Goal: Information Seeking & Learning: Learn about a topic

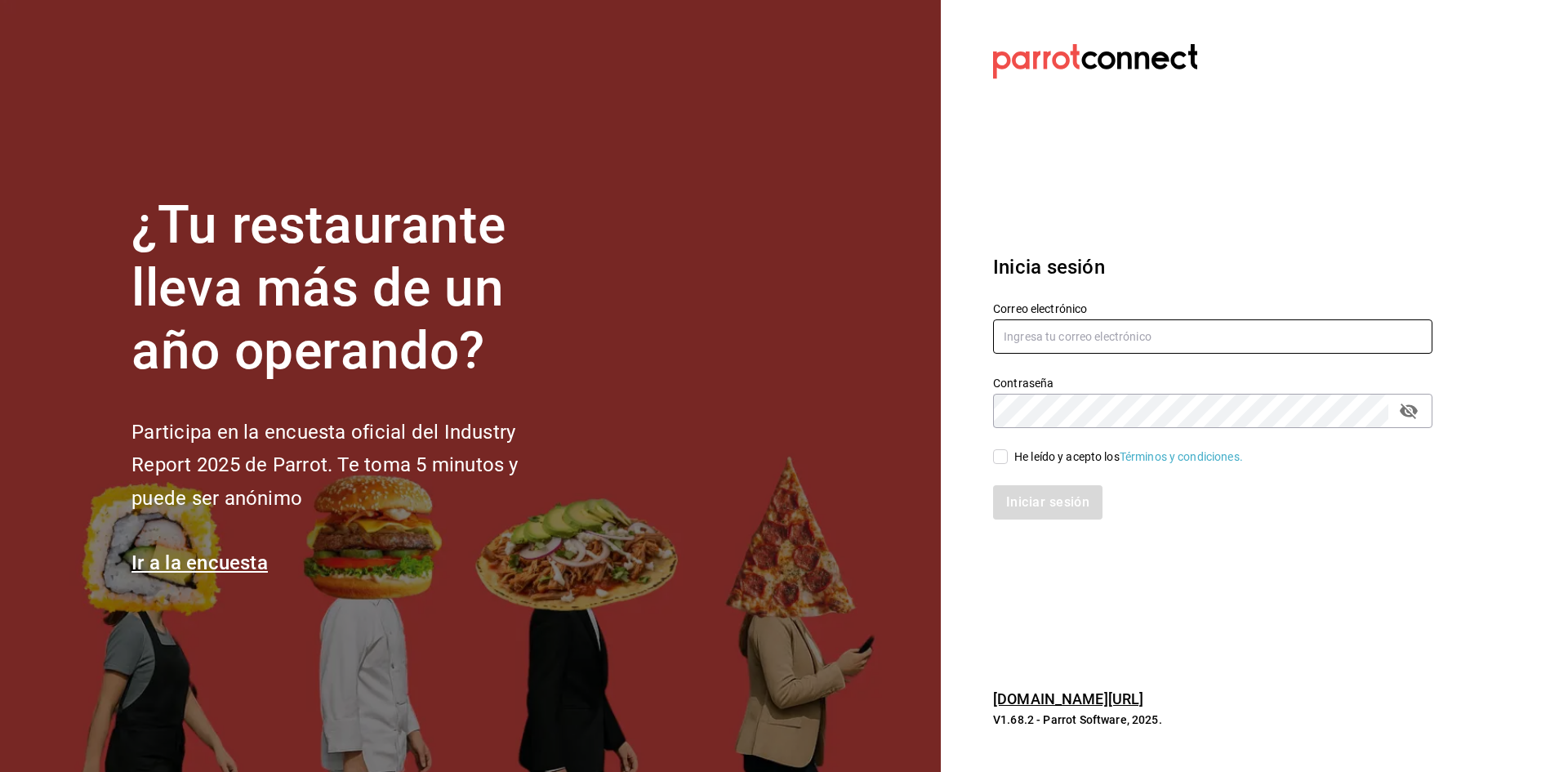
click at [1073, 337] on input "text" at bounding box center [1212, 337] width 440 height 35
type input "[EMAIL_ADDRESS][PERSON_NAME][DOMAIN_NAME]"
click at [1008, 462] on span "He leído y acepto los Términos y condiciones." at bounding box center [1126, 456] width 235 height 17
click at [1008, 462] on input "He leído y acepto los Términos y condiciones." at bounding box center [1000, 456] width 15 height 15
checkbox input "true"
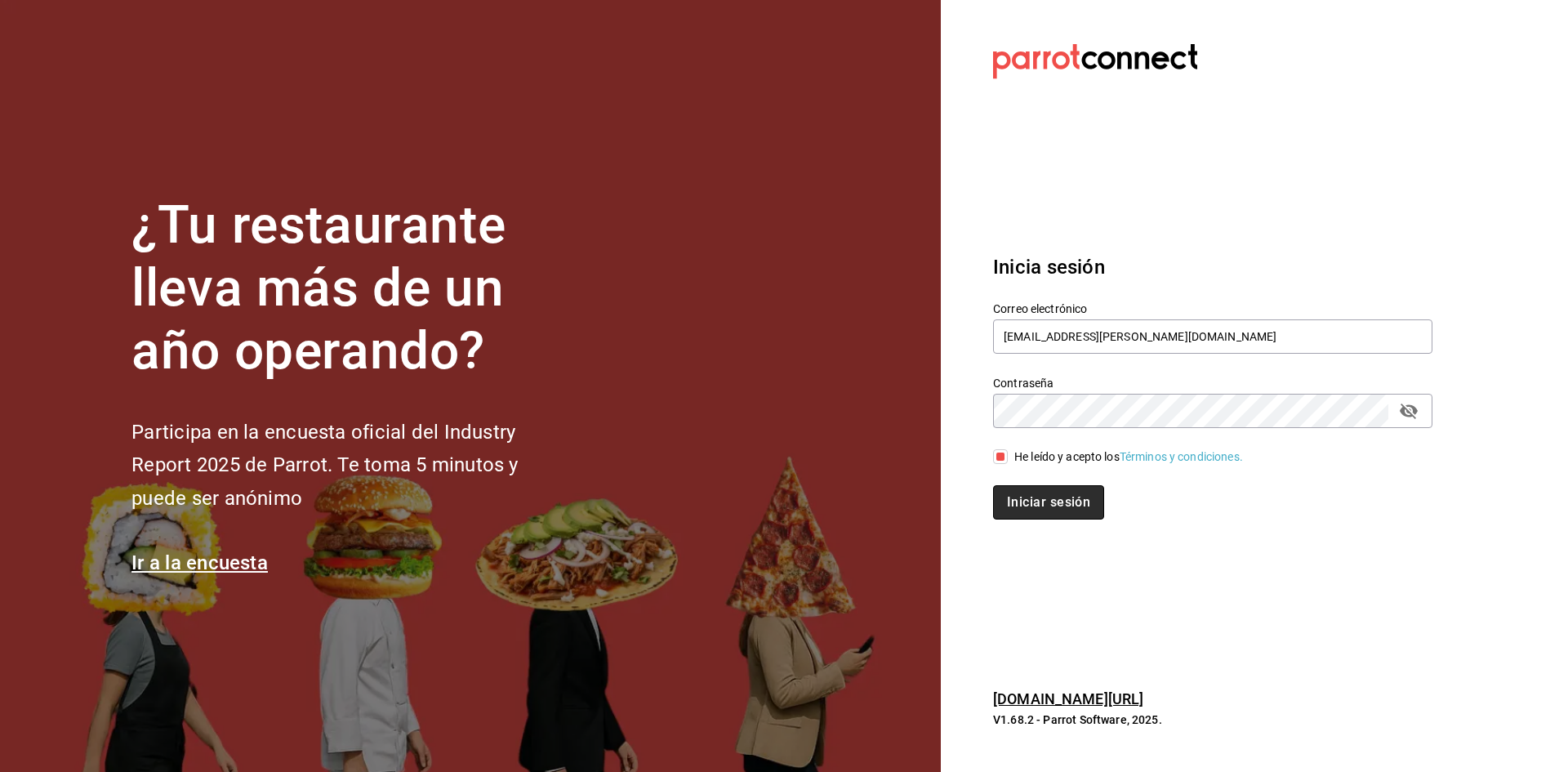
click at [1048, 503] on button "Iniciar sesión" at bounding box center [1048, 503] width 111 height 35
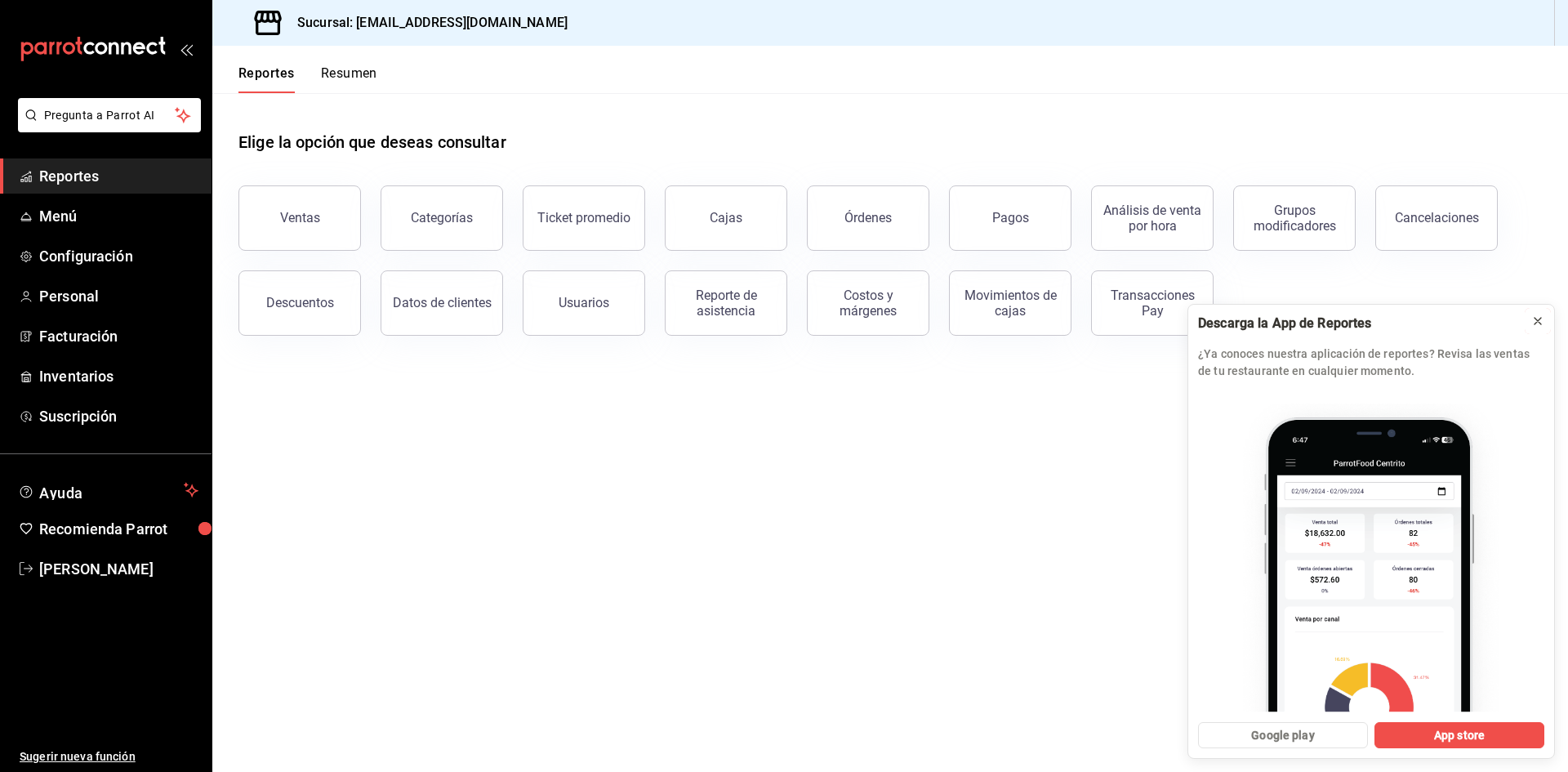
click at [1532, 318] on icon at bounding box center [1537, 321] width 13 height 13
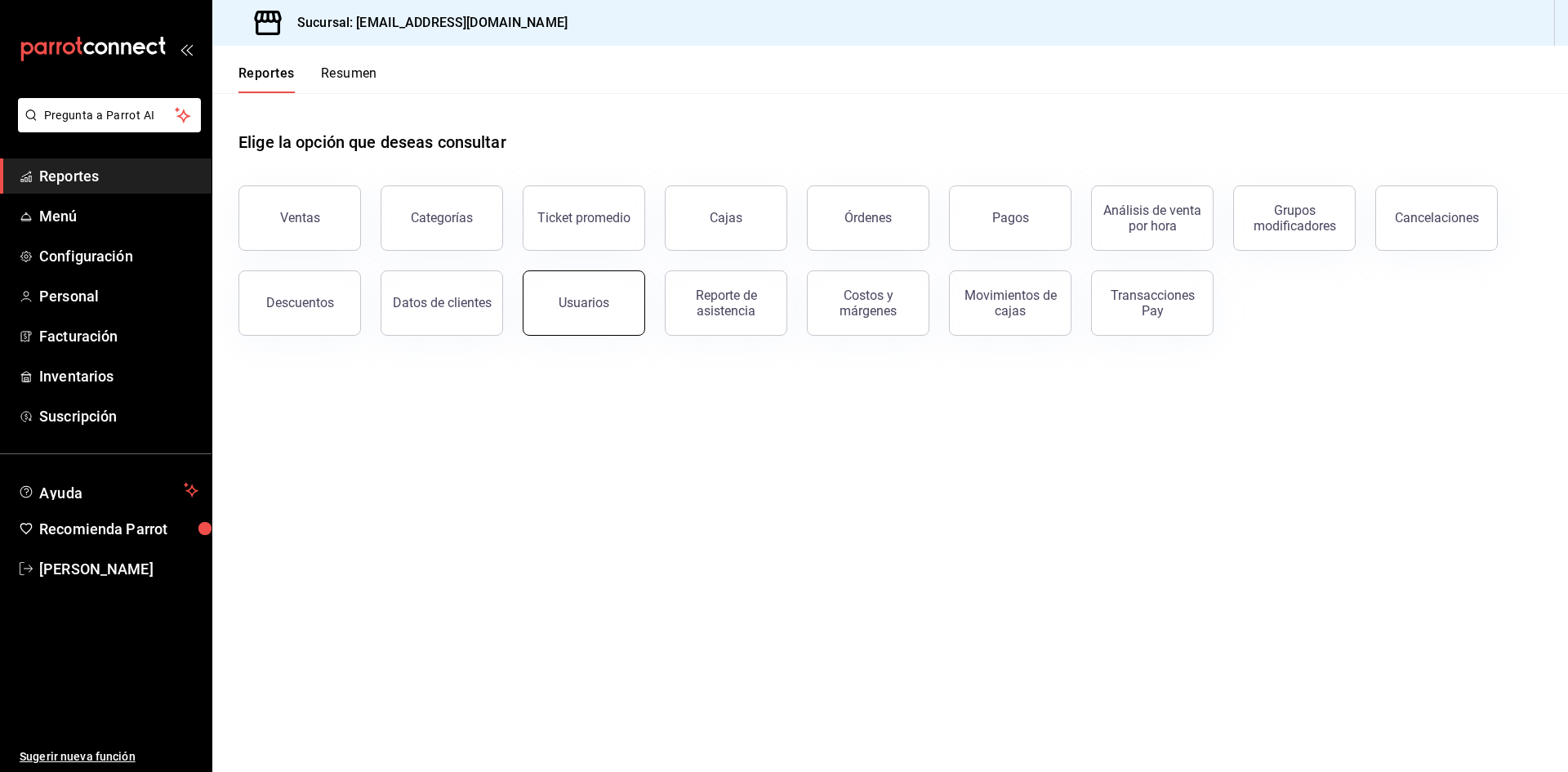
click at [572, 309] on div "Usuarios" at bounding box center [583, 302] width 50 height 16
click at [746, 310] on div "Reporte de asistencia" at bounding box center [725, 303] width 101 height 31
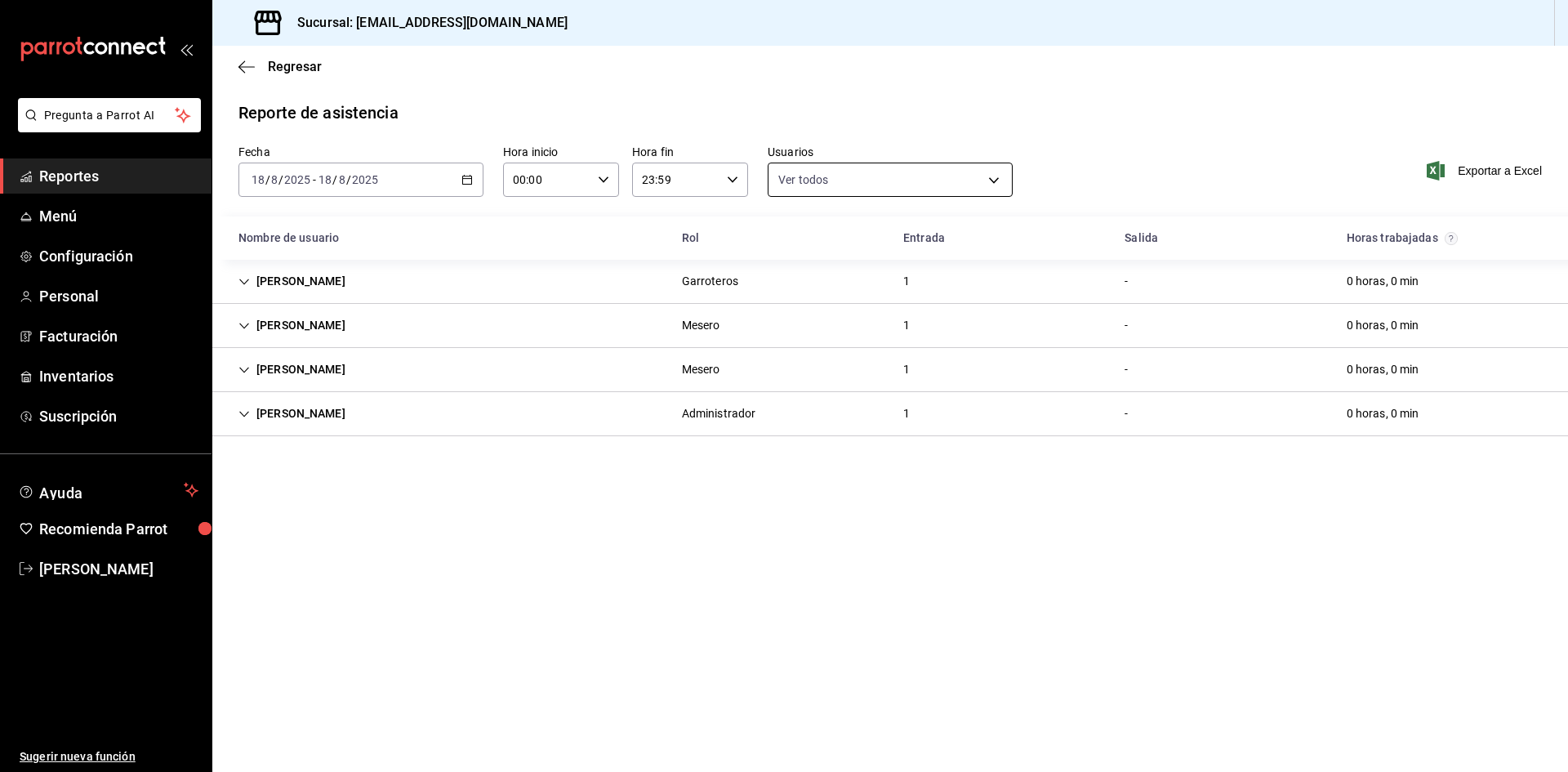
click at [851, 171] on body "Pregunta a Parrot AI Reportes Menú Configuración Personal Facturación Inventari…" at bounding box center [784, 386] width 1568 height 772
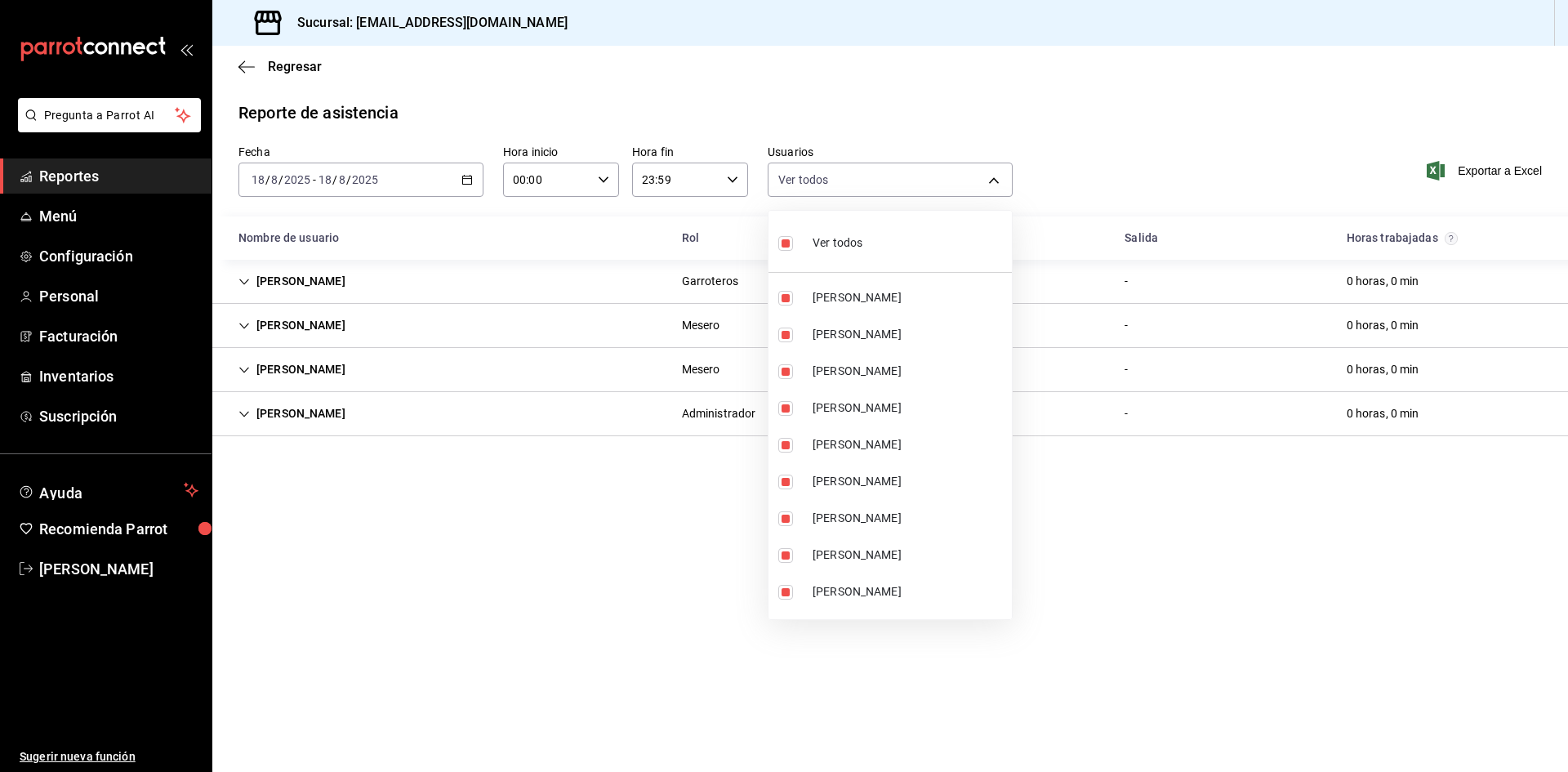
click at [875, 243] on li "Ver todos" at bounding box center [889, 241] width 244 height 48
checkbox input "false"
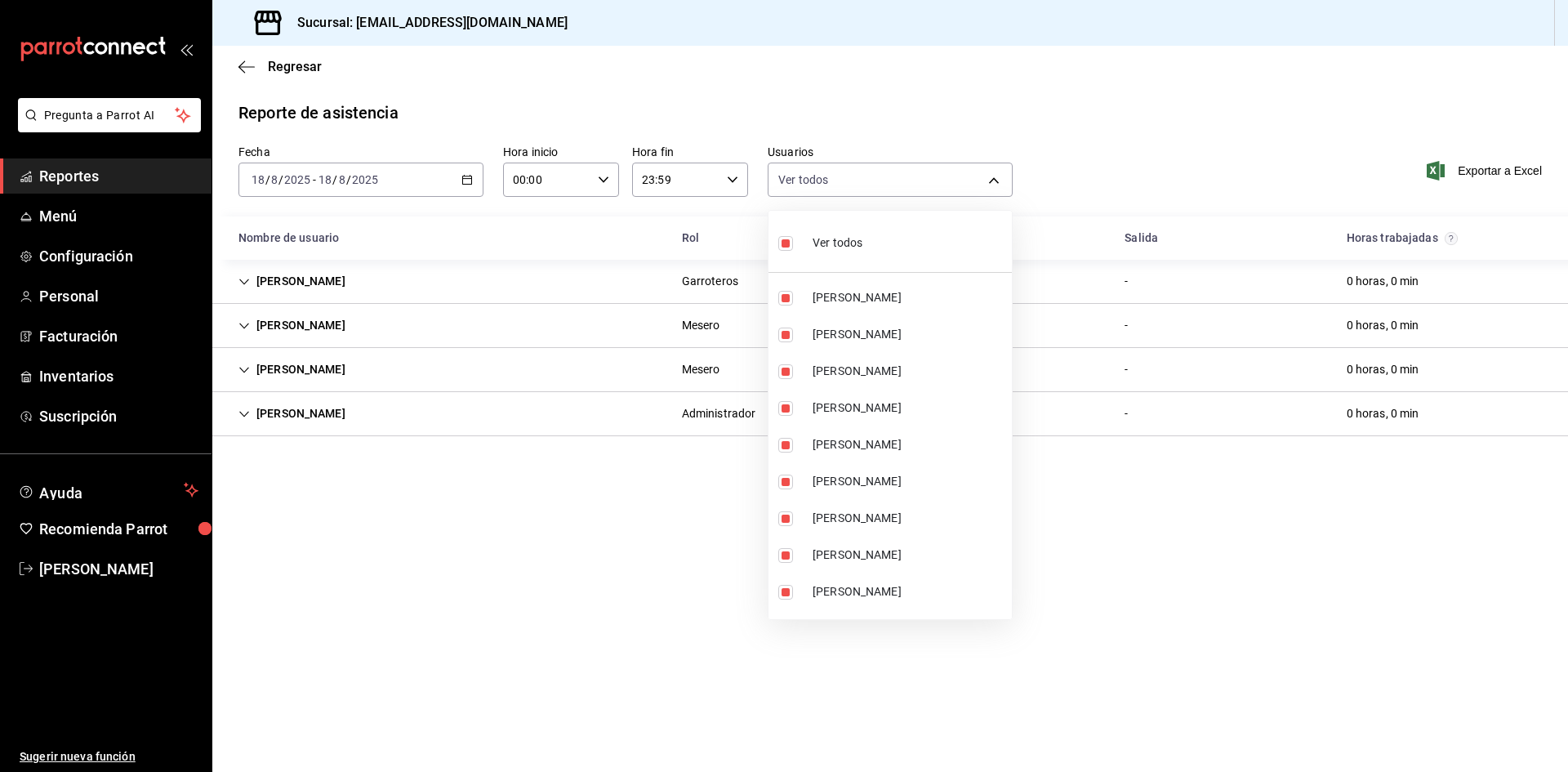
checkbox input "false"
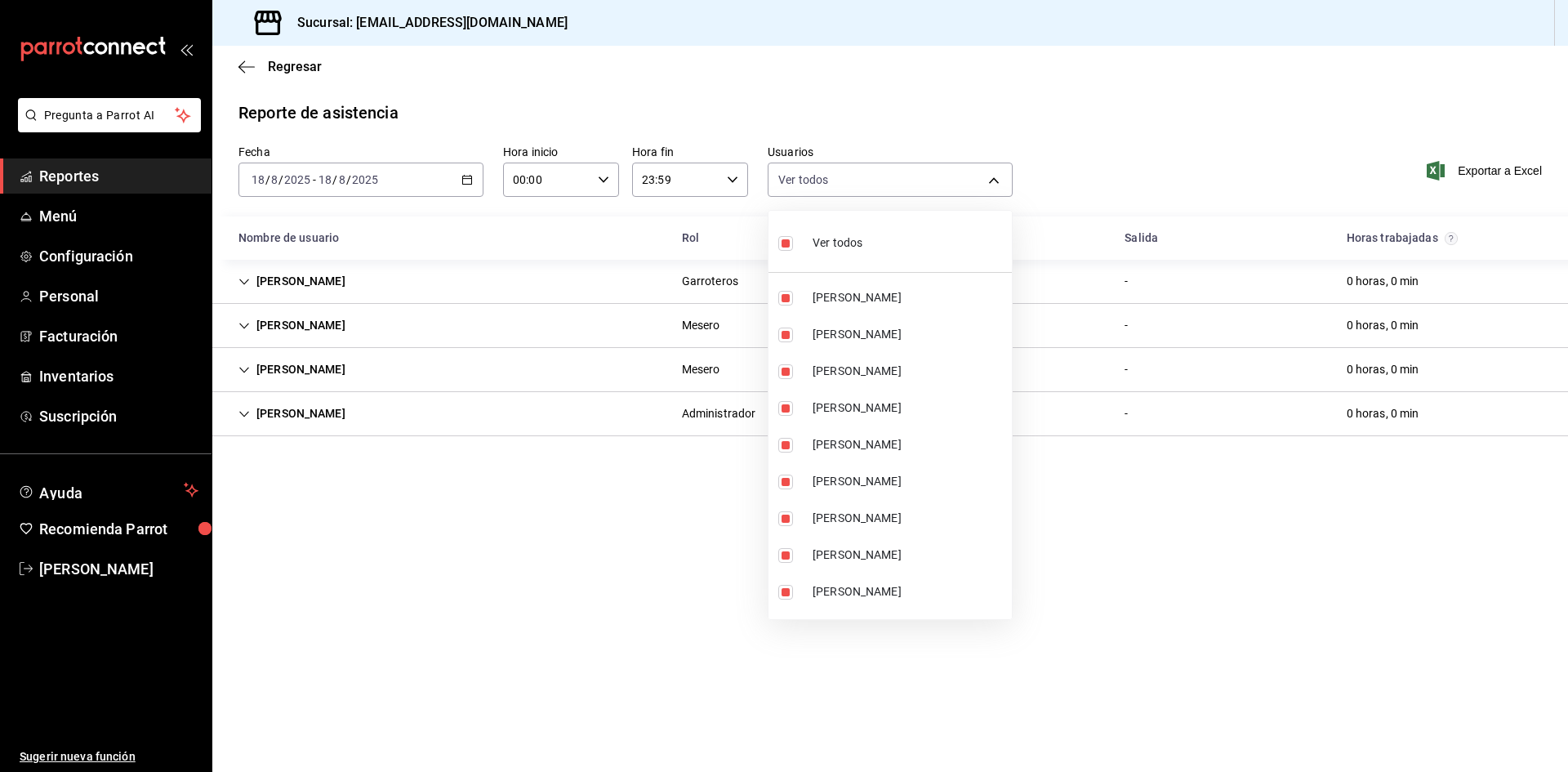
checkbox input "false"
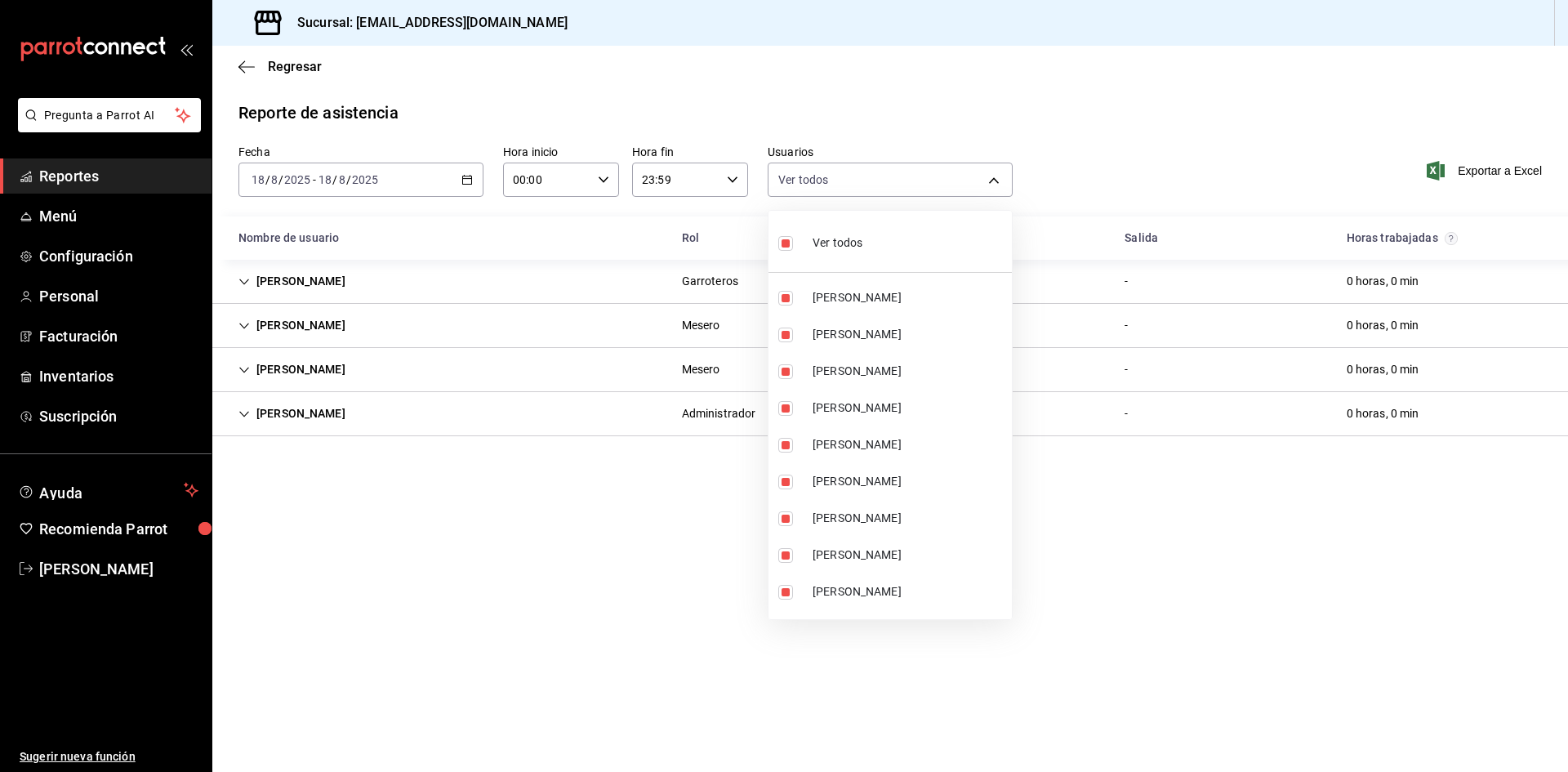
checkbox input "false"
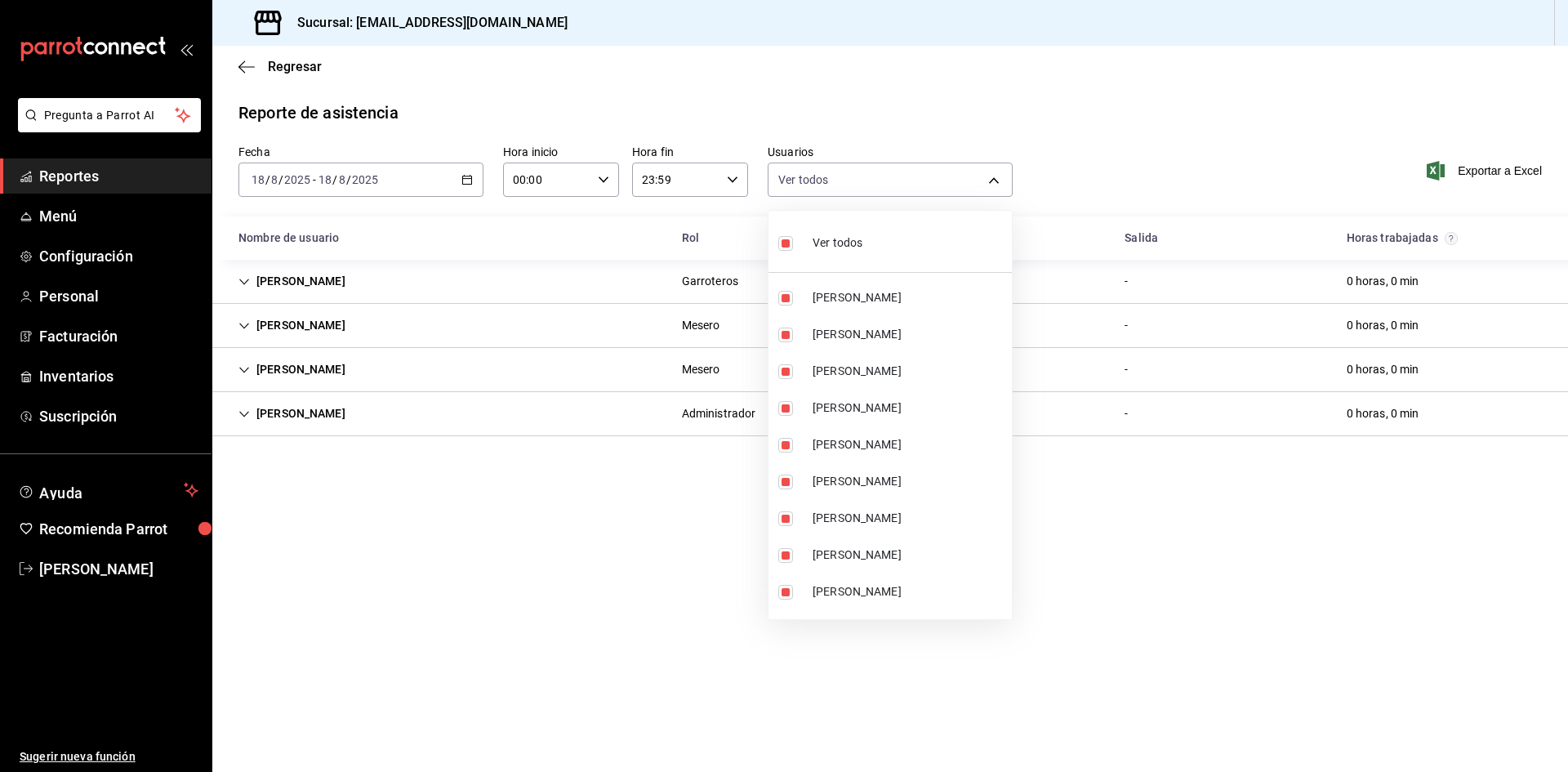
checkbox input "false"
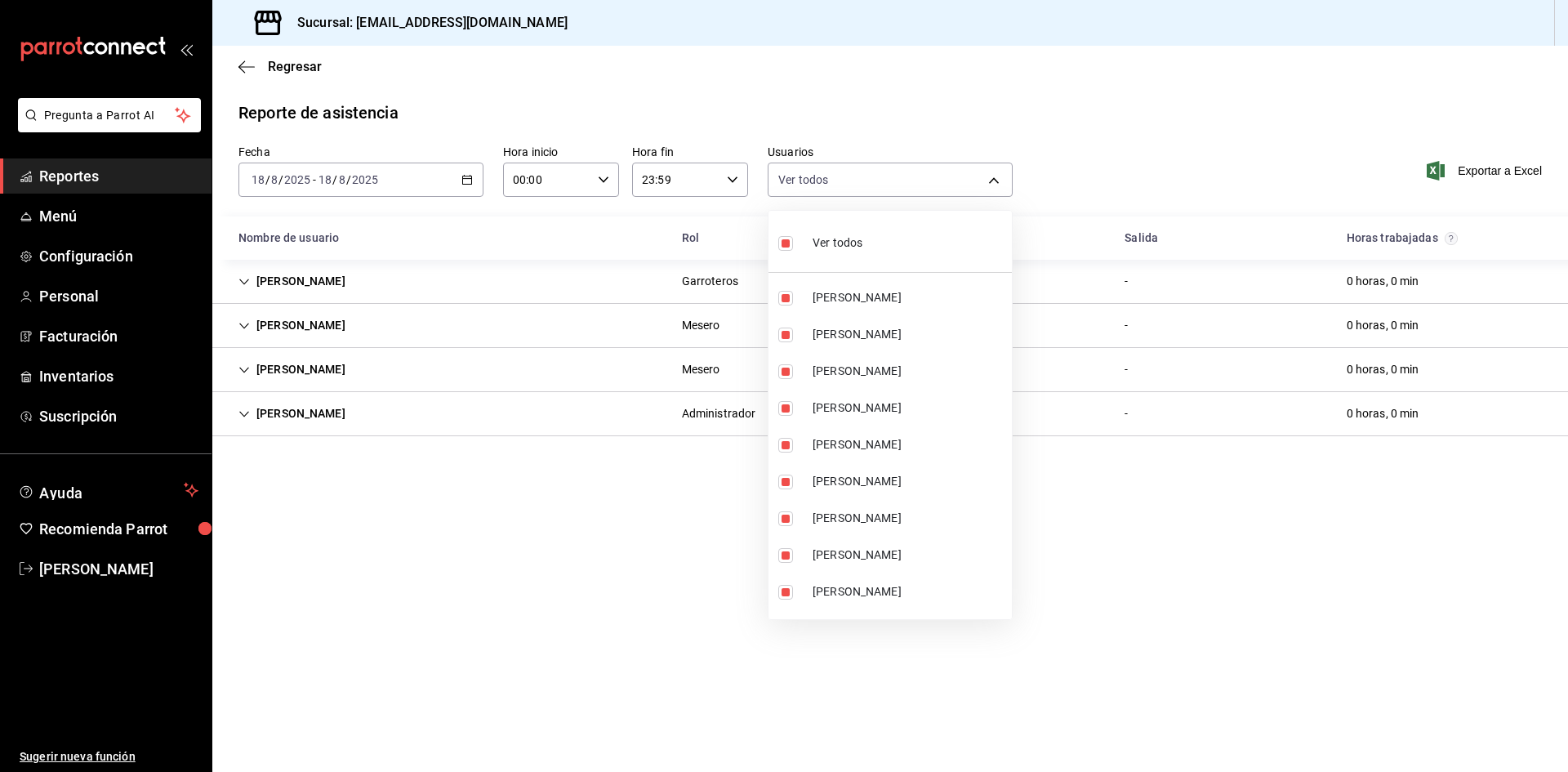
checkbox input "false"
click at [847, 243] on span "Ver todos" at bounding box center [837, 243] width 50 height 17
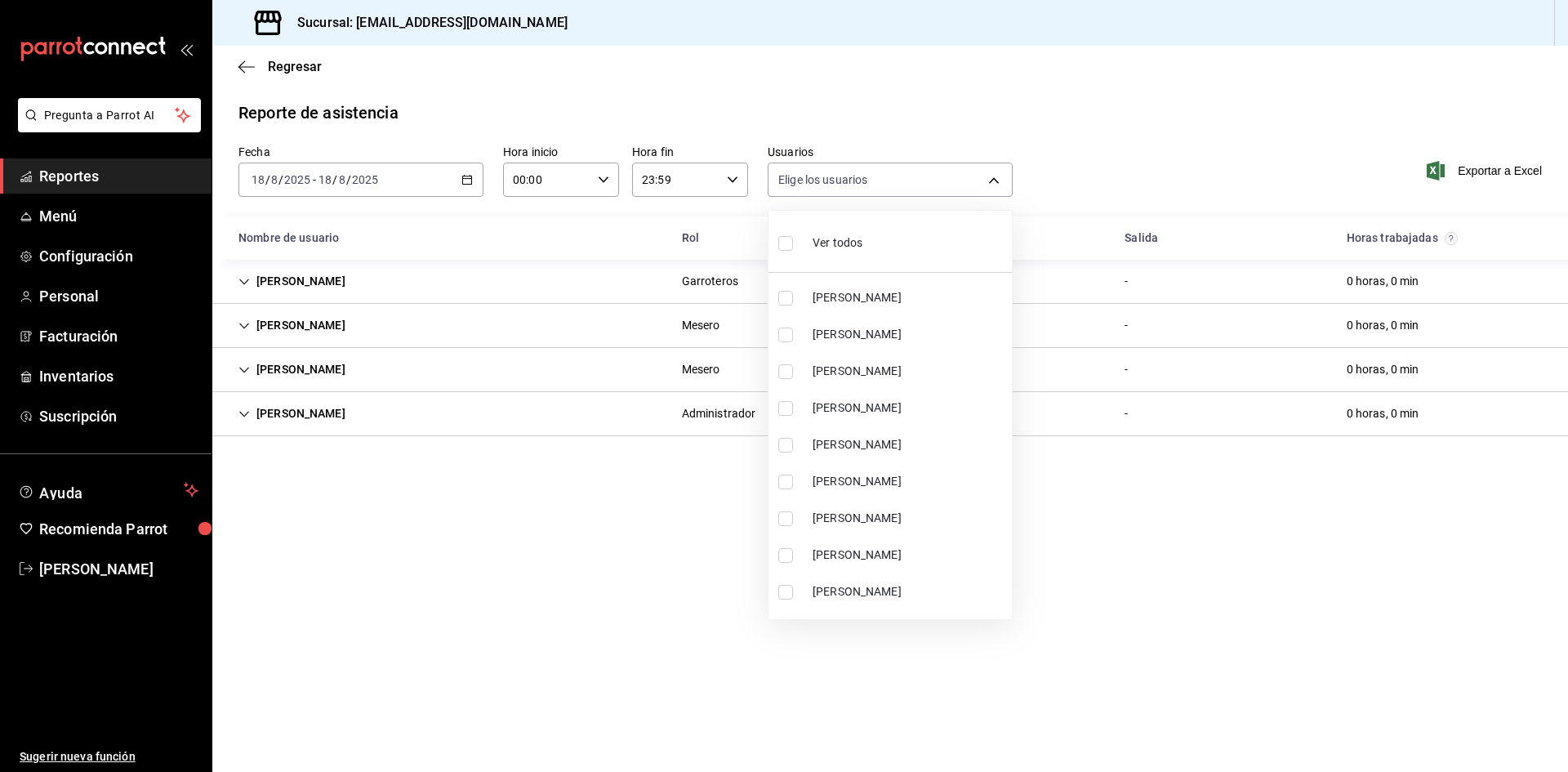
type input "bbb5b44a-271e-4ad8-9406-217c3d523348,bfb48e10-7bb3-4055-abf9-ad2a996bf6b4,7b4aa…"
checkbox input "true"
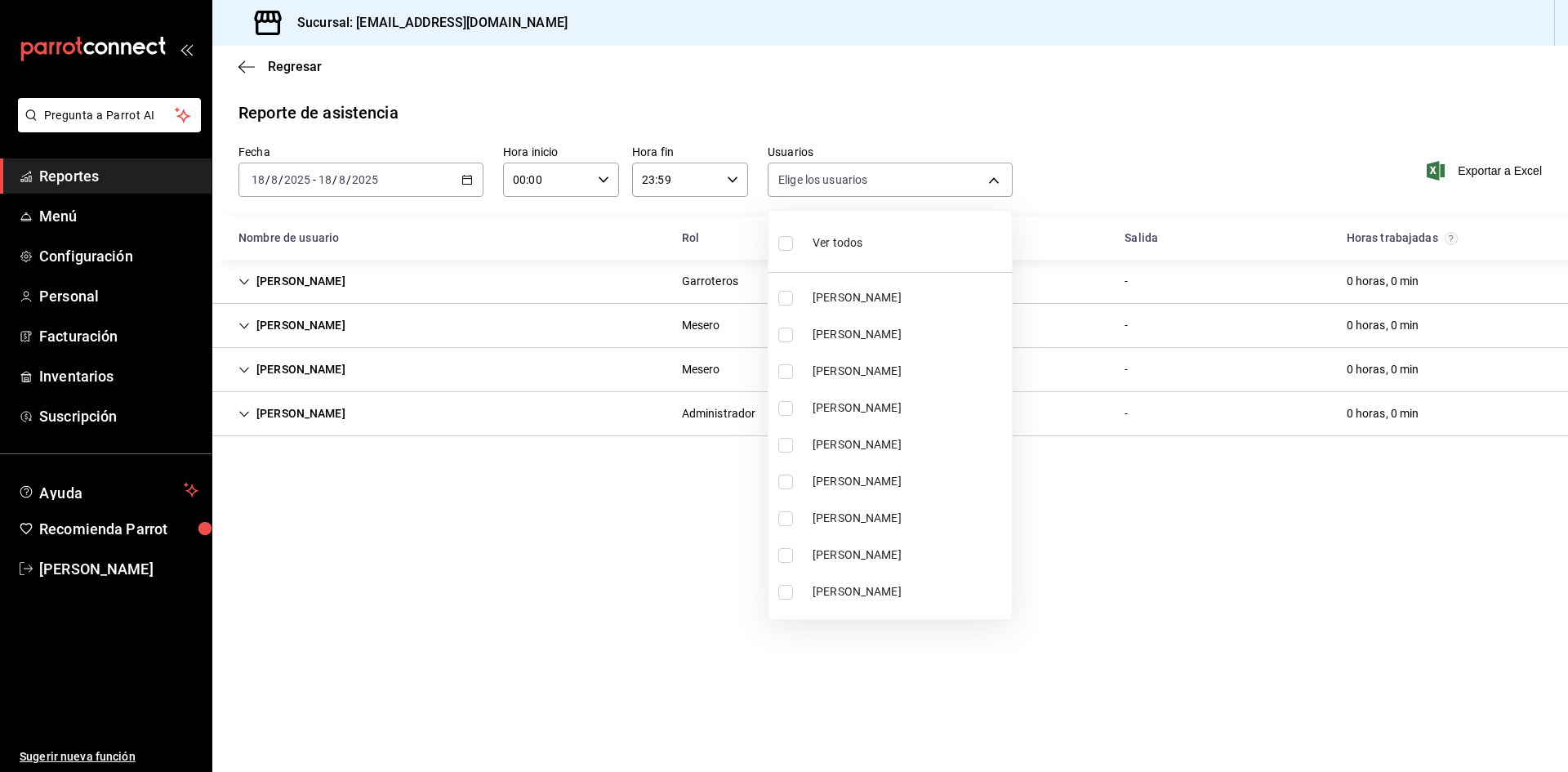
checkbox input "true"
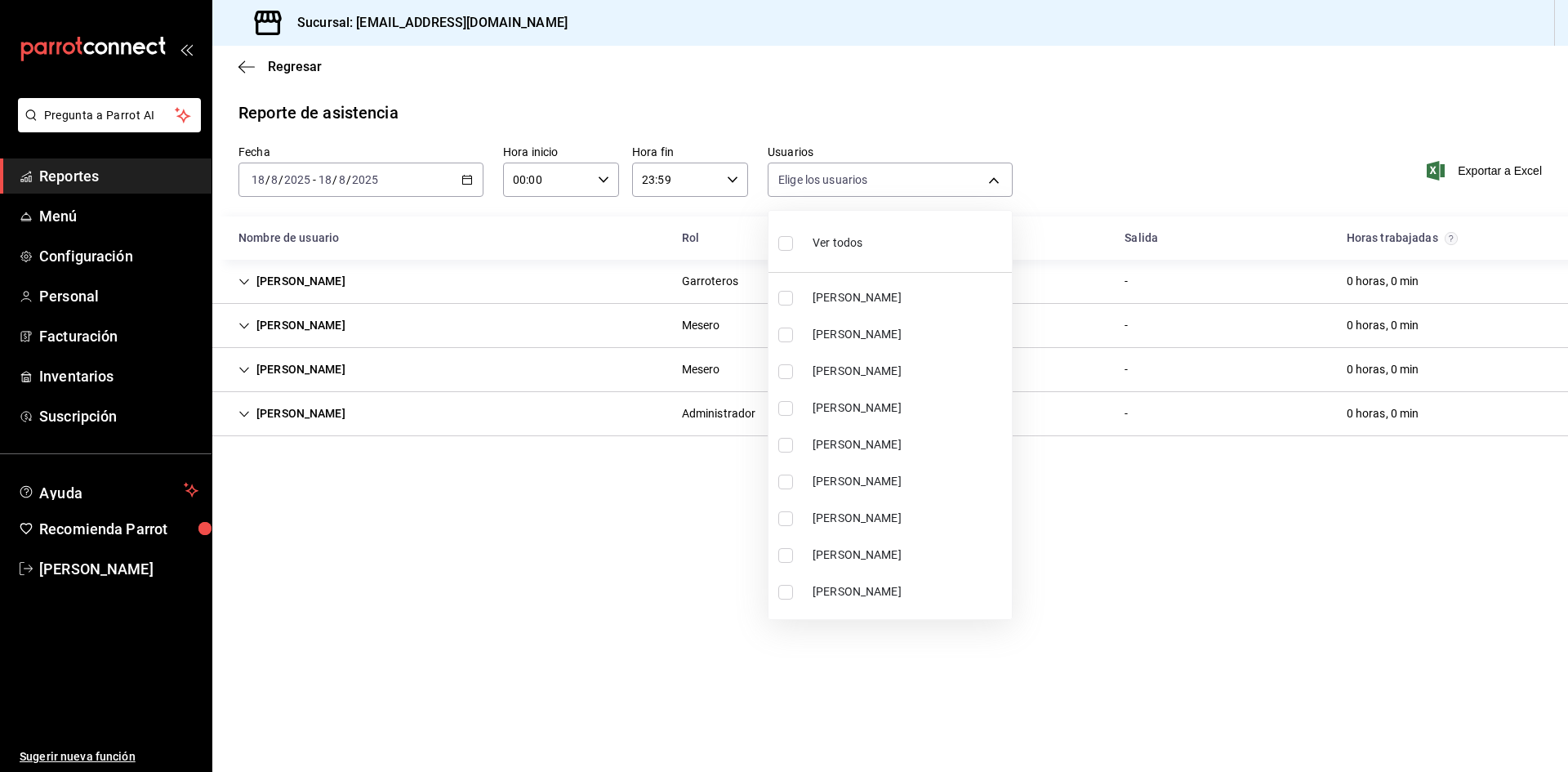
checkbox input "true"
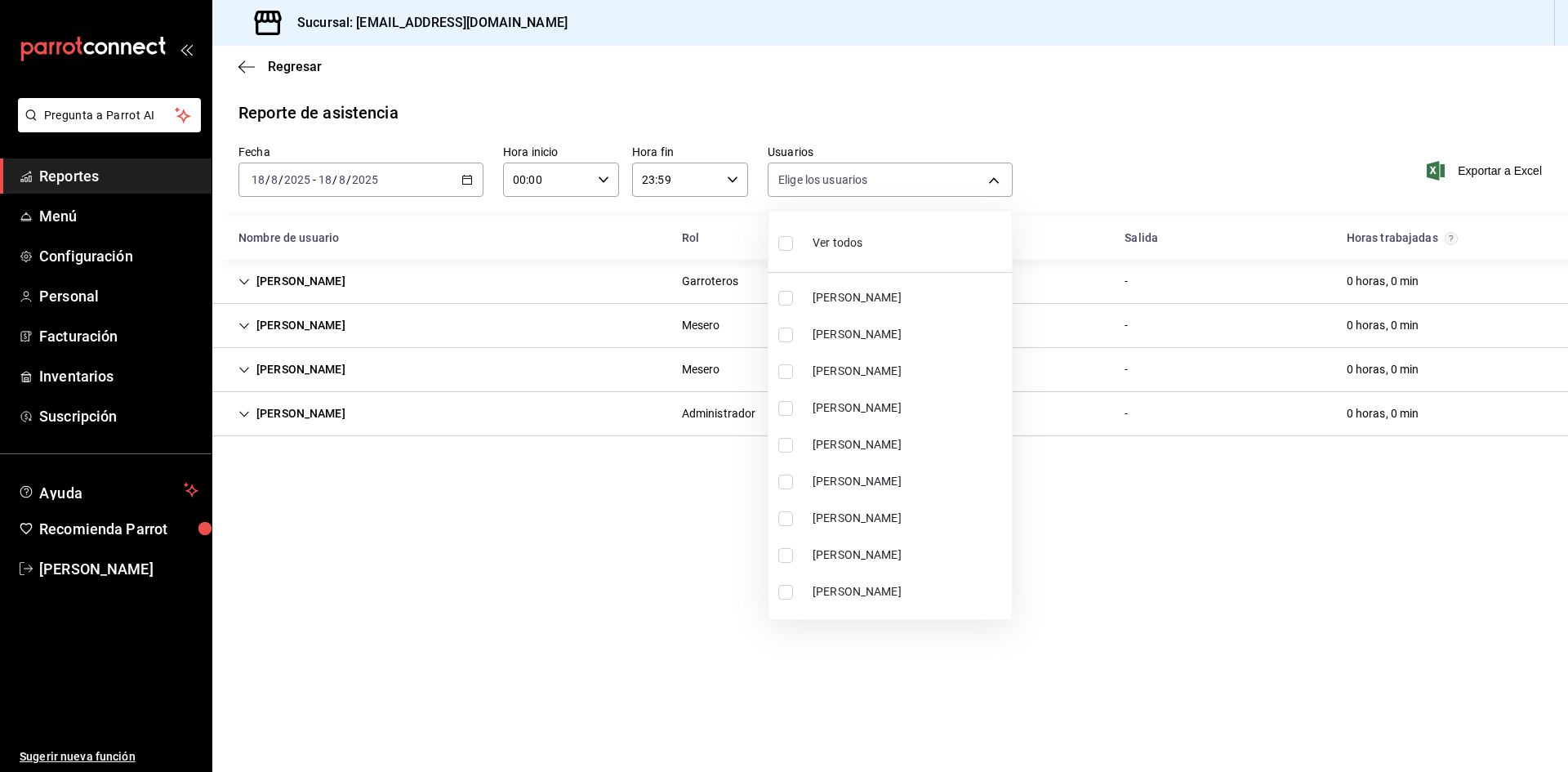
checkbox input "true"
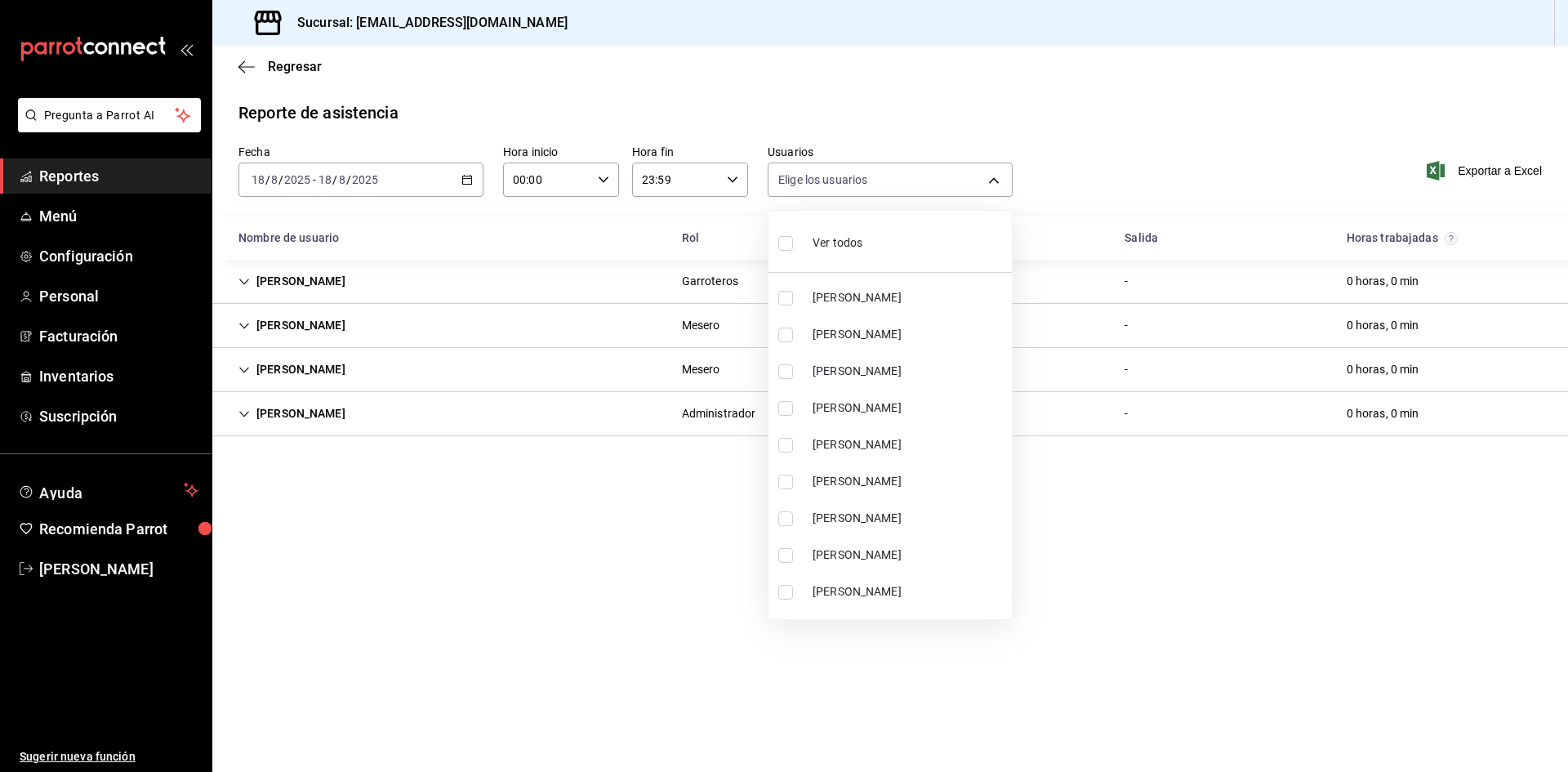
checkbox input "true"
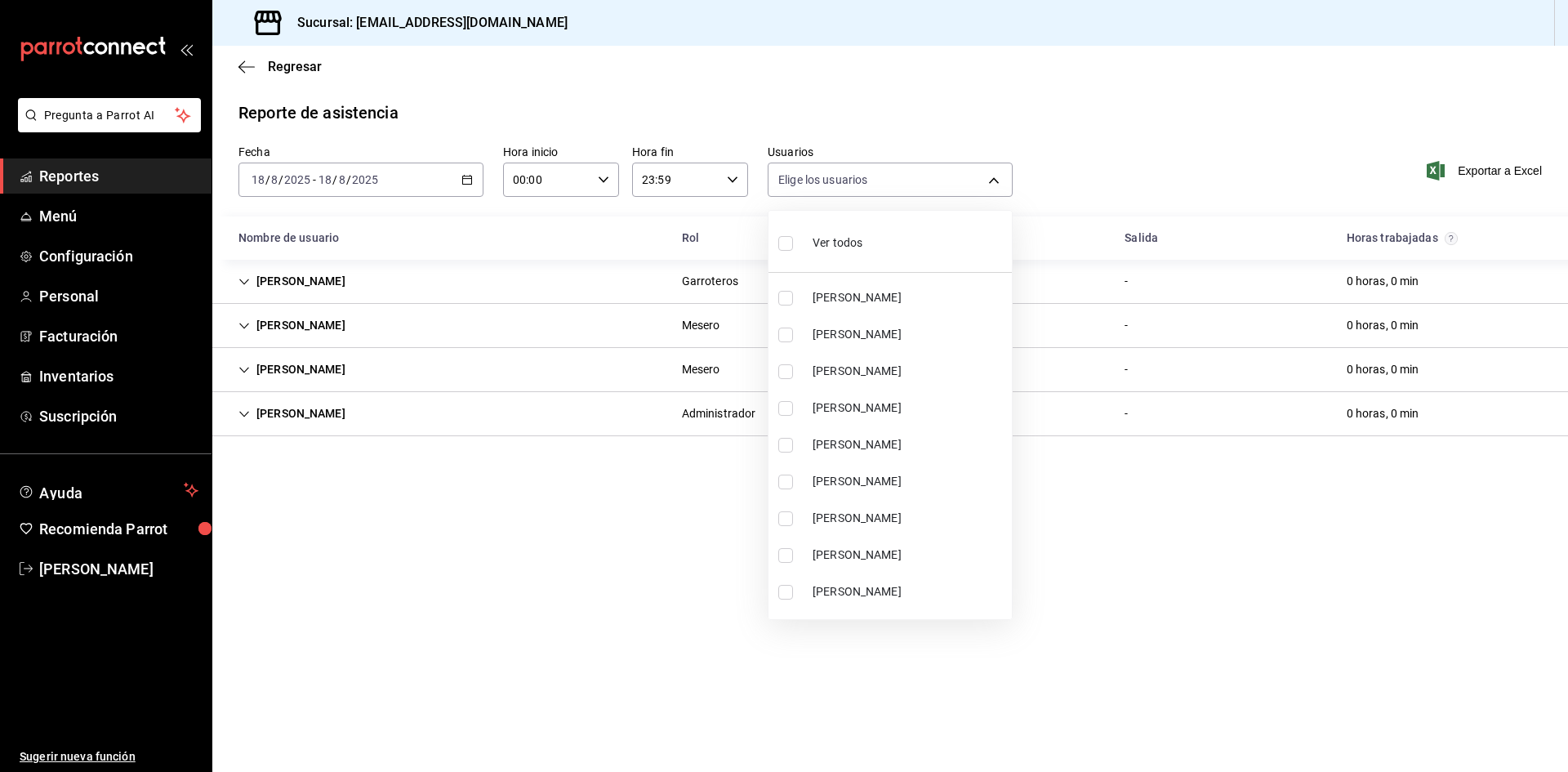
checkbox input "true"
click at [1186, 571] on div at bounding box center [784, 386] width 1568 height 772
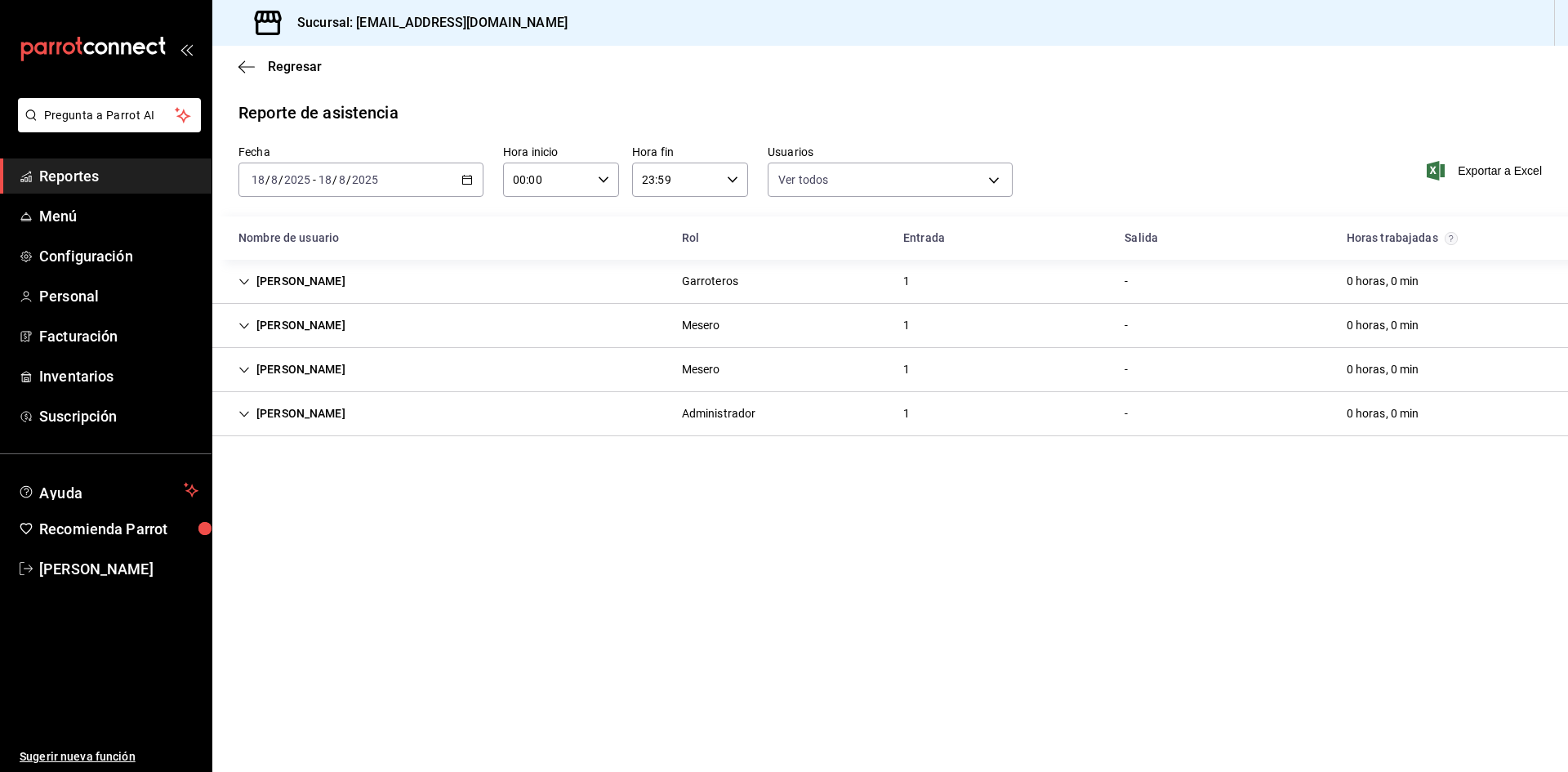
click at [286, 276] on div "Emiliano Solis" at bounding box center [292, 281] width 133 height 30
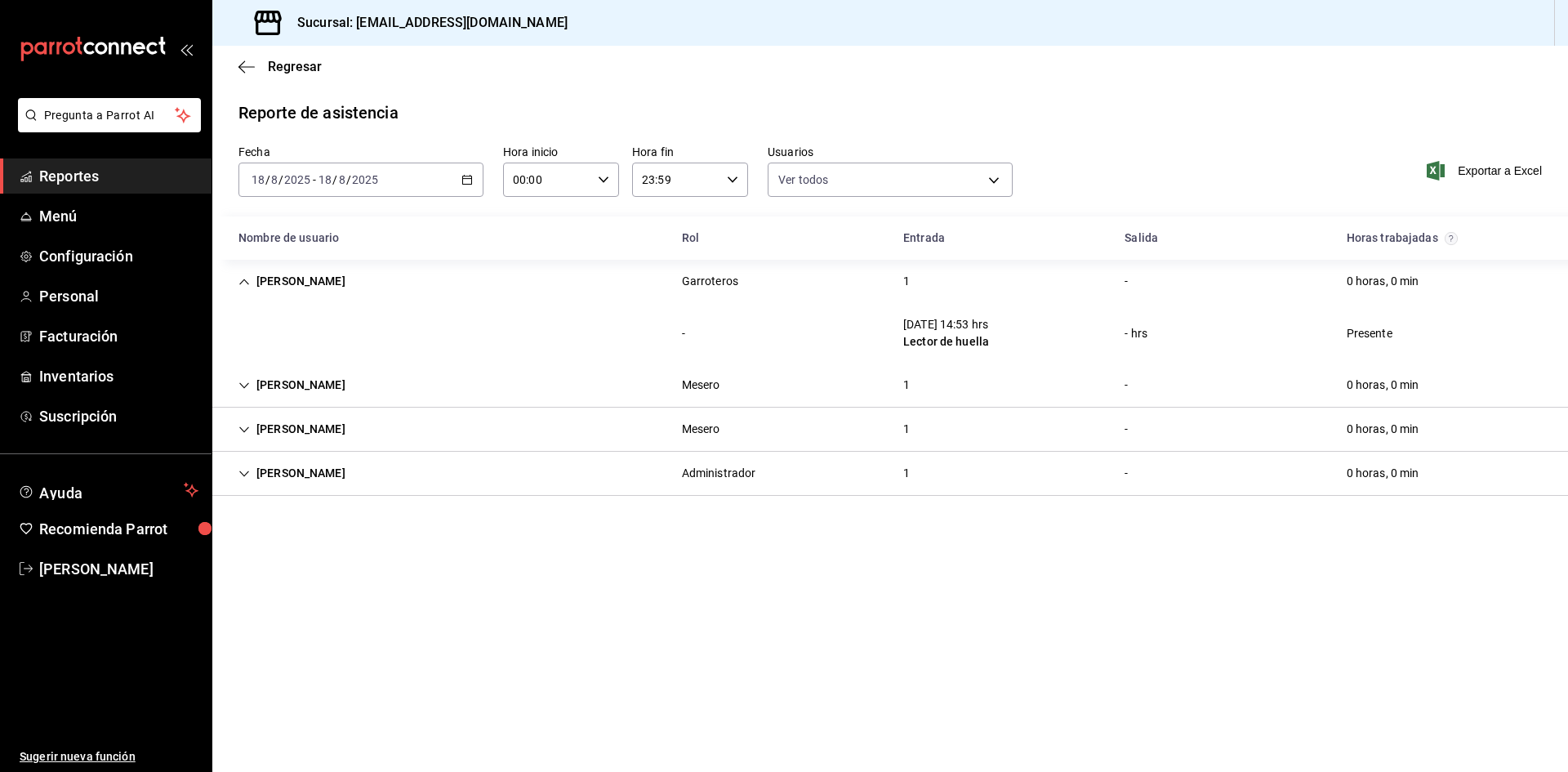
click at [306, 276] on div "Emiliano Solis" at bounding box center [292, 281] width 133 height 30
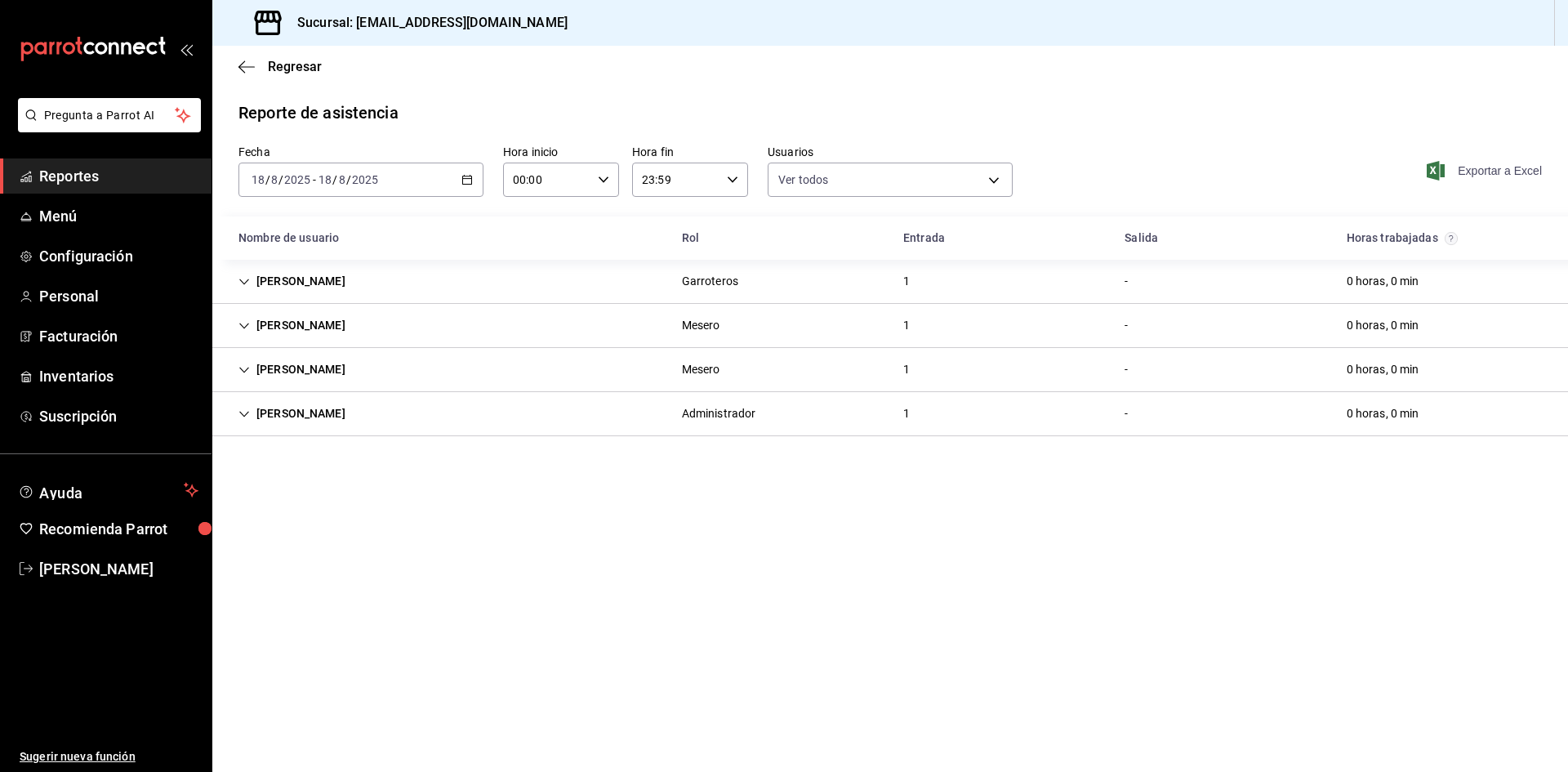
click at [1490, 172] on span "Exportar a Excel" at bounding box center [1485, 170] width 112 height 19
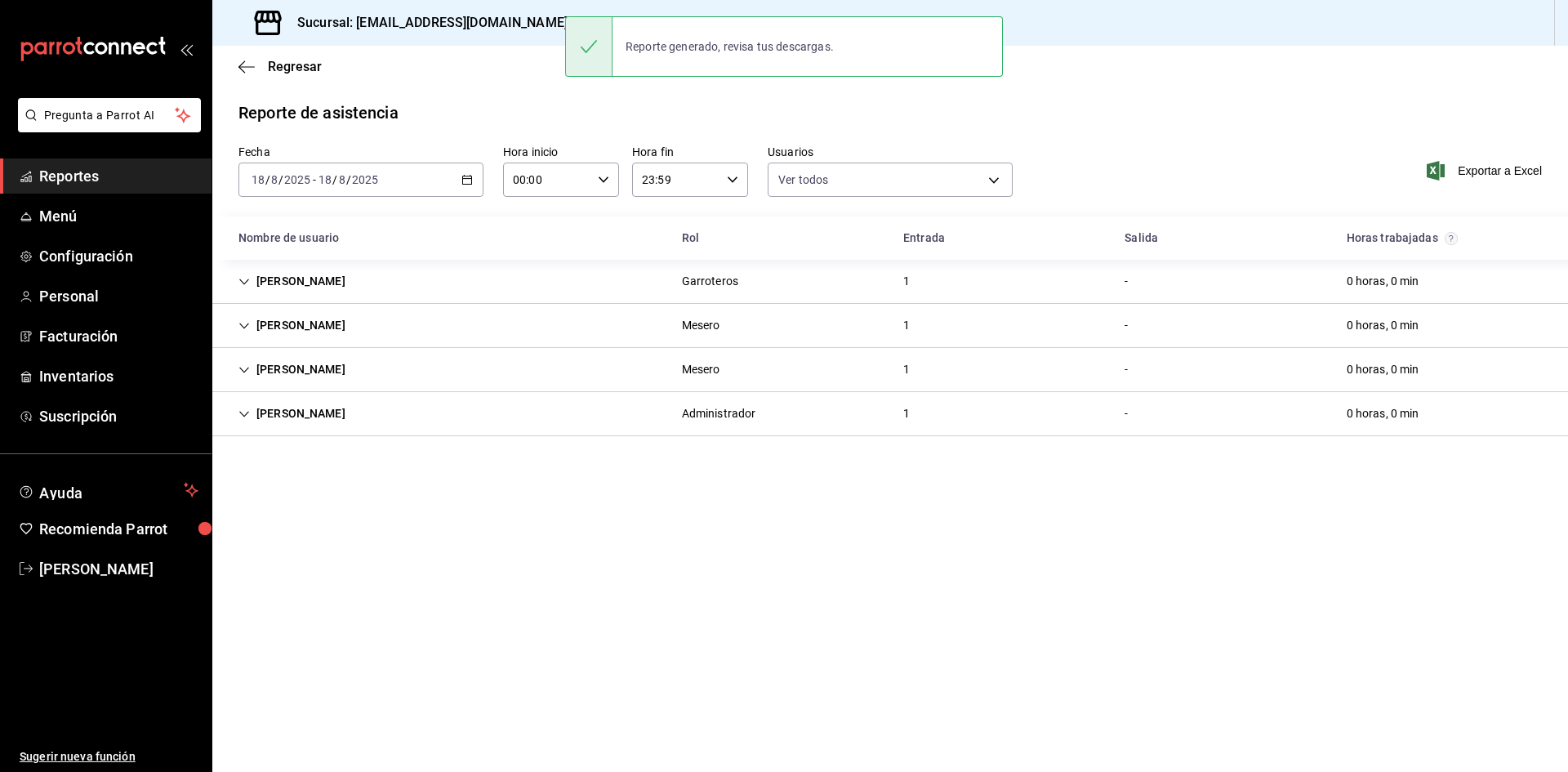
click at [1172, 113] on div "Reporte de asistencia" at bounding box center [889, 112] width 1303 height 25
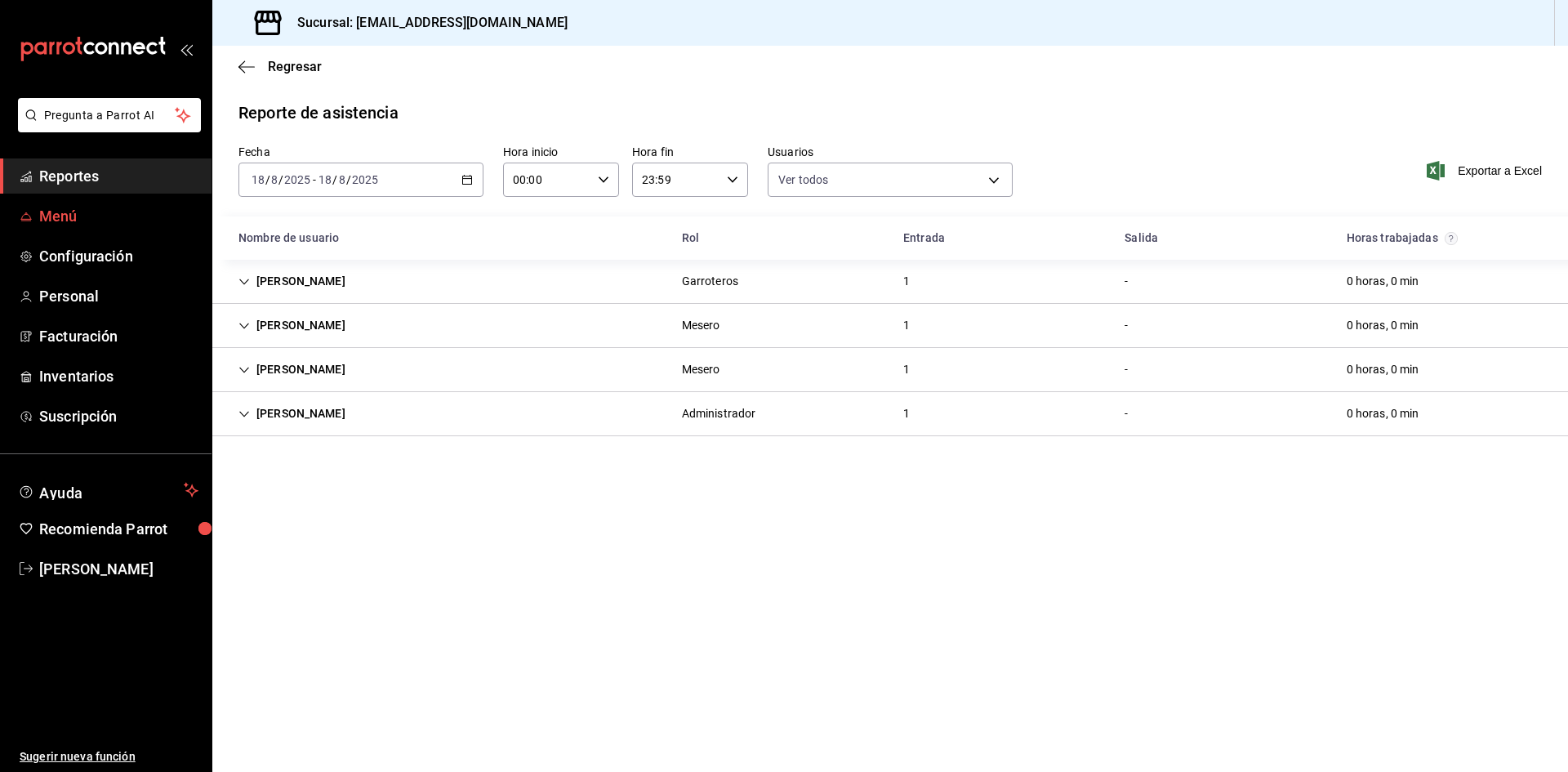
click at [93, 217] on span "Menú" at bounding box center [119, 216] width 160 height 22
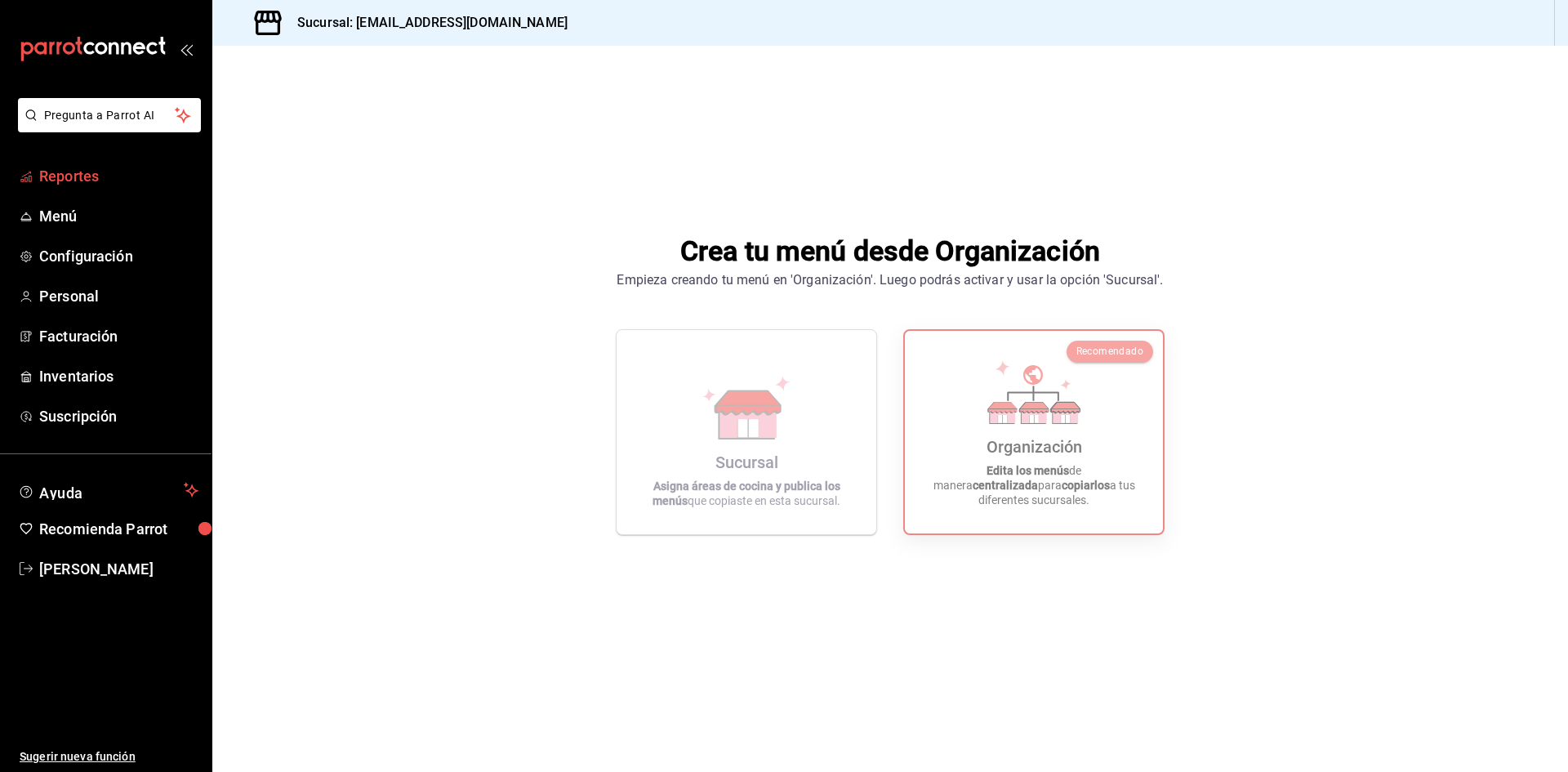
click at [85, 178] on span "Reportes" at bounding box center [119, 176] width 160 height 22
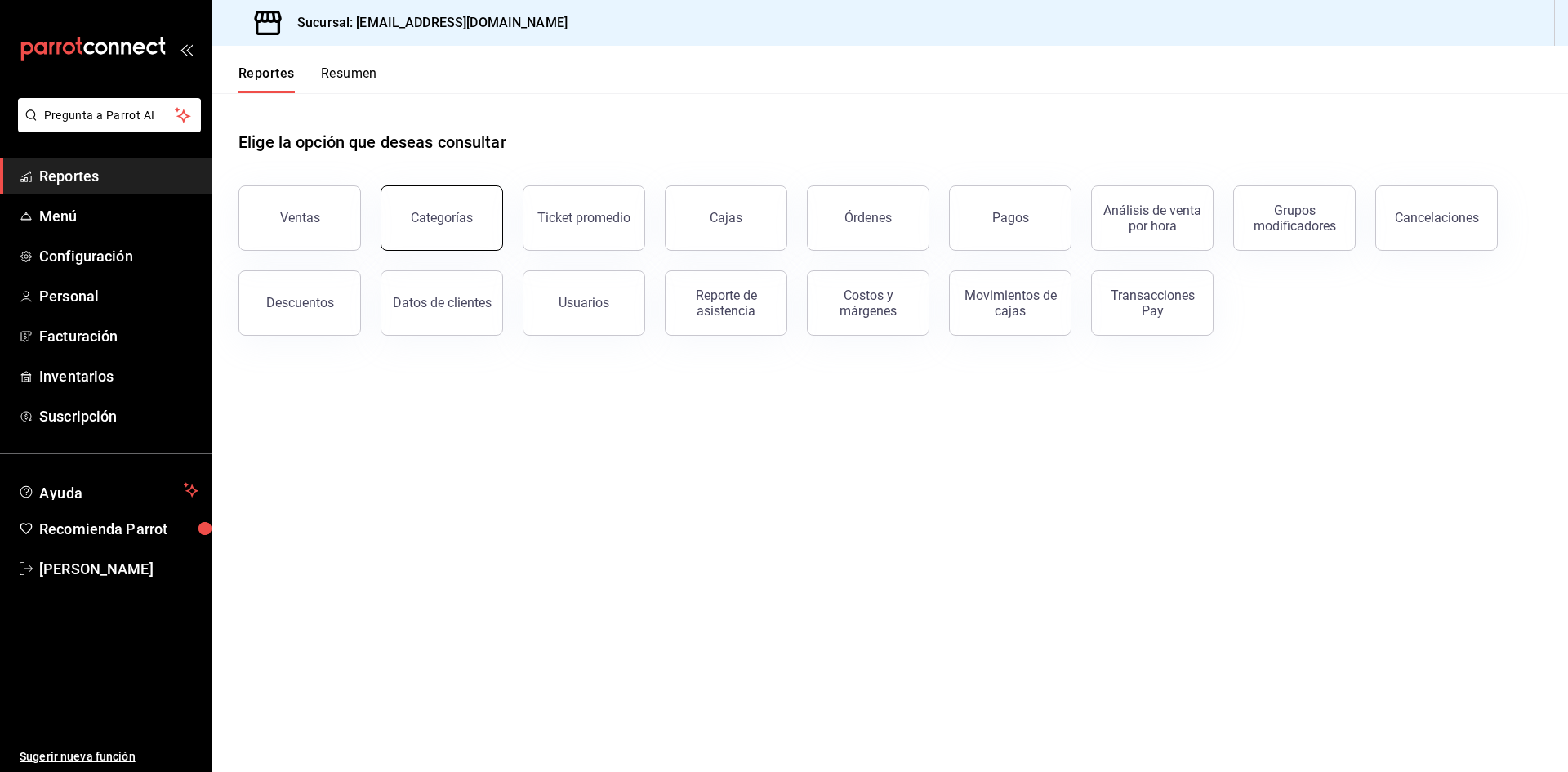
click at [484, 231] on button "Categorías" at bounding box center [441, 218] width 122 height 66
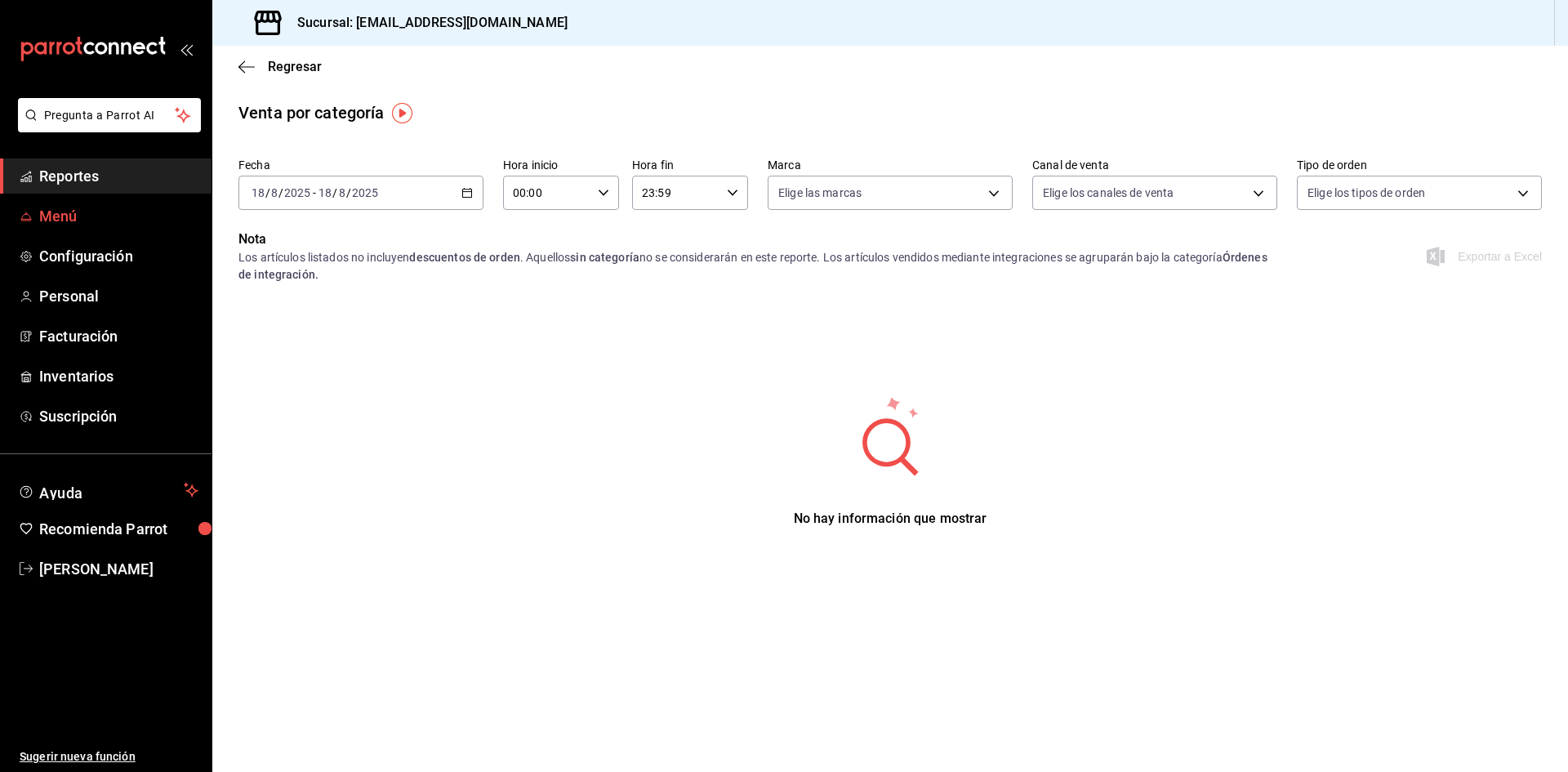
click at [53, 214] on span "Menú" at bounding box center [119, 216] width 160 height 22
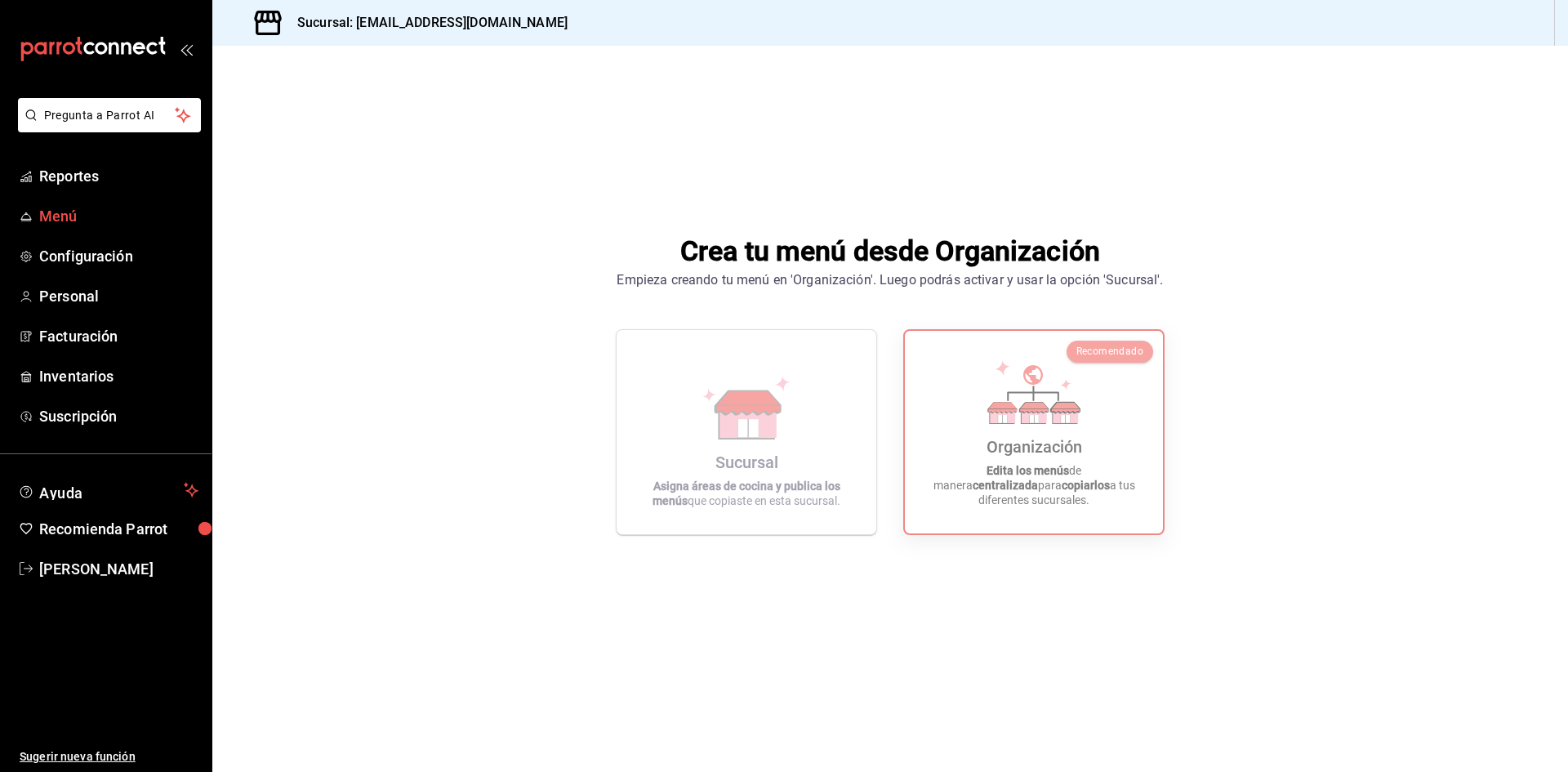
click at [54, 213] on span "Menú" at bounding box center [119, 216] width 160 height 22
click at [66, 176] on span "Reportes" at bounding box center [119, 176] width 160 height 22
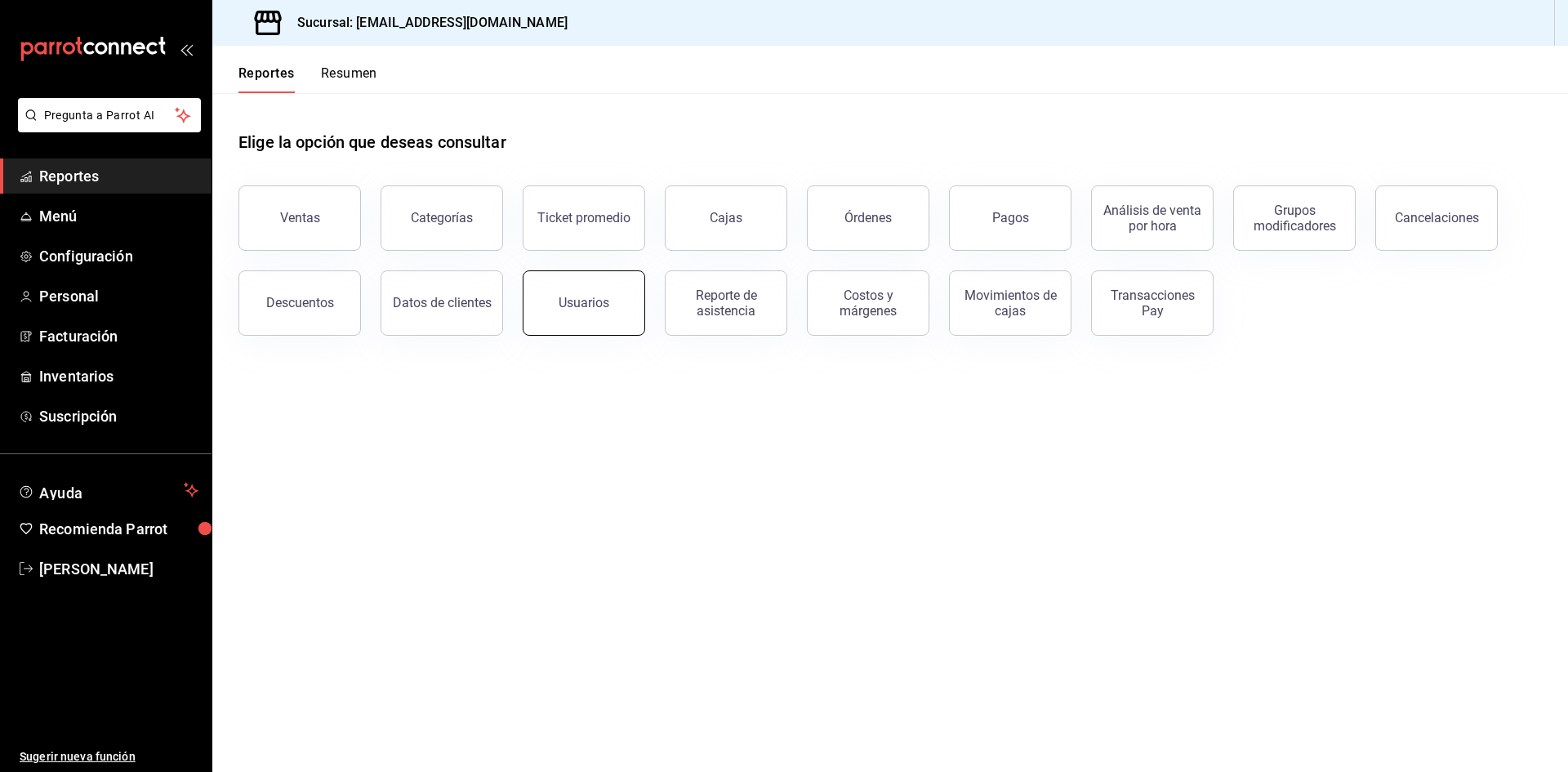
click at [592, 321] on button "Usuarios" at bounding box center [584, 303] width 122 height 66
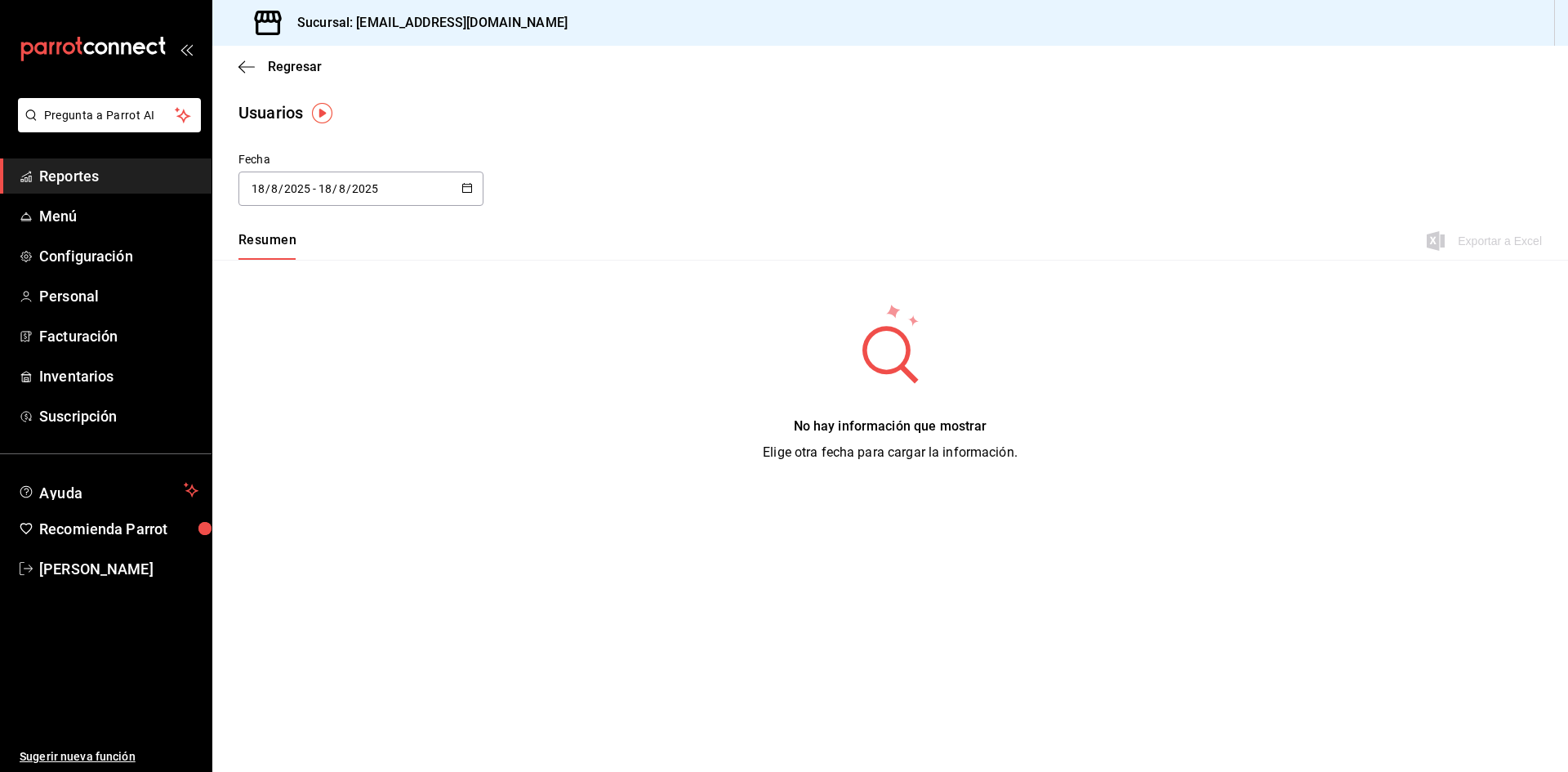
click at [96, 180] on span "Reportes" at bounding box center [119, 176] width 160 height 22
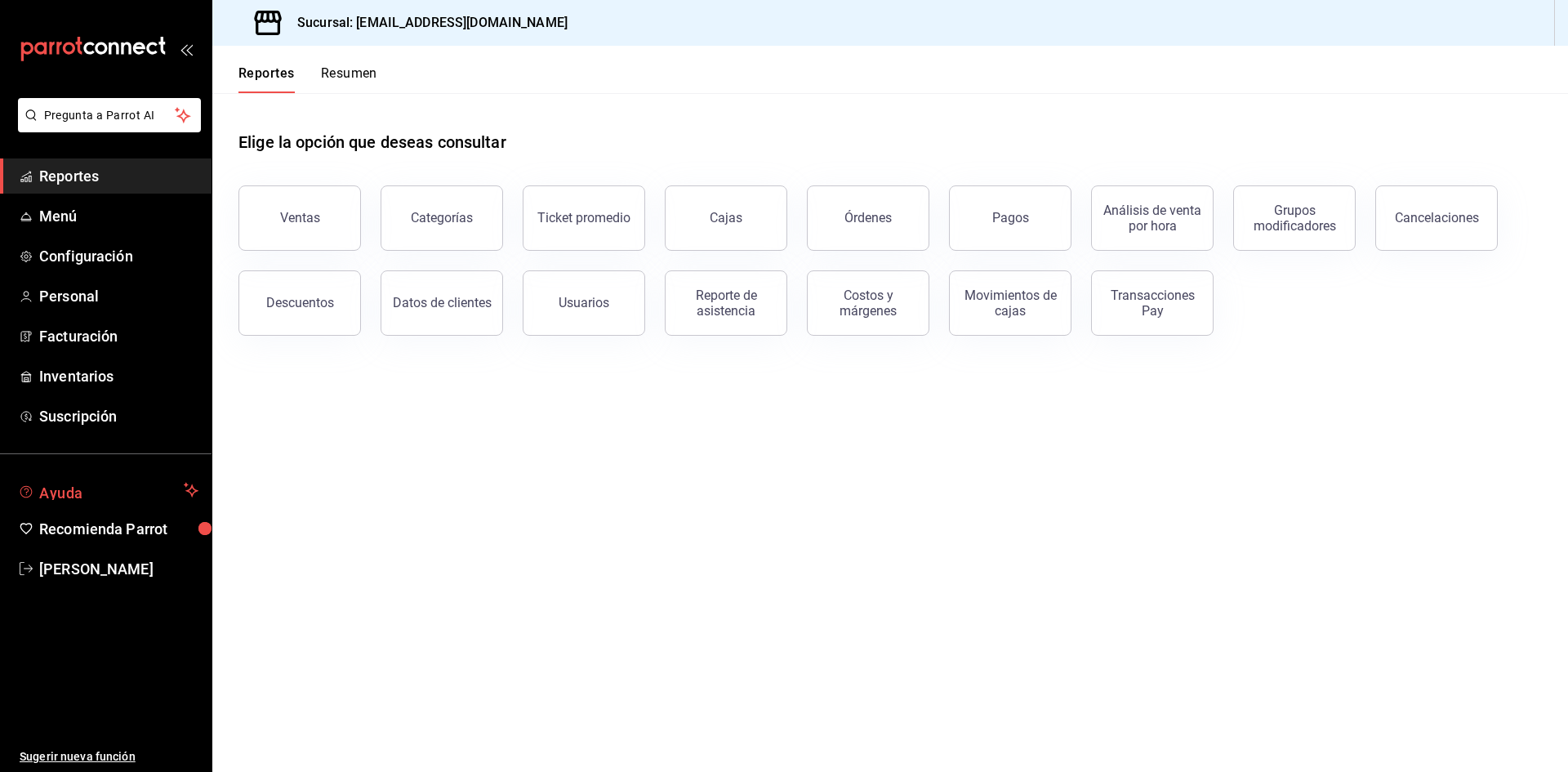
click at [101, 489] on span "Ayuda" at bounding box center [108, 489] width 138 height 19
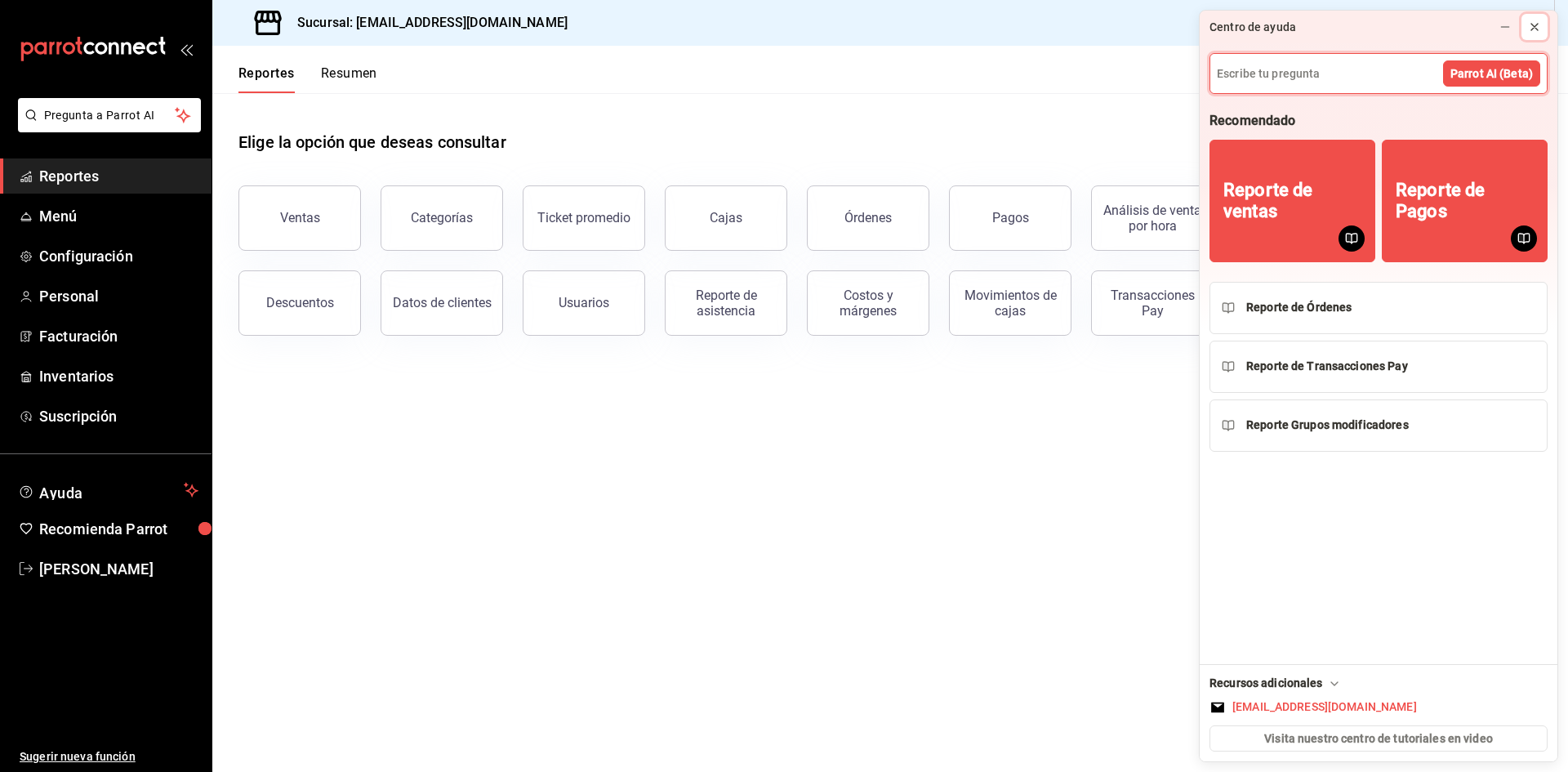
click at [1535, 28] on icon at bounding box center [1534, 26] width 13 height 13
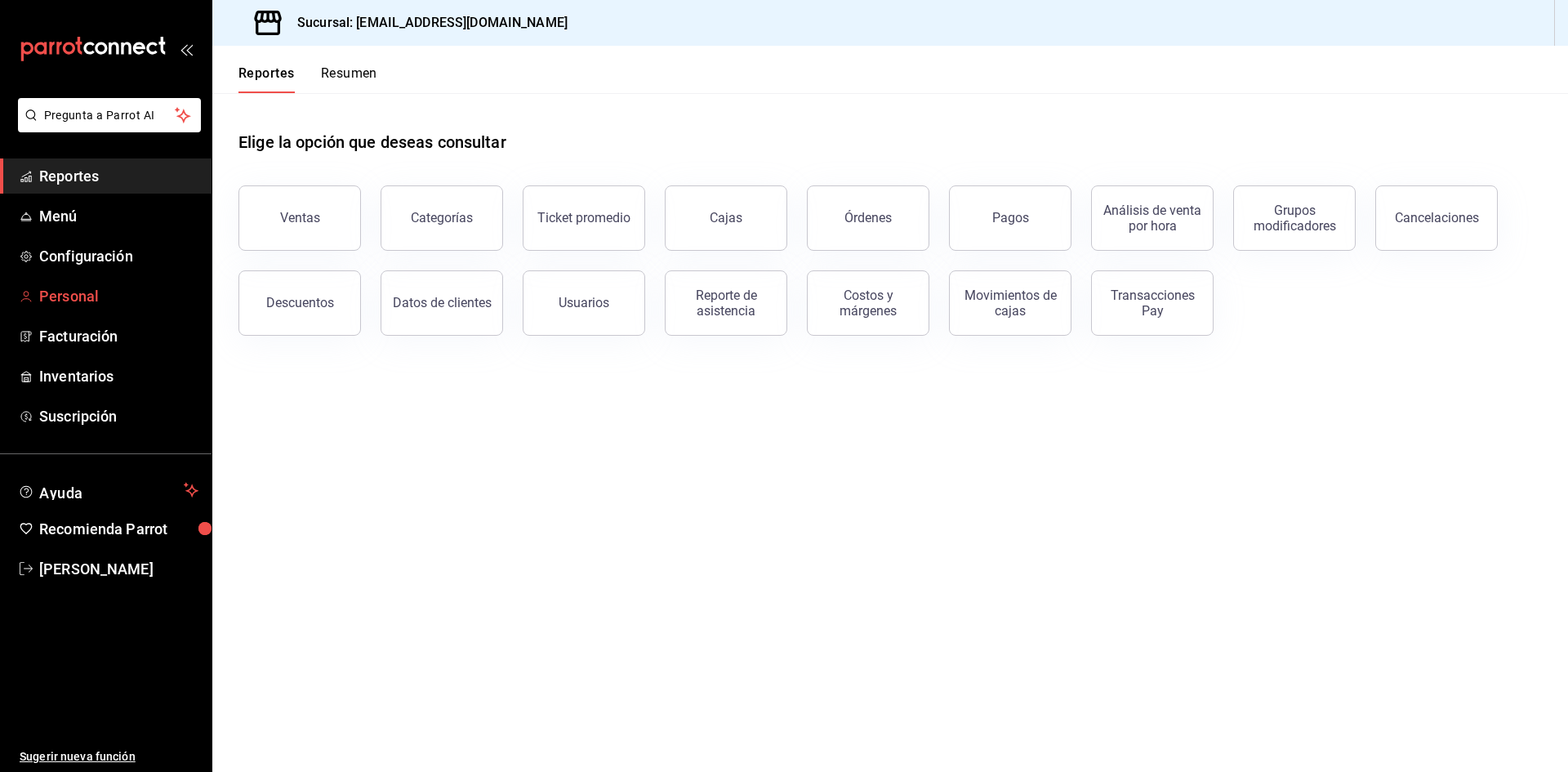
click at [78, 292] on span "Personal" at bounding box center [119, 296] width 160 height 22
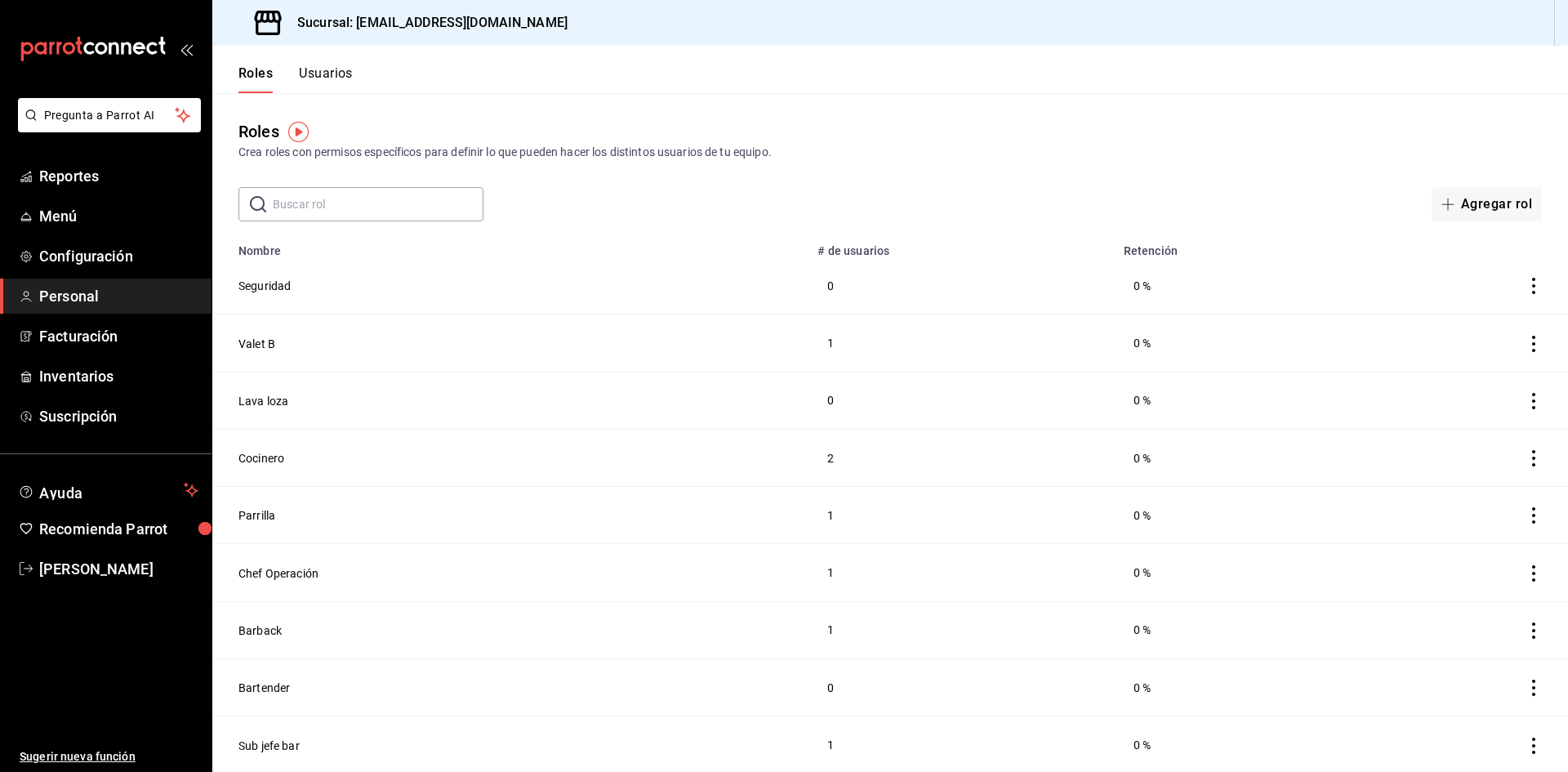
click at [971, 241] on th "# de usuarios" at bounding box center [960, 245] width 306 height 23
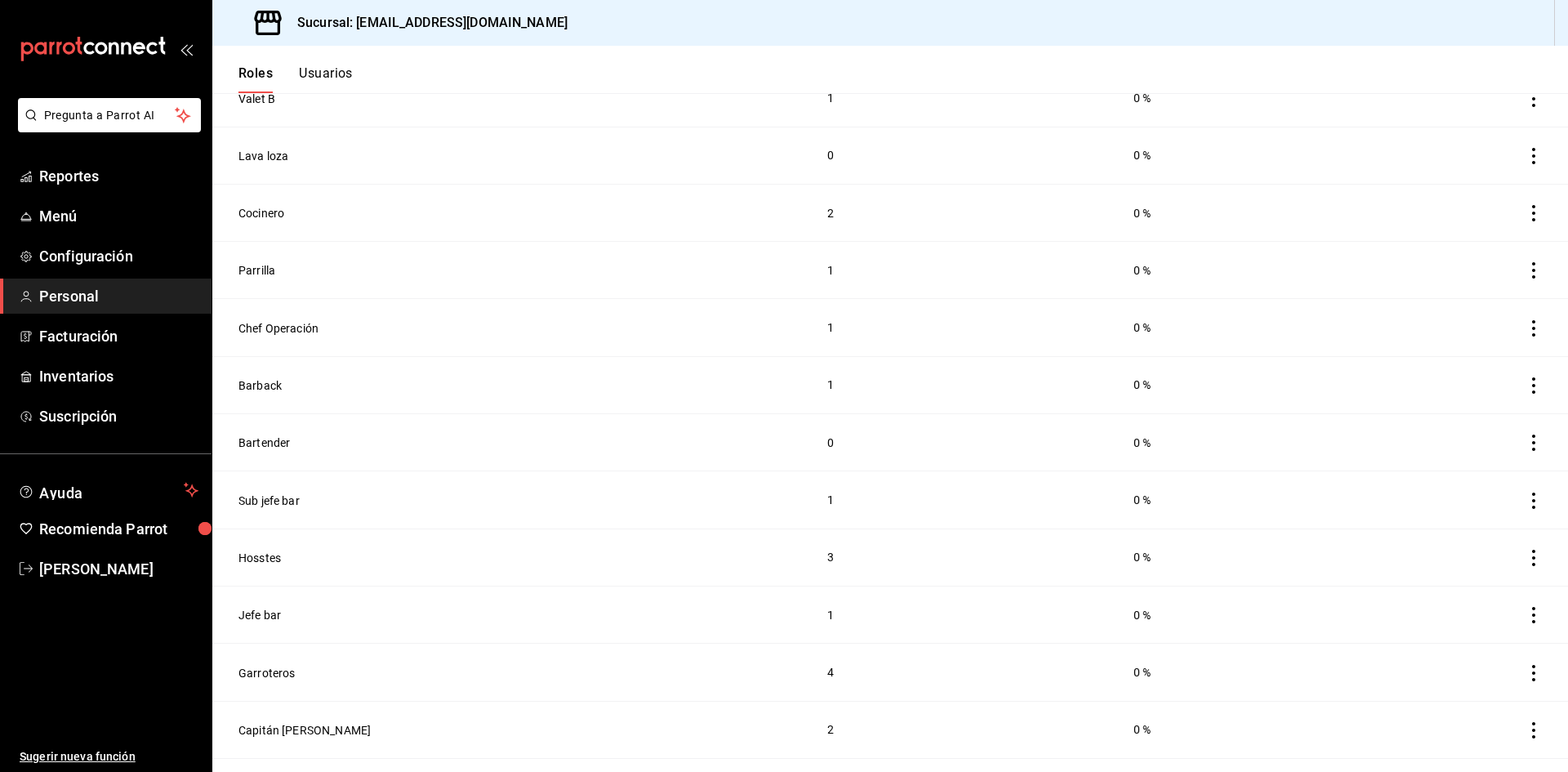
scroll to position [391, 0]
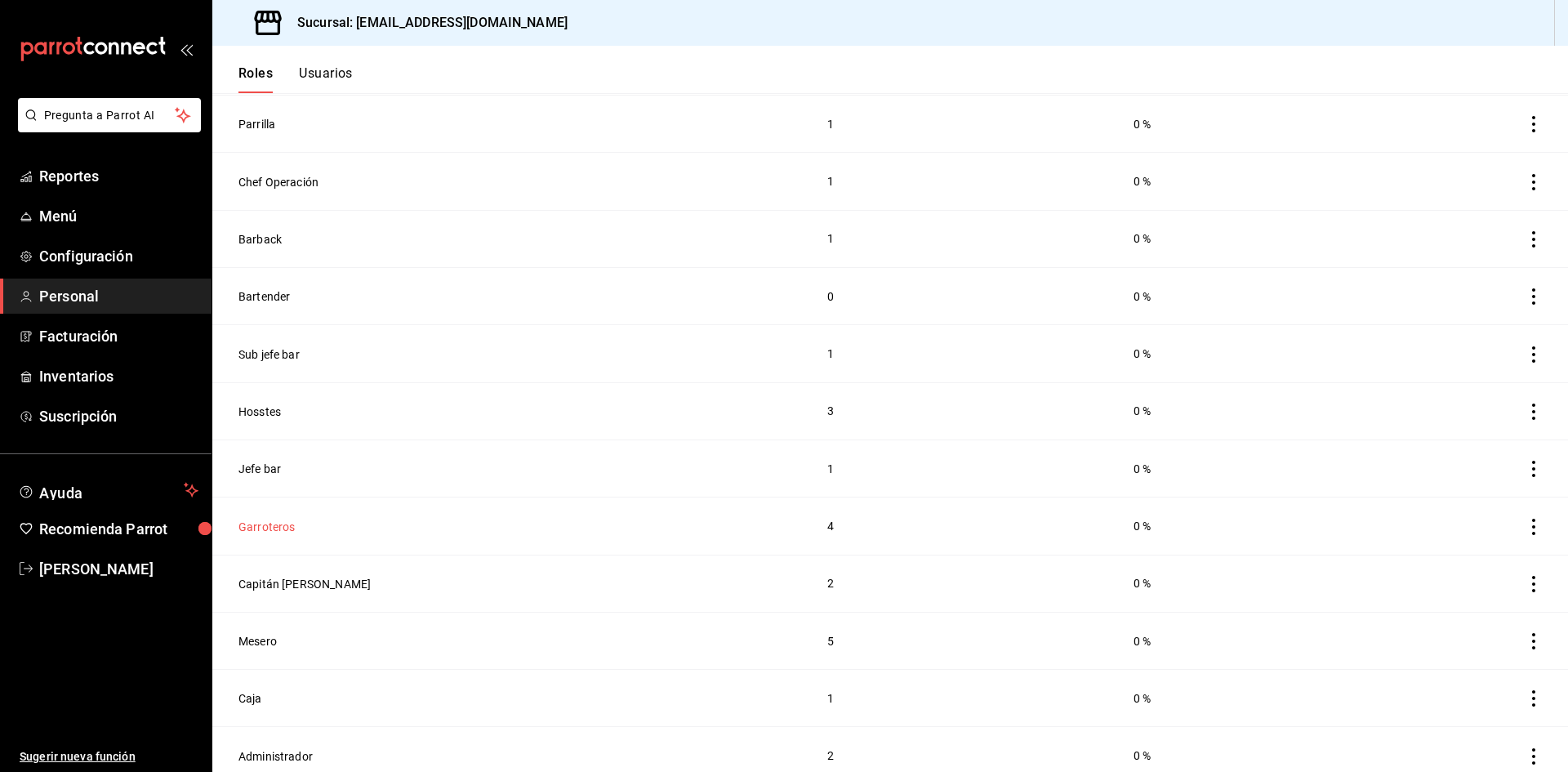
click at [265, 518] on button "Garroteros" at bounding box center [266, 527] width 57 height 16
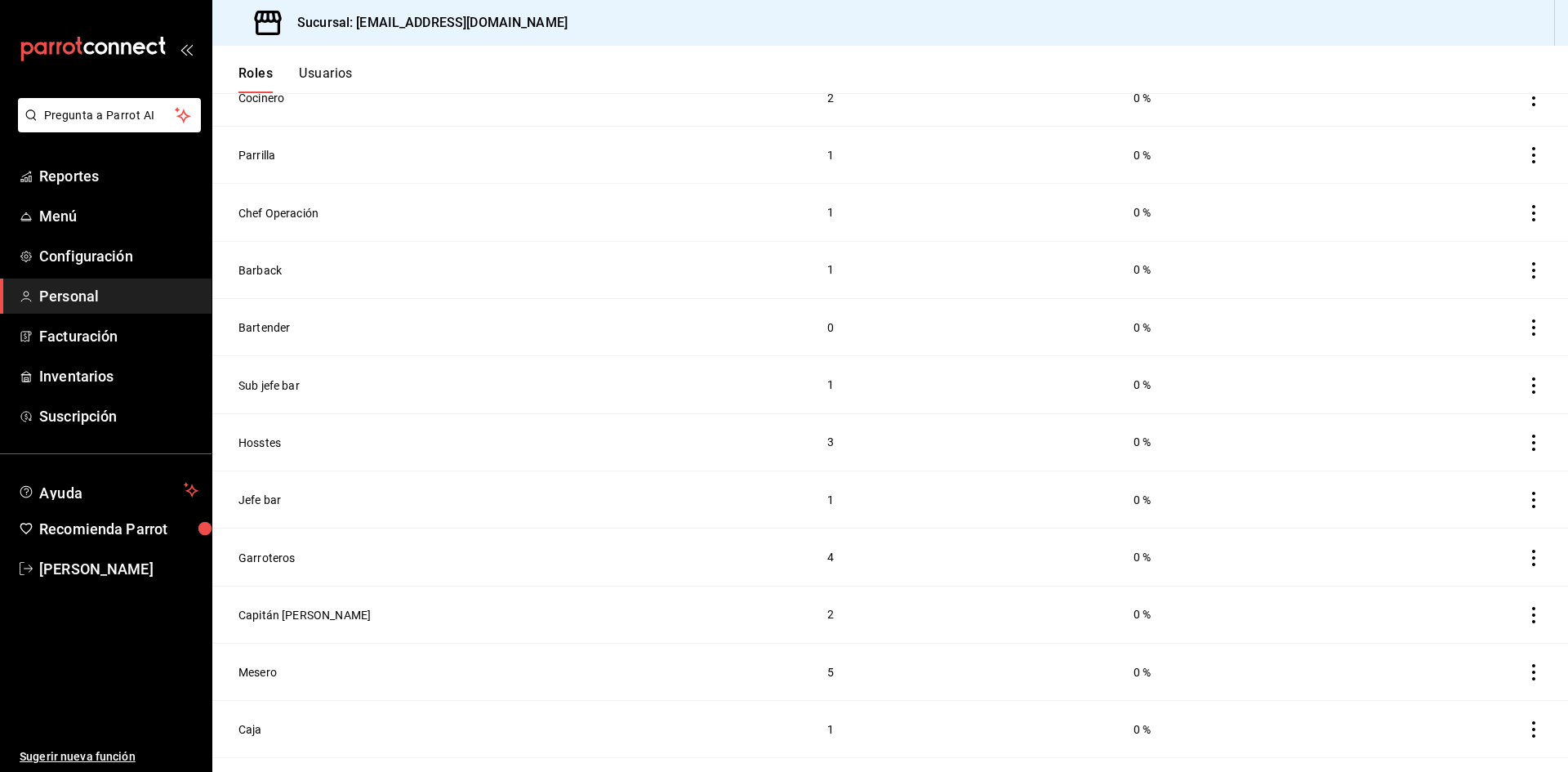
scroll to position [391, 0]
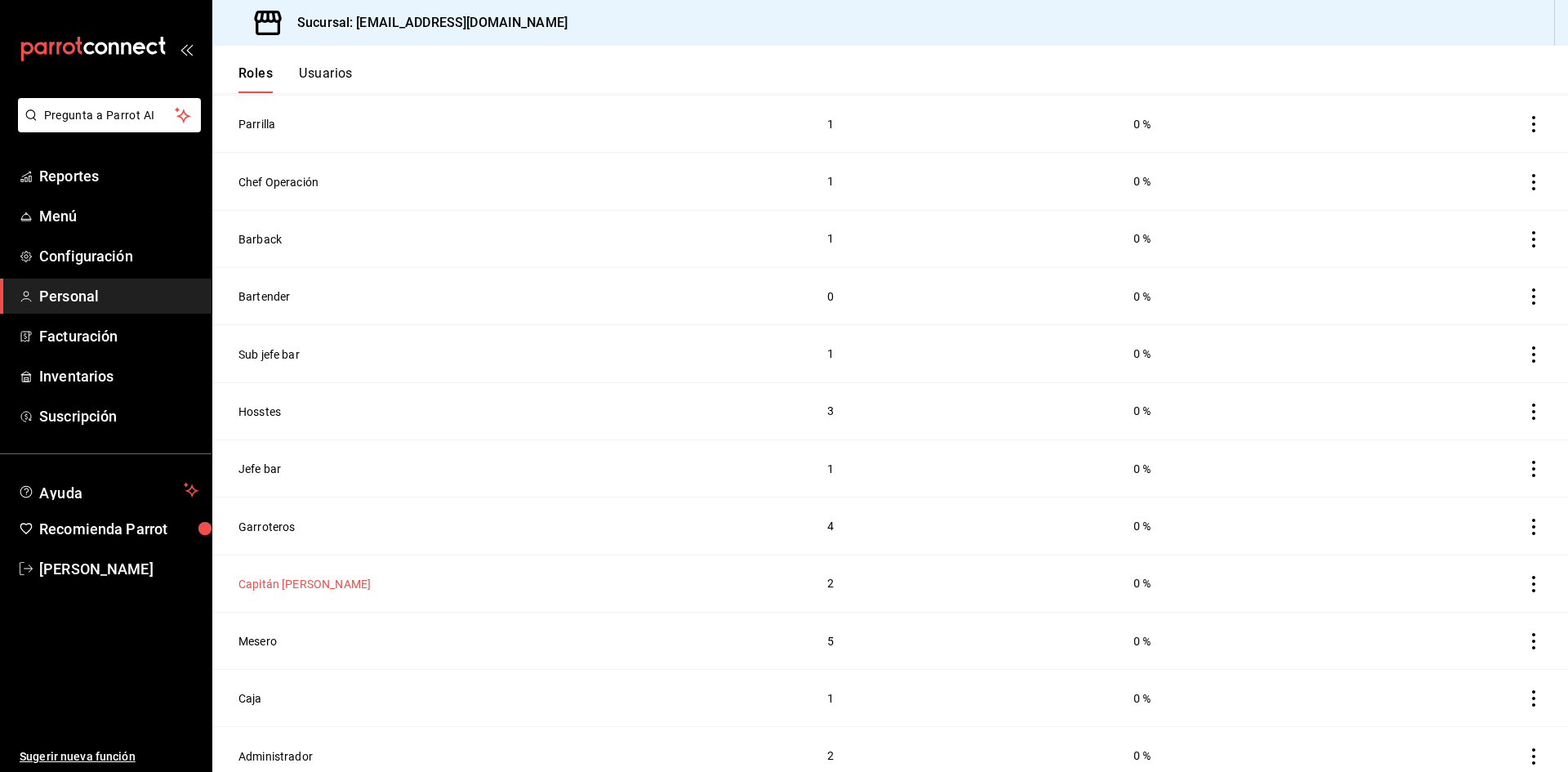
click at [272, 576] on button "Capitán meseros" at bounding box center [304, 584] width 132 height 16
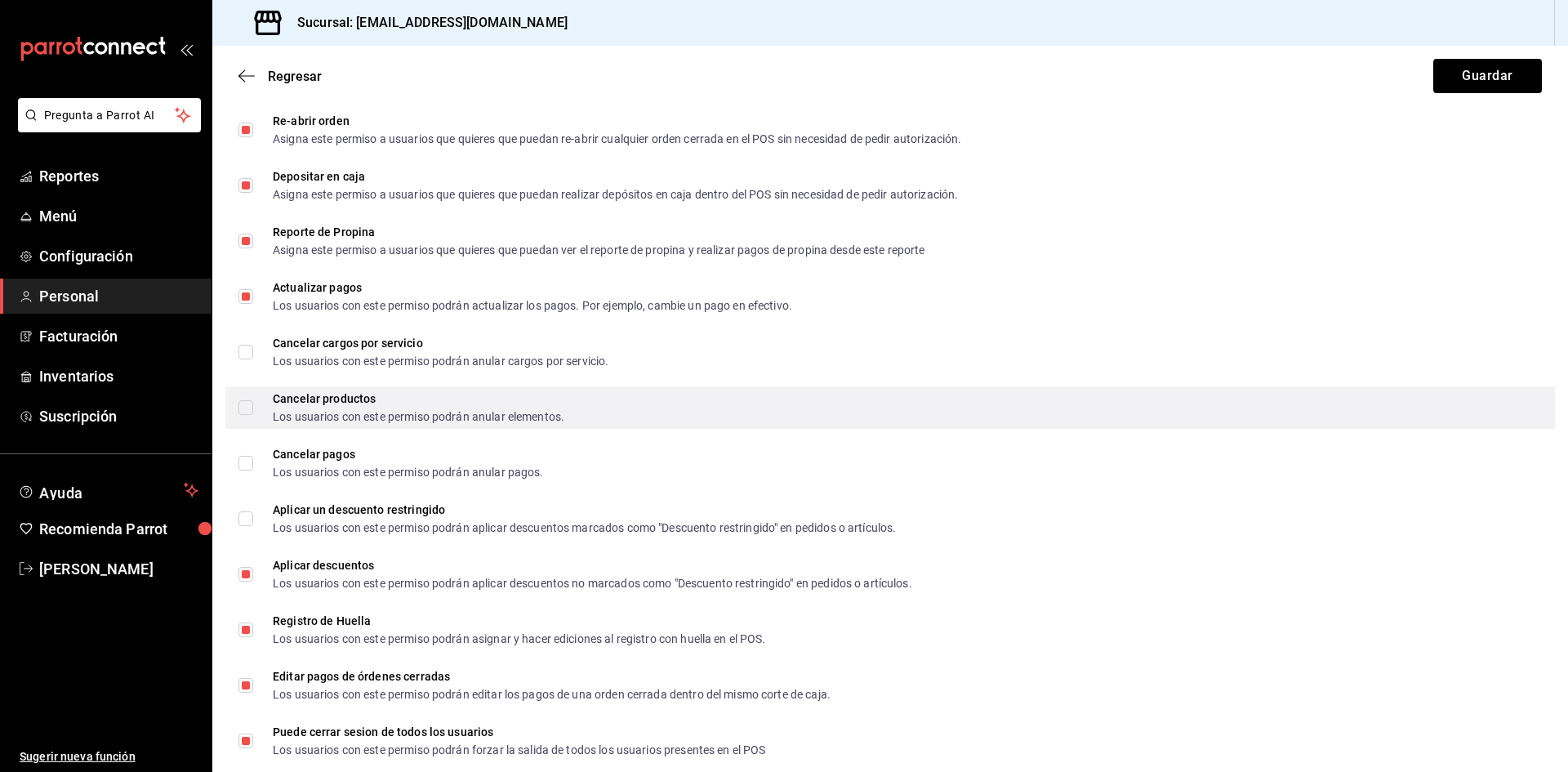
scroll to position [2354, 0]
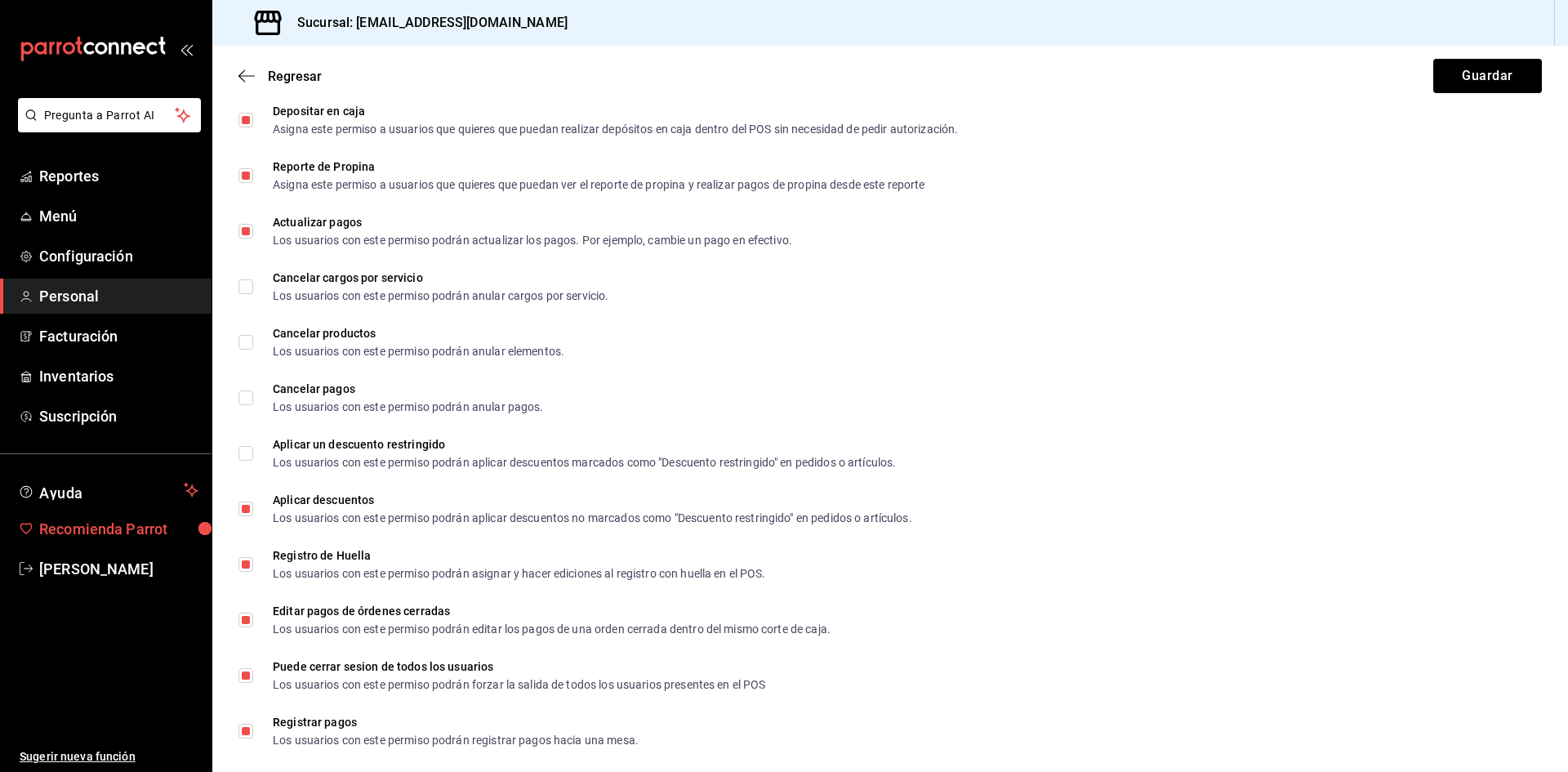
click at [111, 534] on span "Recomienda Parrot" at bounding box center [119, 529] width 160 height 22
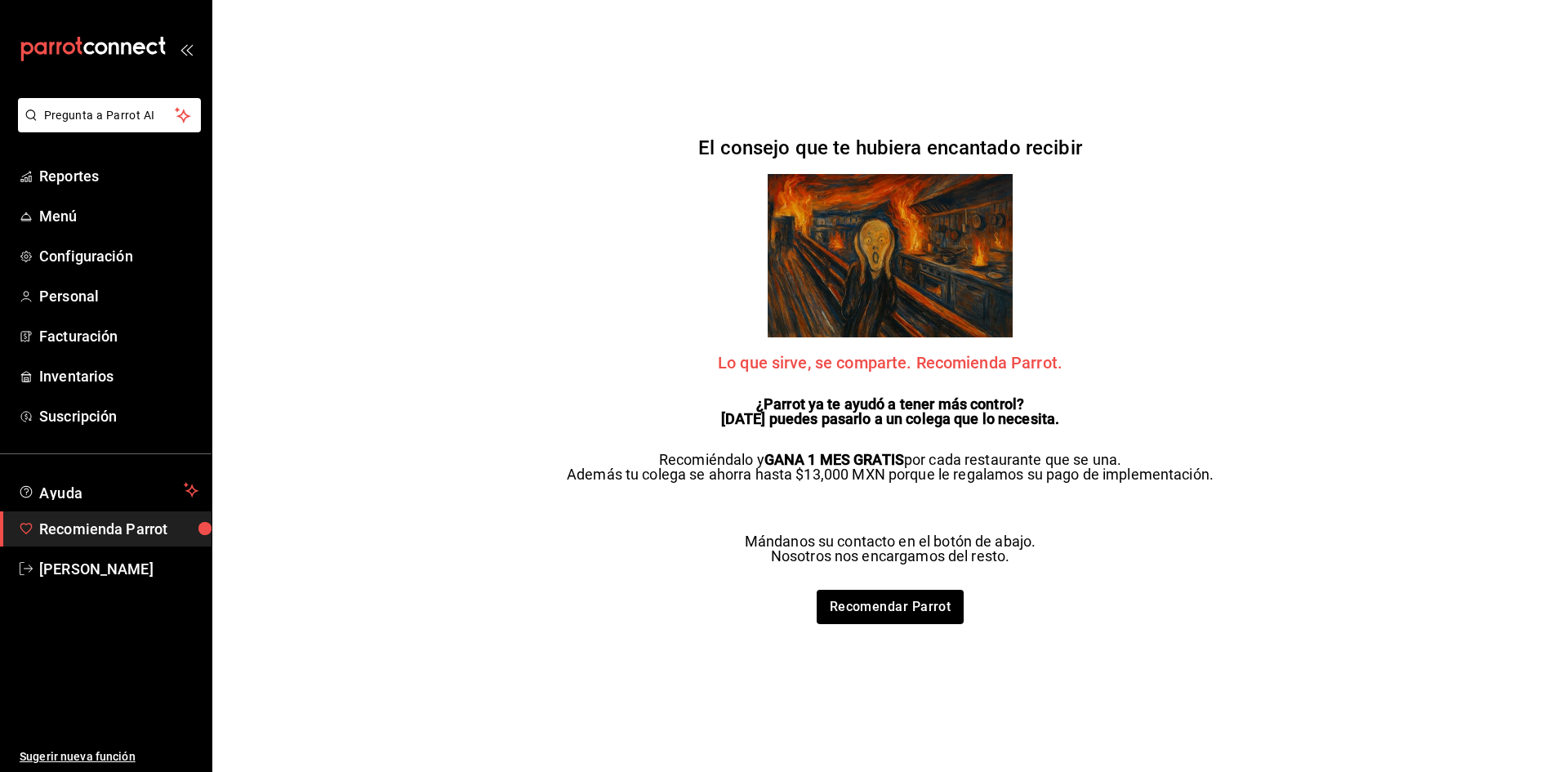
click at [180, 527] on span "Recomienda Parrot" at bounding box center [119, 529] width 160 height 22
click at [73, 292] on span "Personal" at bounding box center [119, 296] width 160 height 22
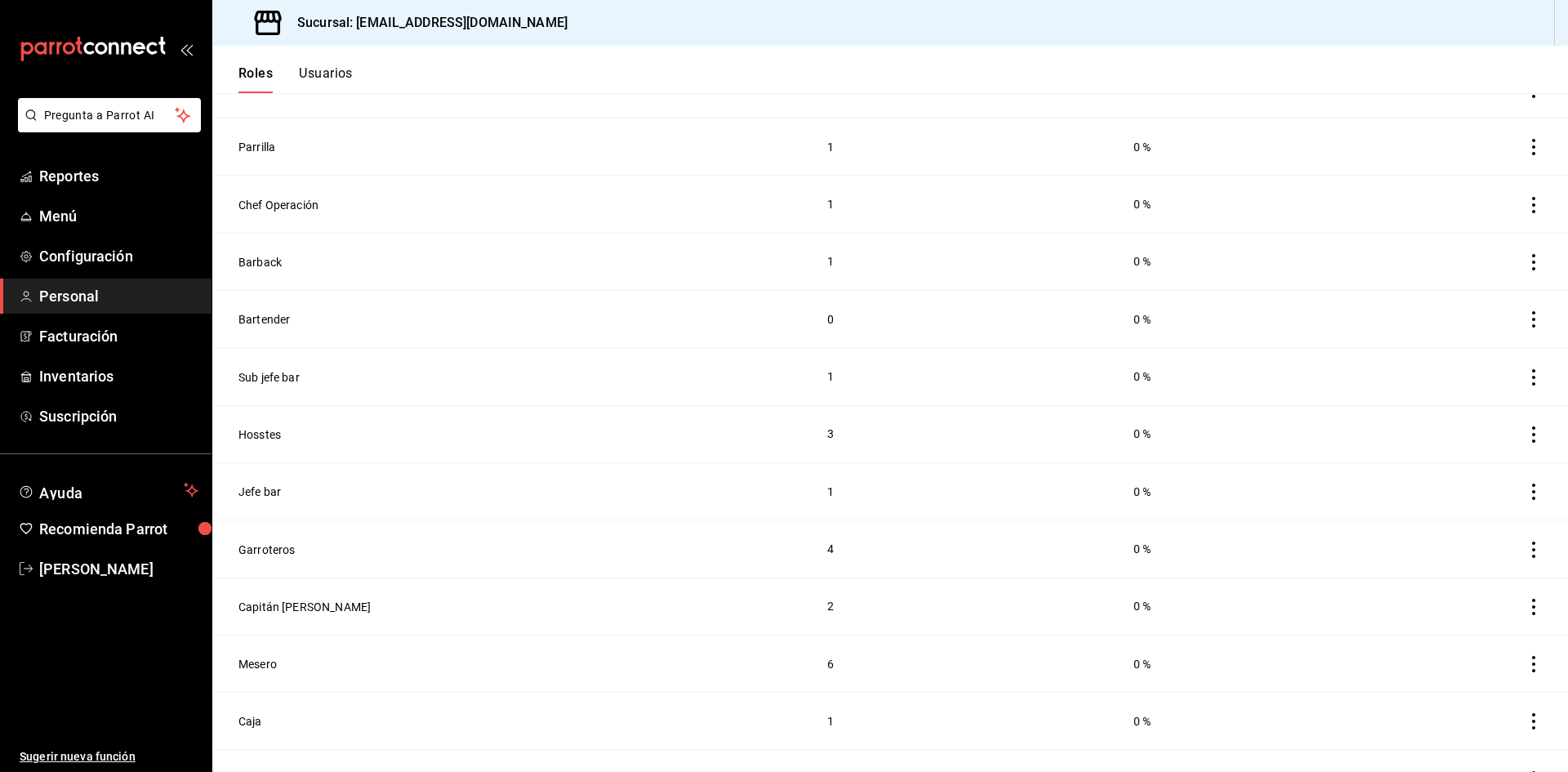
scroll to position [391, 0]
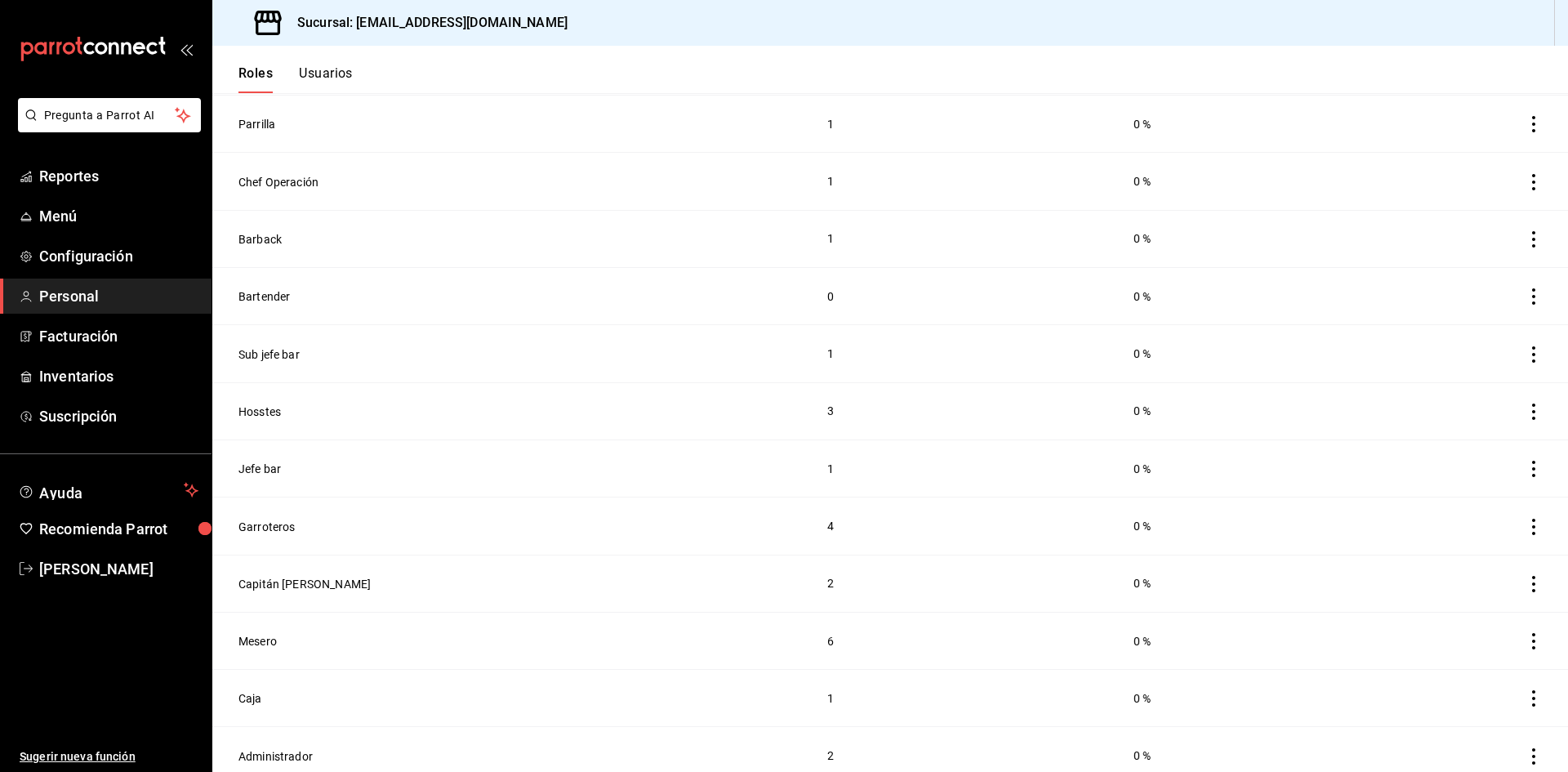
click at [304, 584] on td "Capitán meseros" at bounding box center [510, 583] width 596 height 57
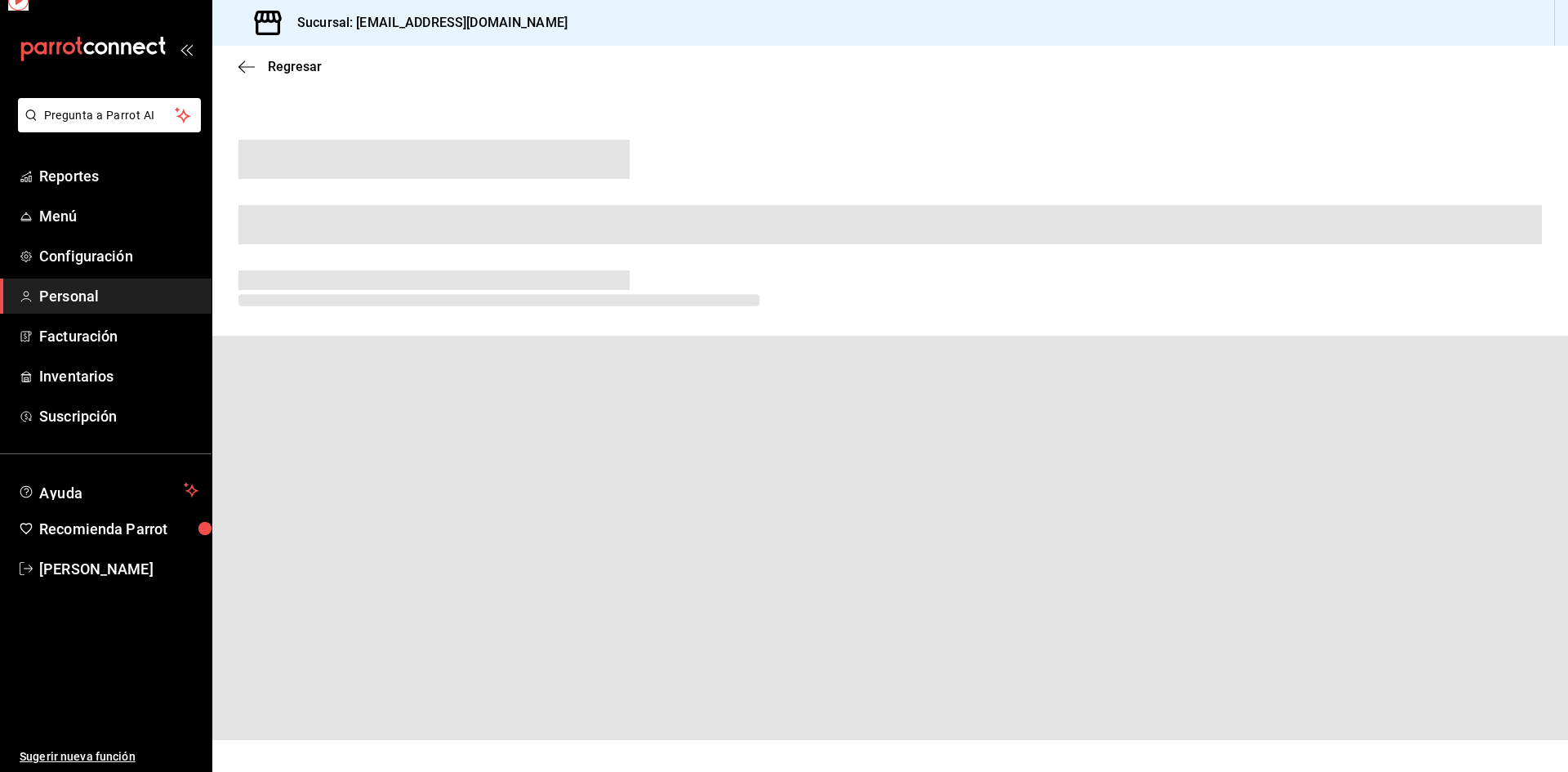
click at [307, 579] on span at bounding box center [890, 537] width 1355 height 404
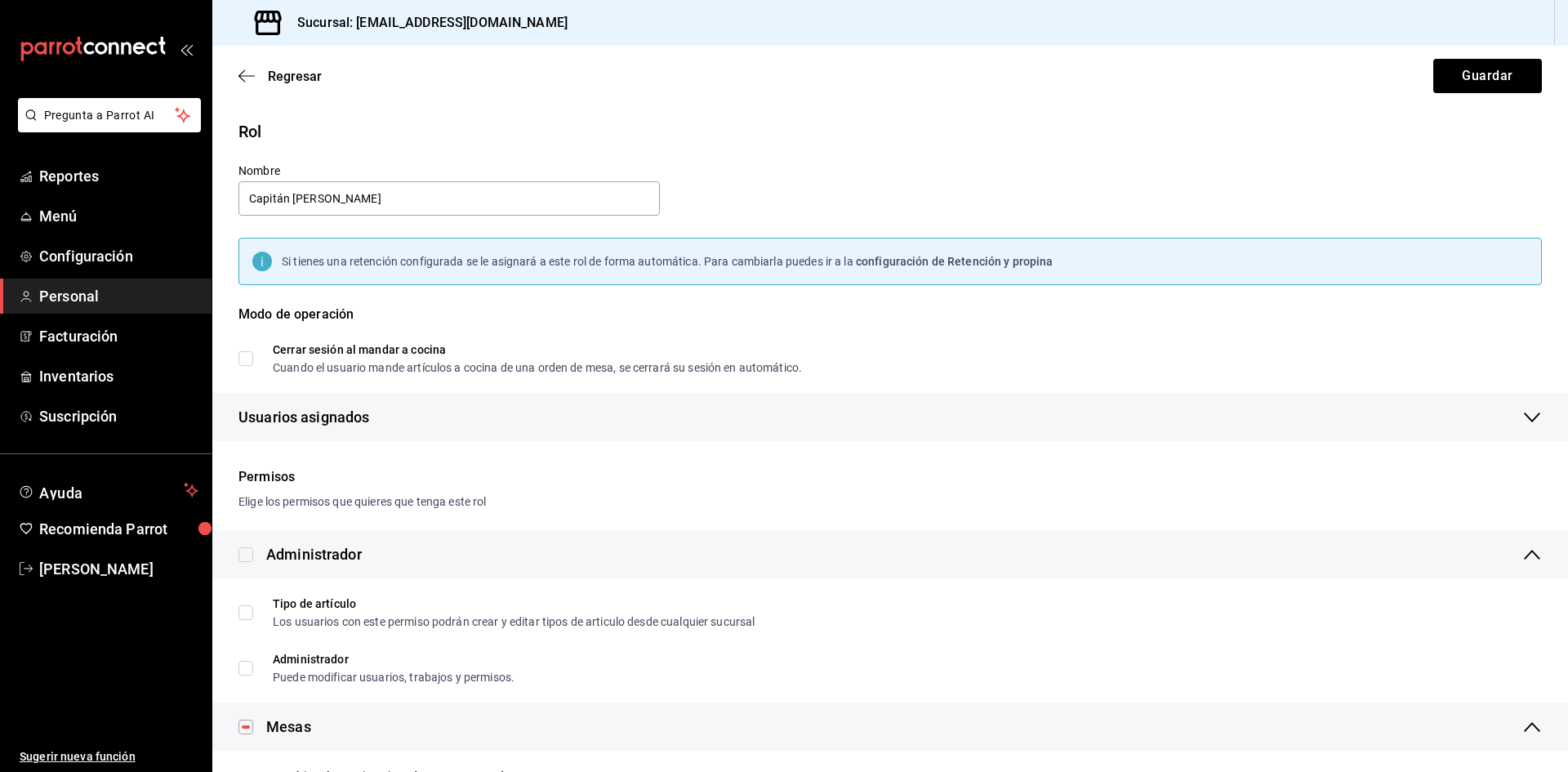
checkbox input "true"
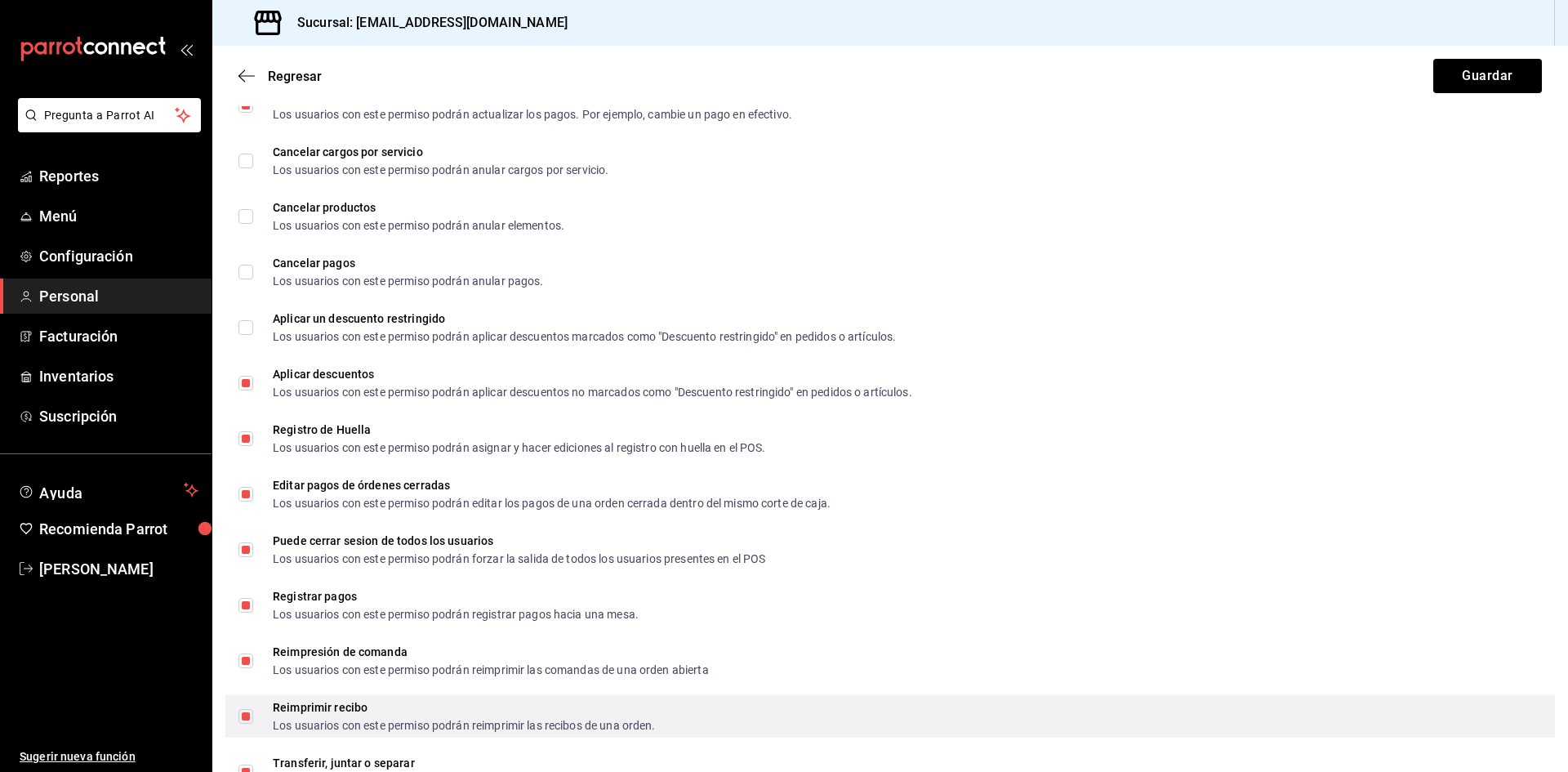
scroll to position [2436, 0]
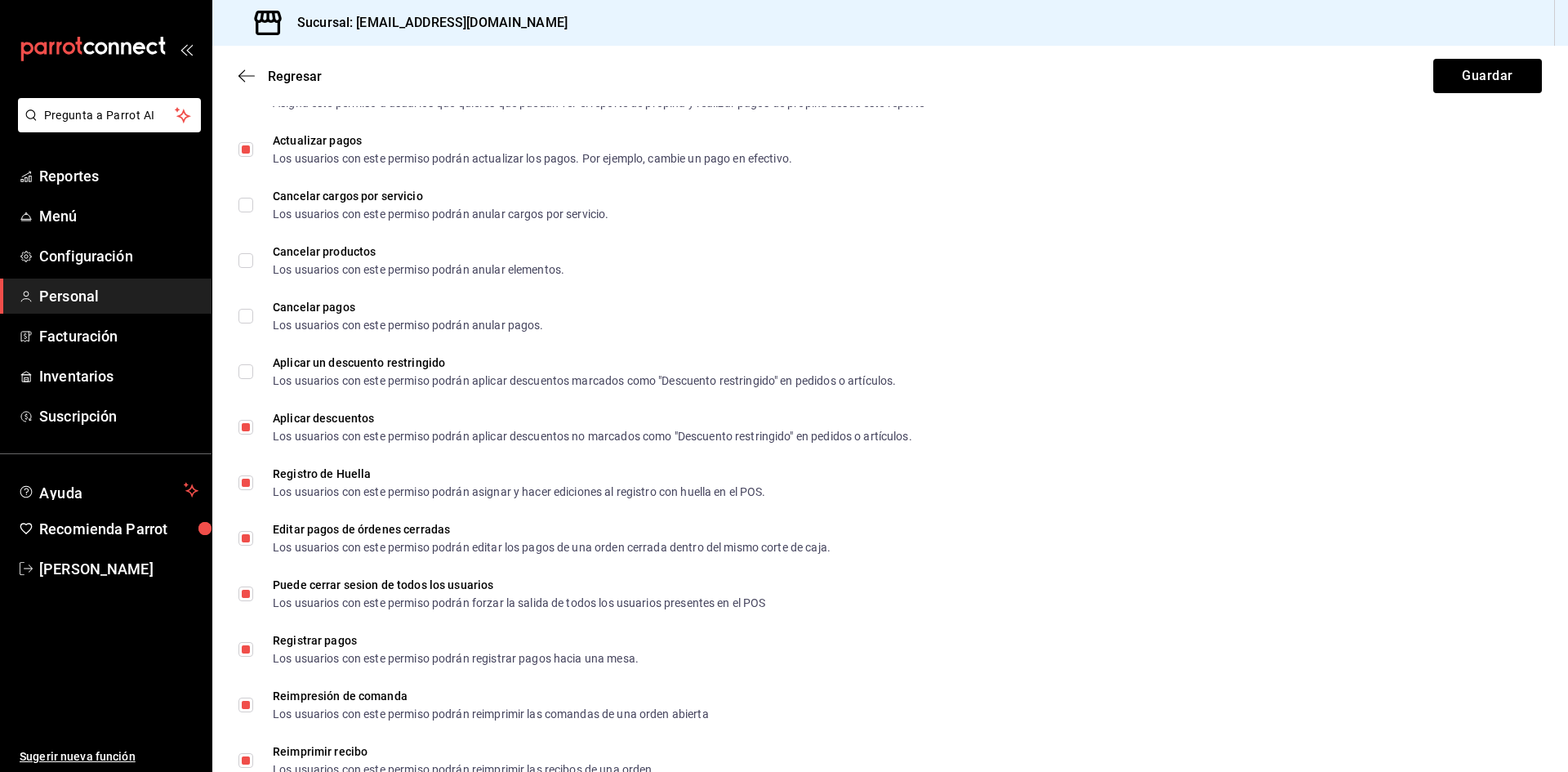
click at [101, 295] on span "Personal" at bounding box center [119, 296] width 160 height 22
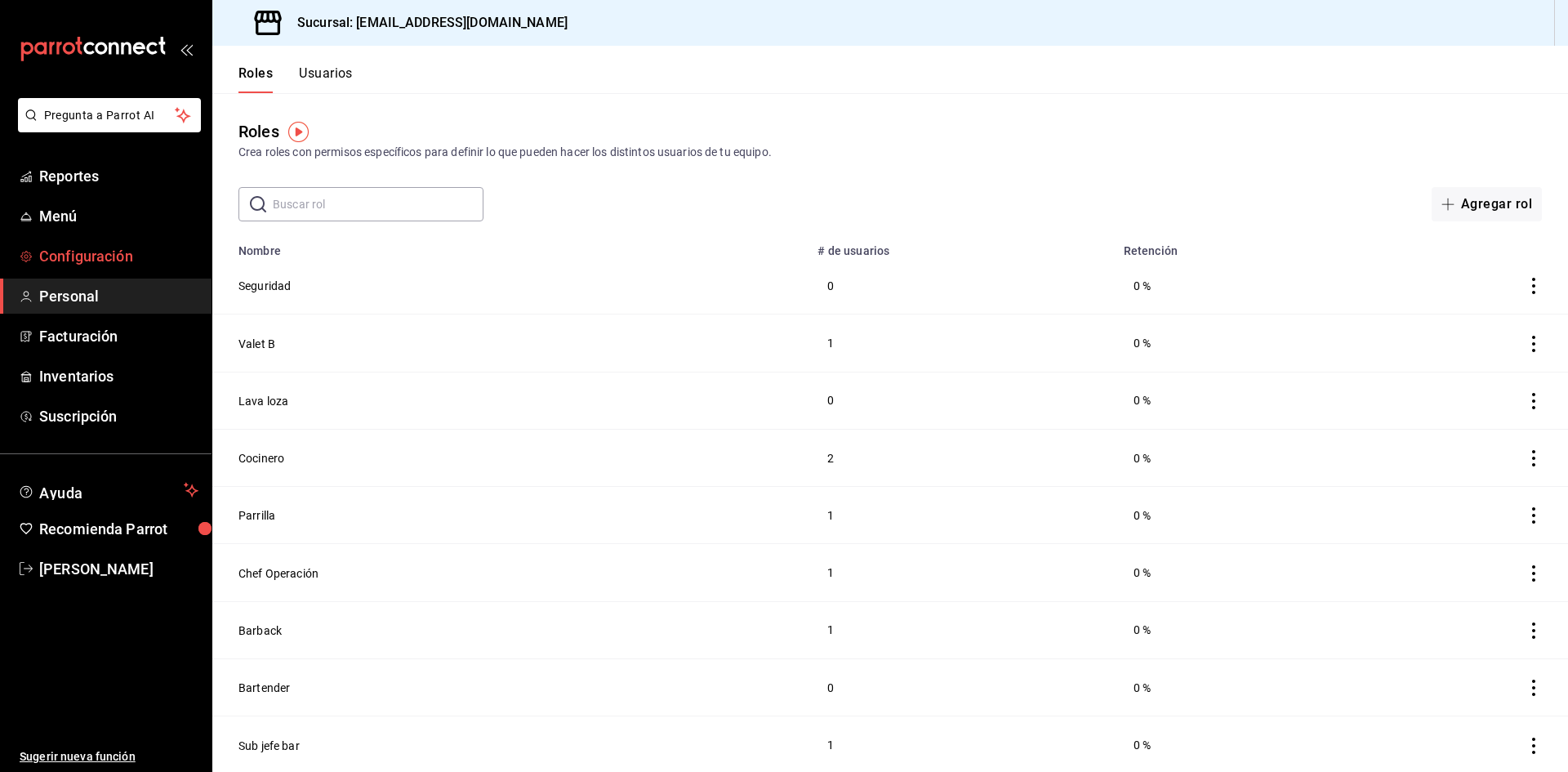
click at [116, 261] on span "Configuración" at bounding box center [119, 256] width 160 height 22
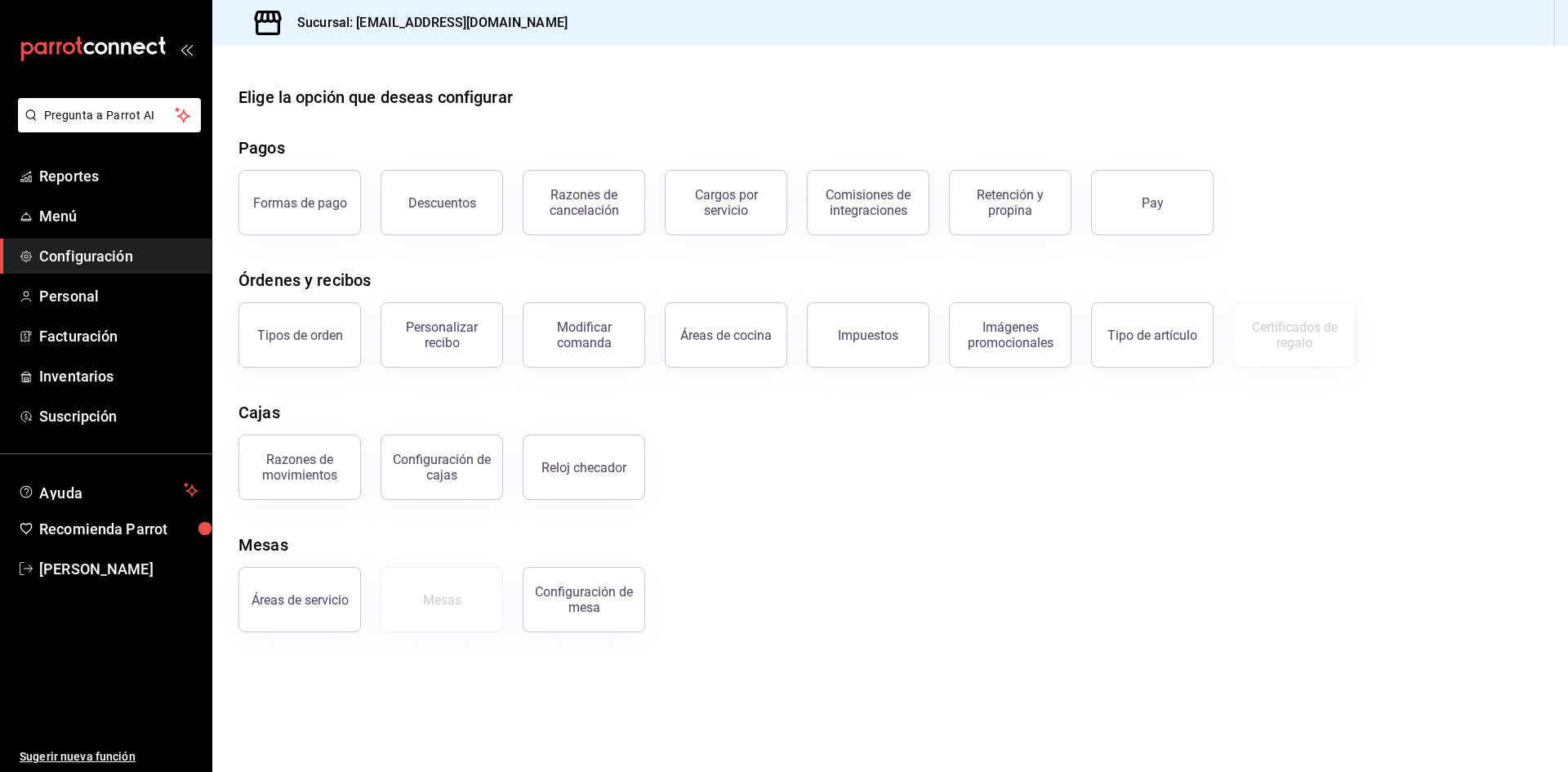
click at [102, 254] on span "Configuración" at bounding box center [119, 256] width 160 height 22
click at [108, 291] on span "Personal" at bounding box center [119, 296] width 160 height 22
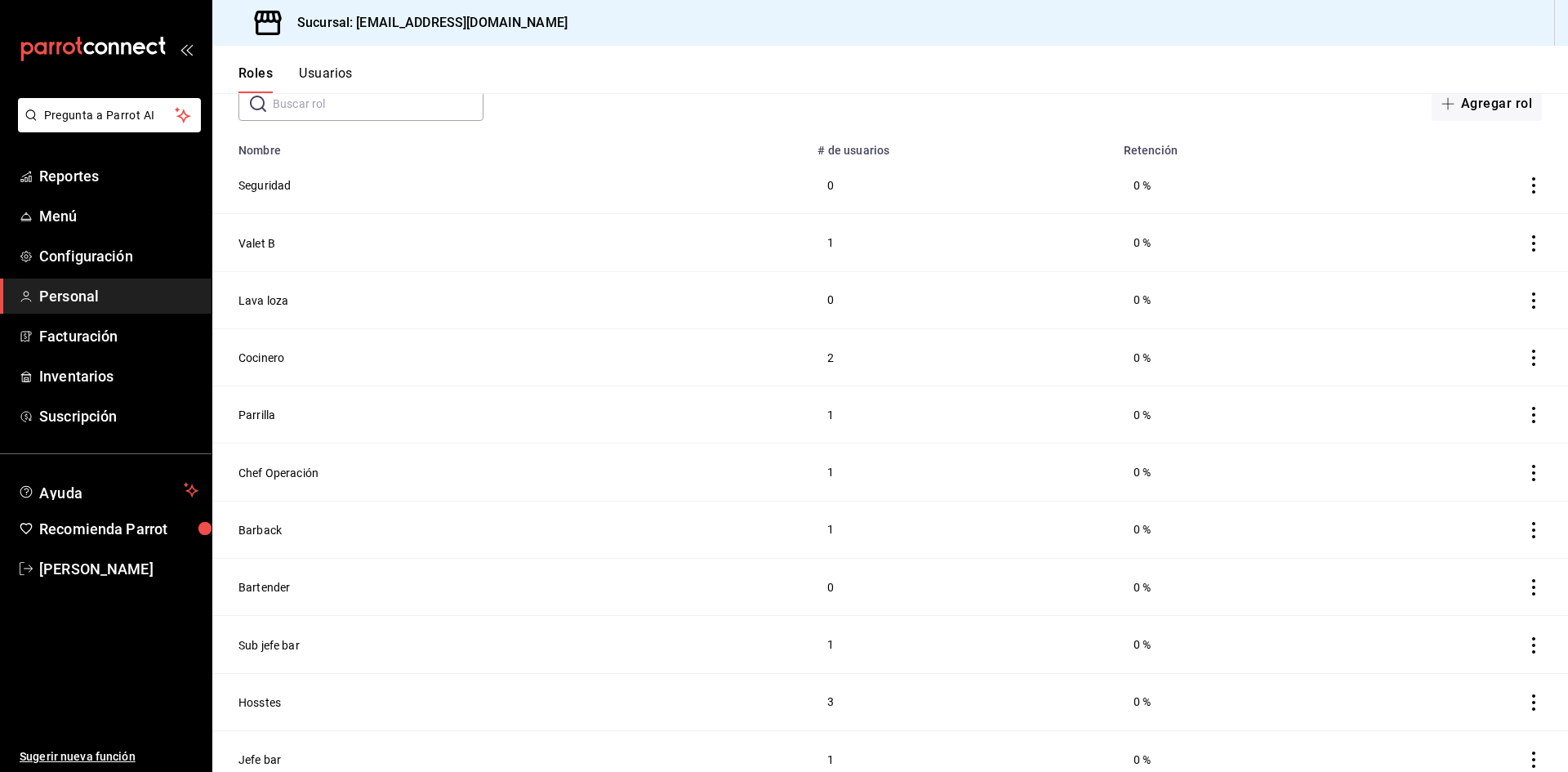
scroll to position [391, 0]
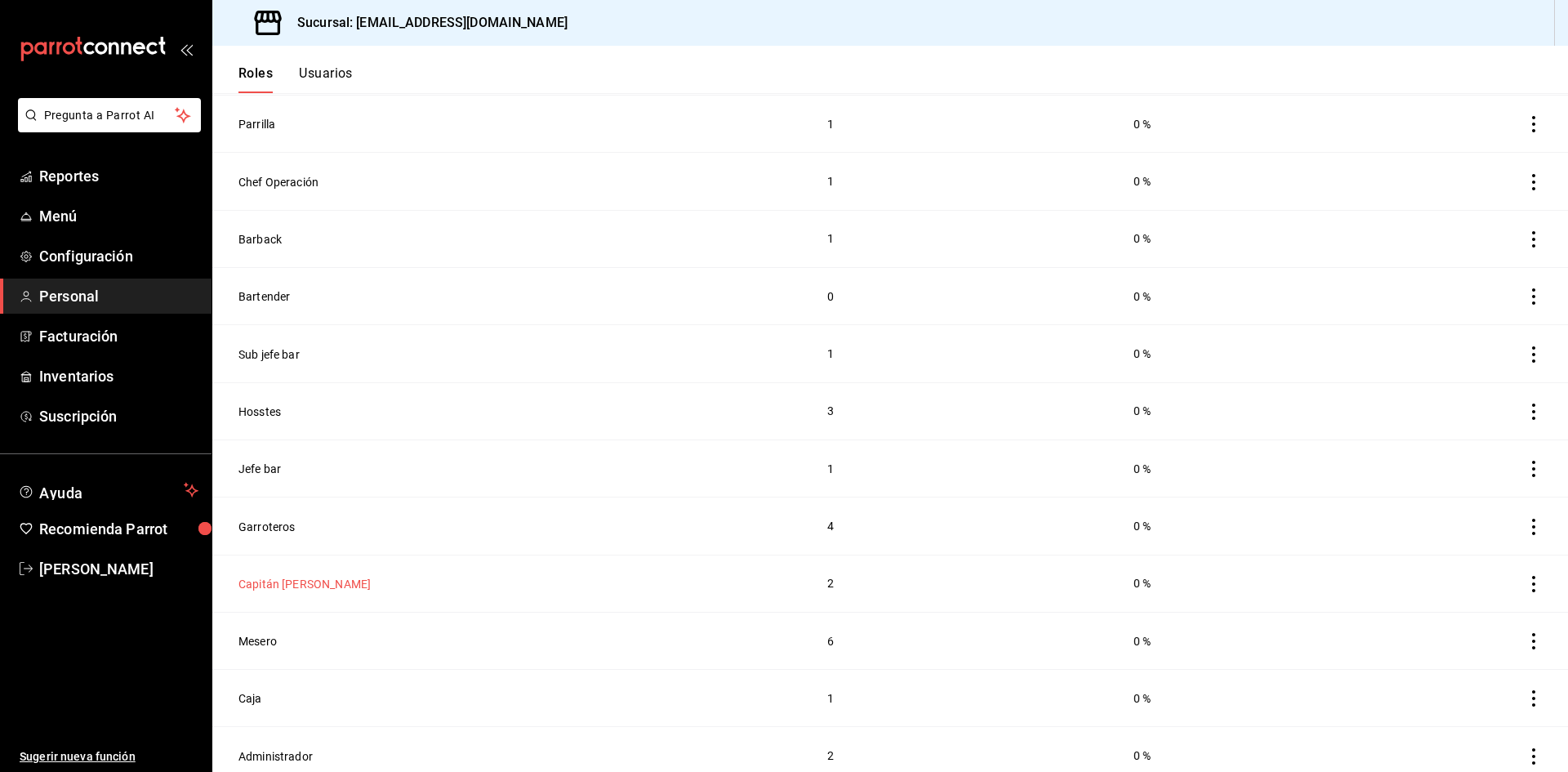
click at [286, 576] on button "Capitán meseros" at bounding box center [304, 584] width 132 height 16
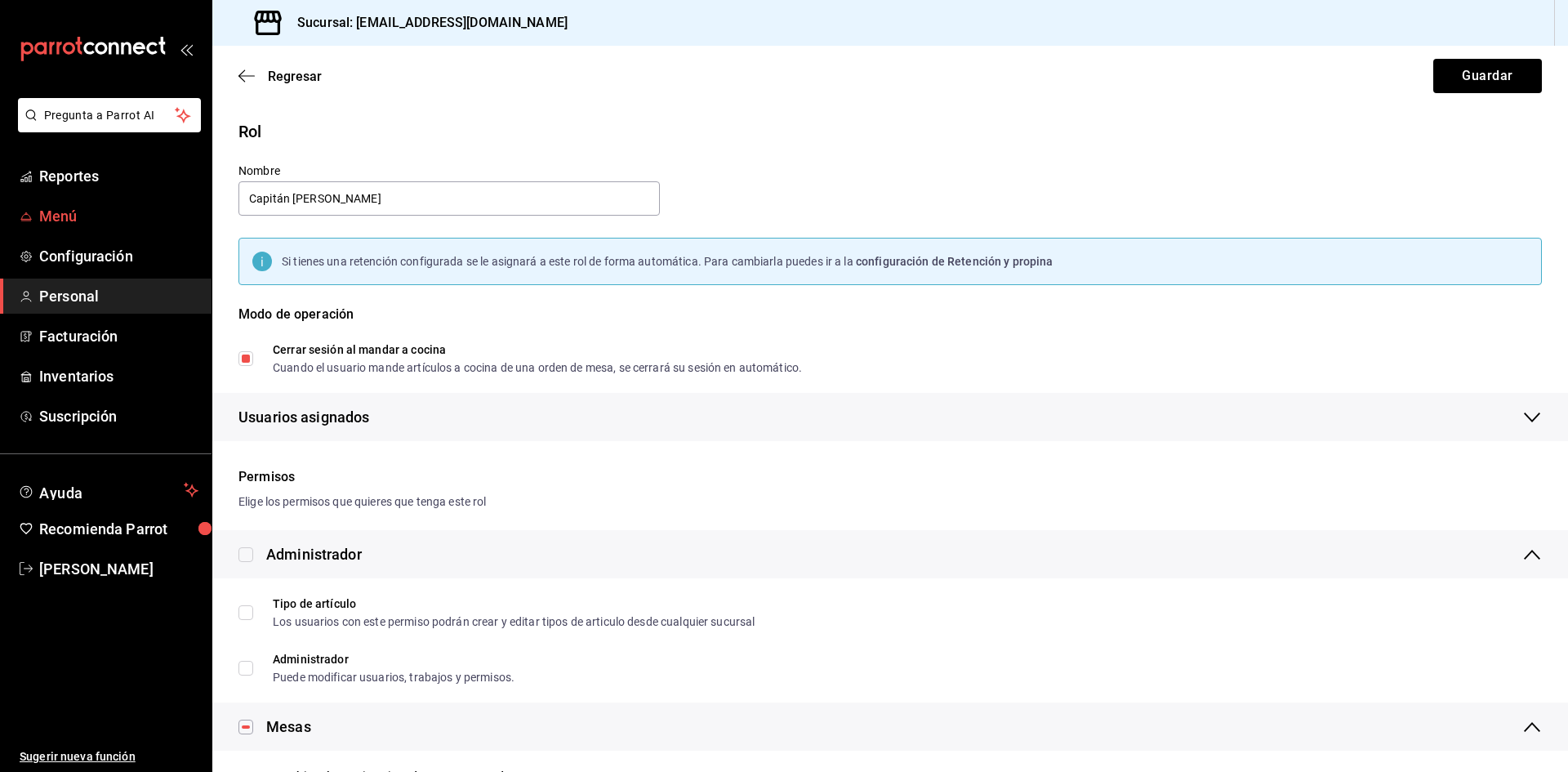
click at [68, 218] on span "Menú" at bounding box center [119, 216] width 160 height 22
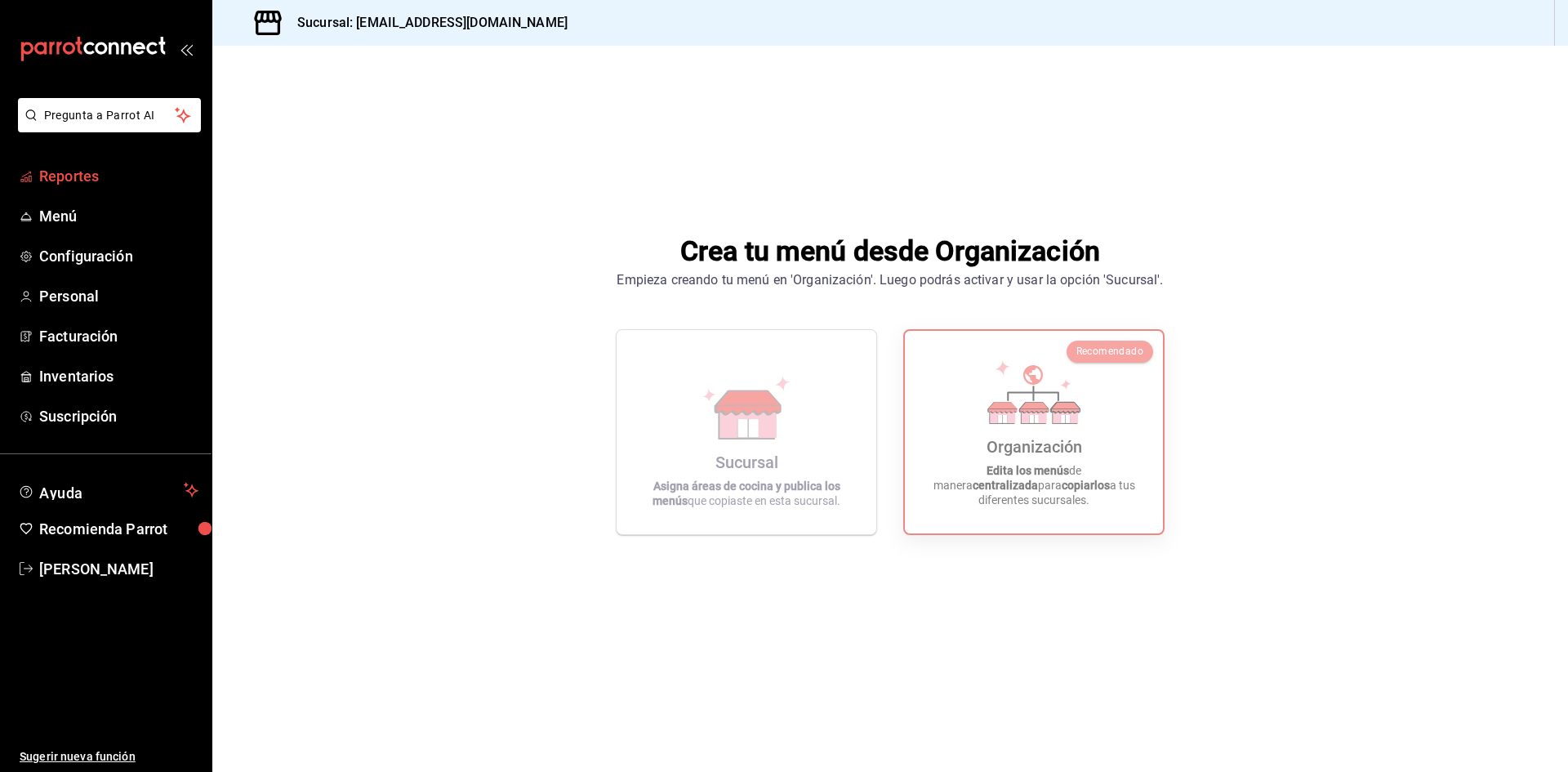
click at [87, 178] on span "Reportes" at bounding box center [119, 176] width 160 height 22
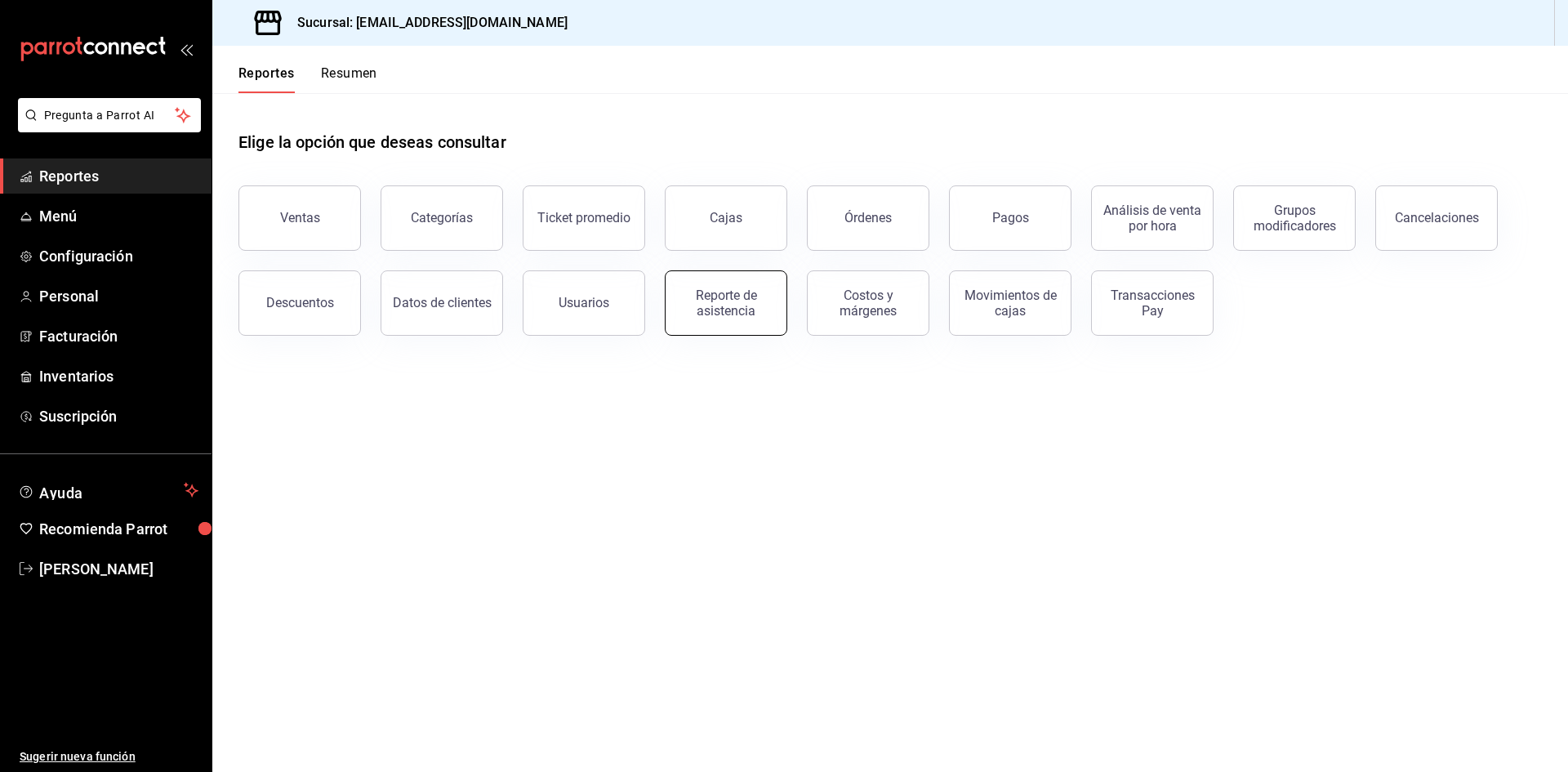
click at [740, 311] on div "Reporte de asistencia" at bounding box center [725, 303] width 101 height 31
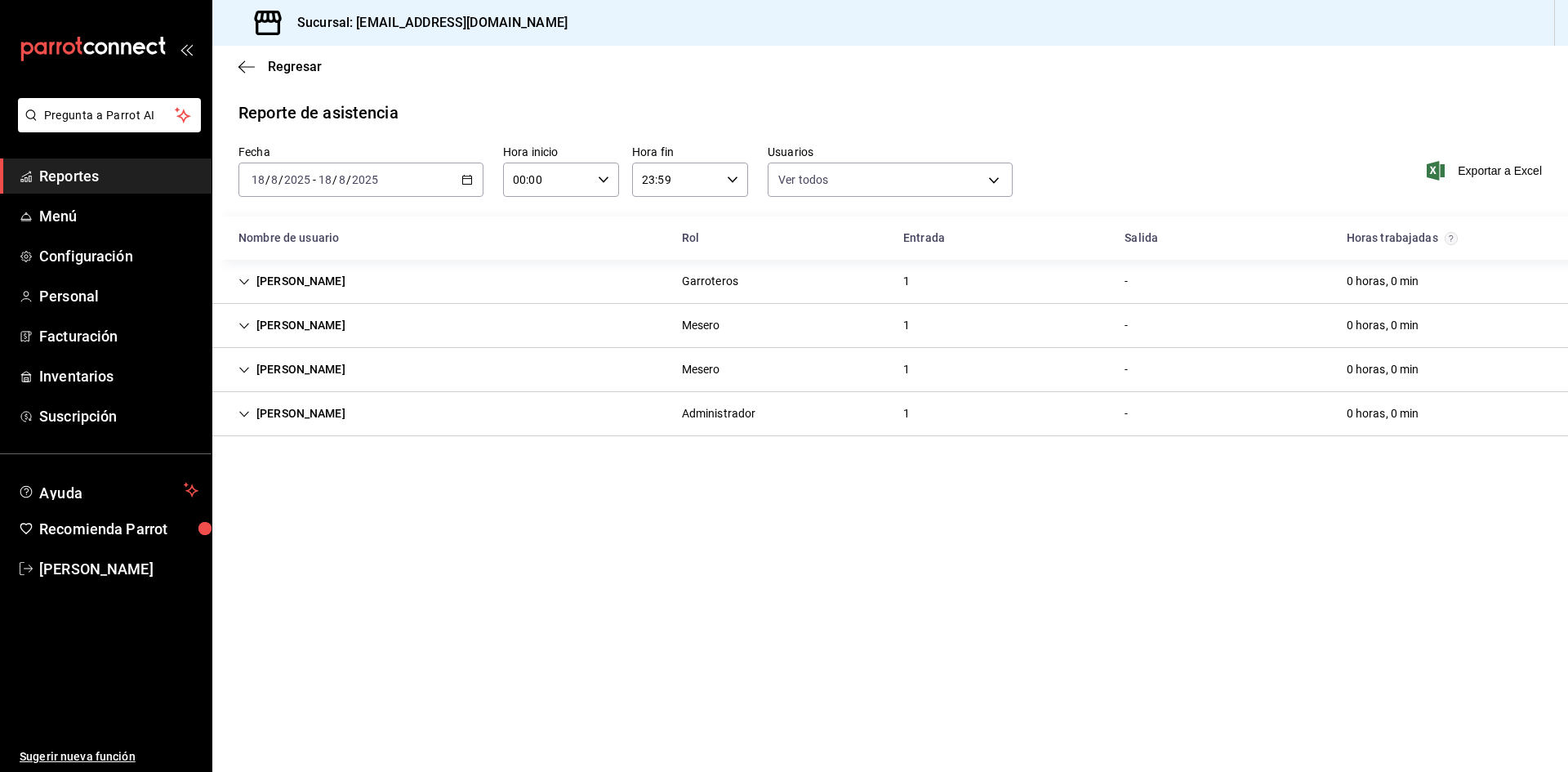
click at [52, 169] on span "Reportes" at bounding box center [119, 176] width 160 height 22
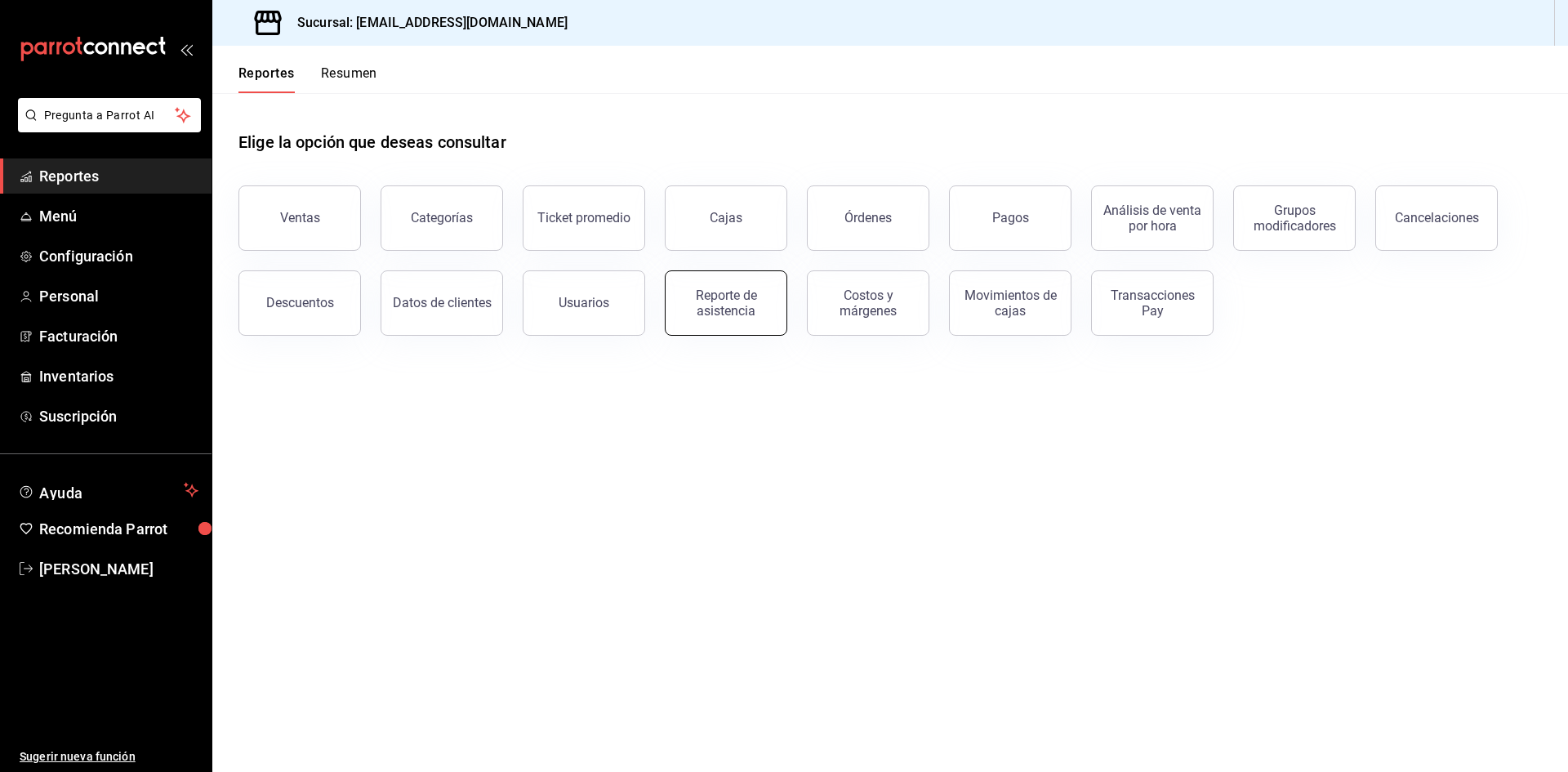
click at [723, 300] on div "Reporte de asistencia" at bounding box center [725, 303] width 101 height 31
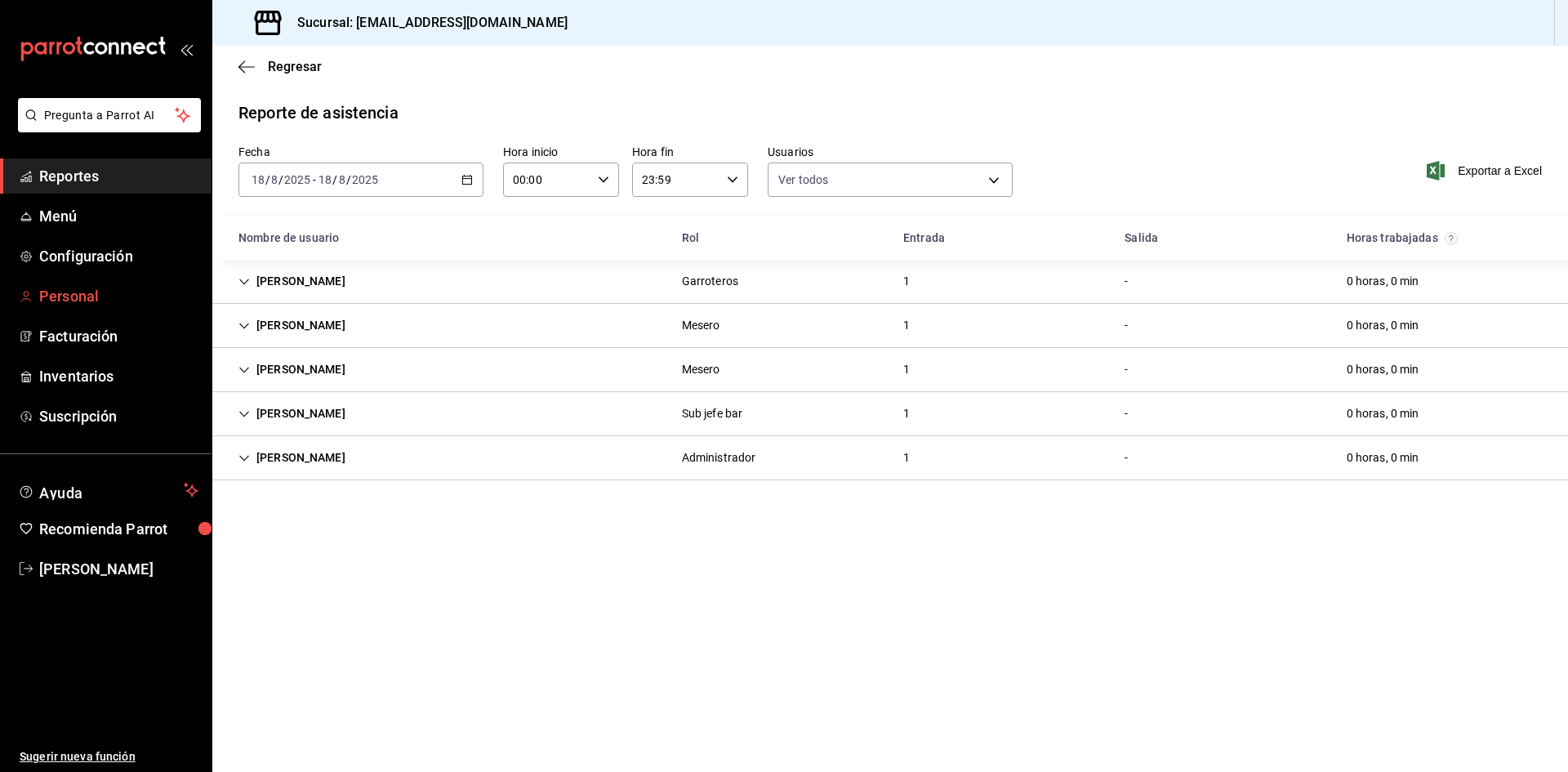
click at [78, 300] on span "Personal" at bounding box center [119, 296] width 160 height 22
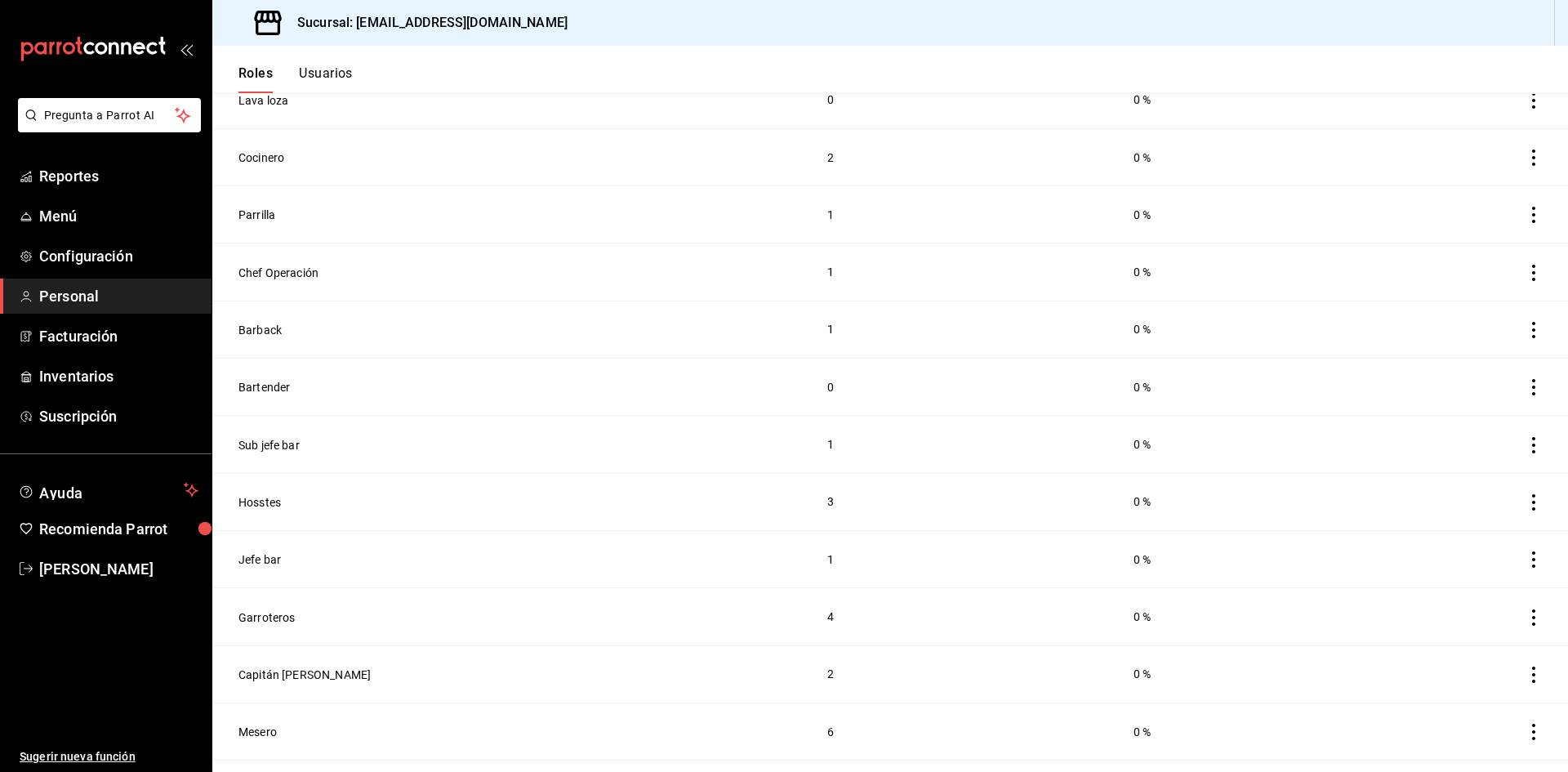
scroll to position [391, 0]
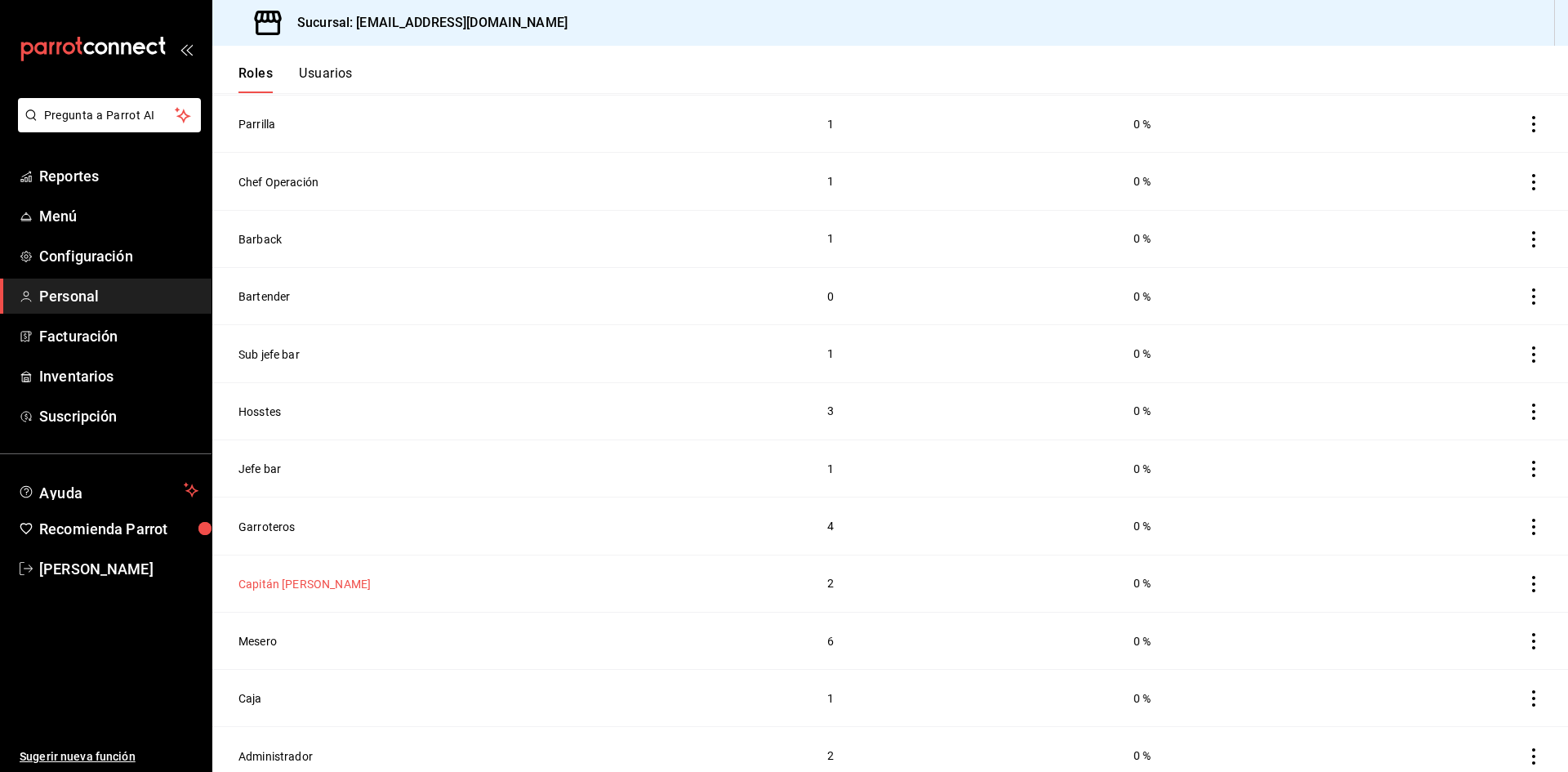
click at [307, 576] on button "Capitán meseros" at bounding box center [304, 584] width 132 height 16
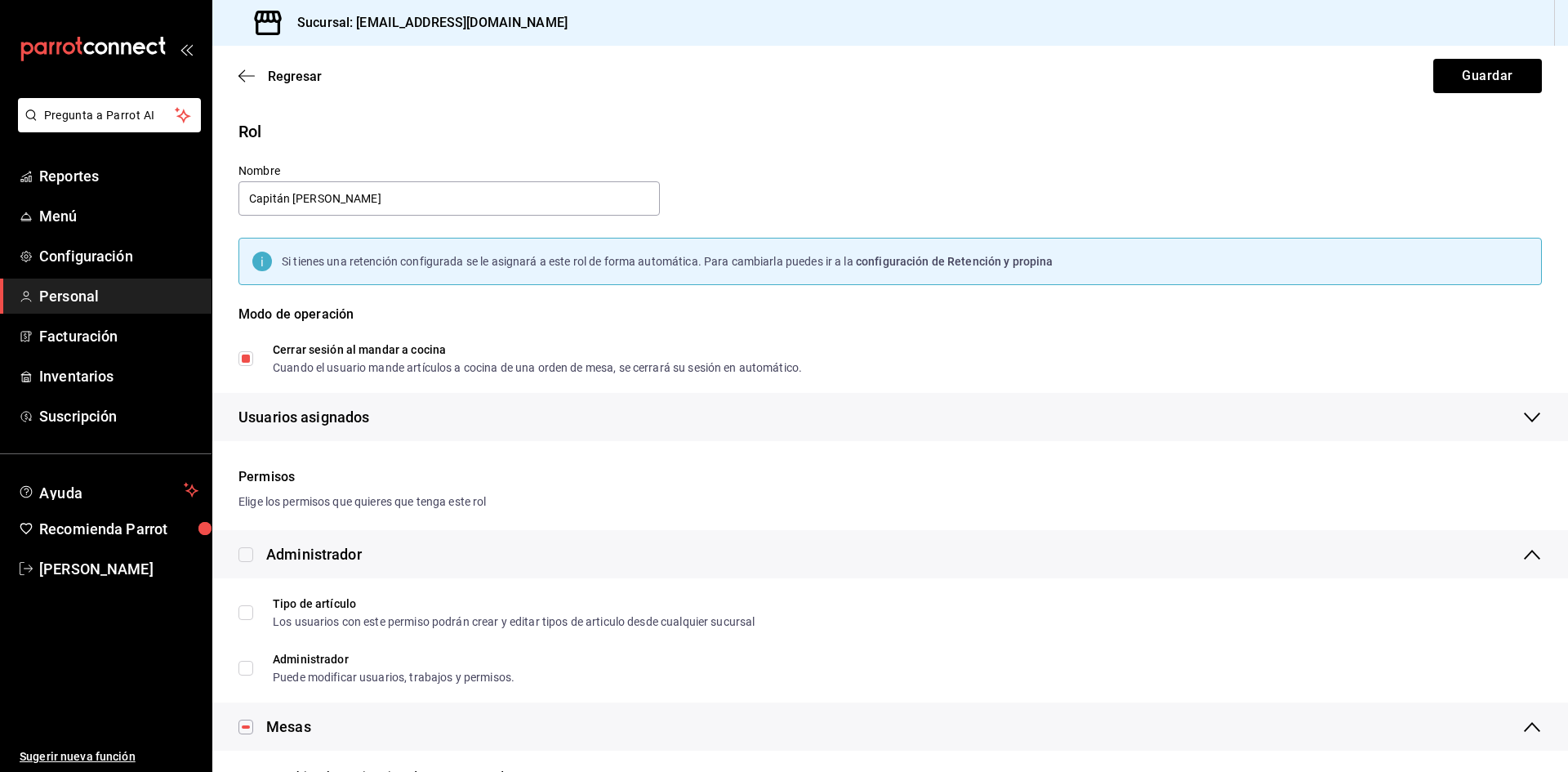
click at [90, 300] on span "Personal" at bounding box center [119, 296] width 160 height 22
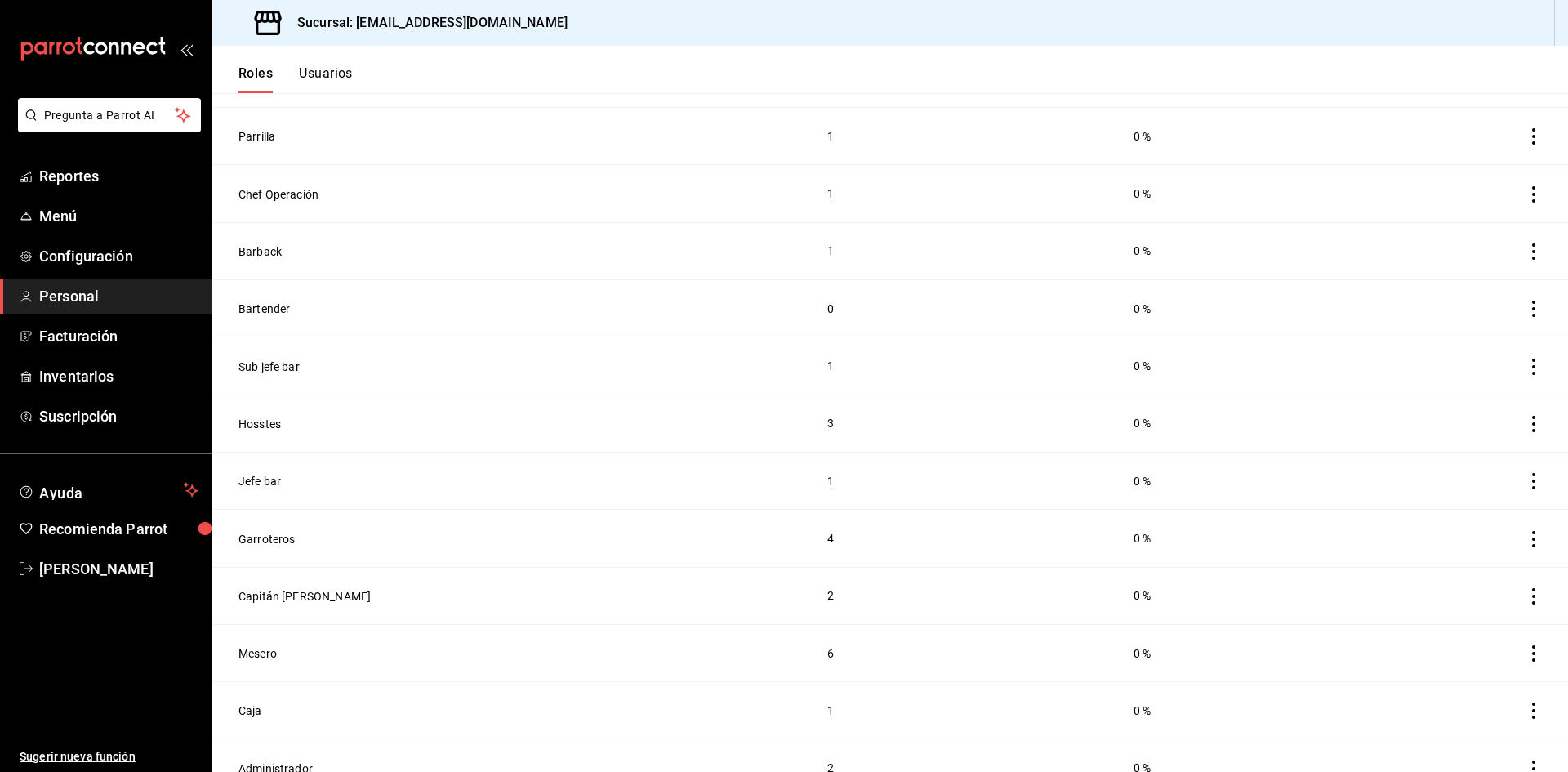
scroll to position [391, 0]
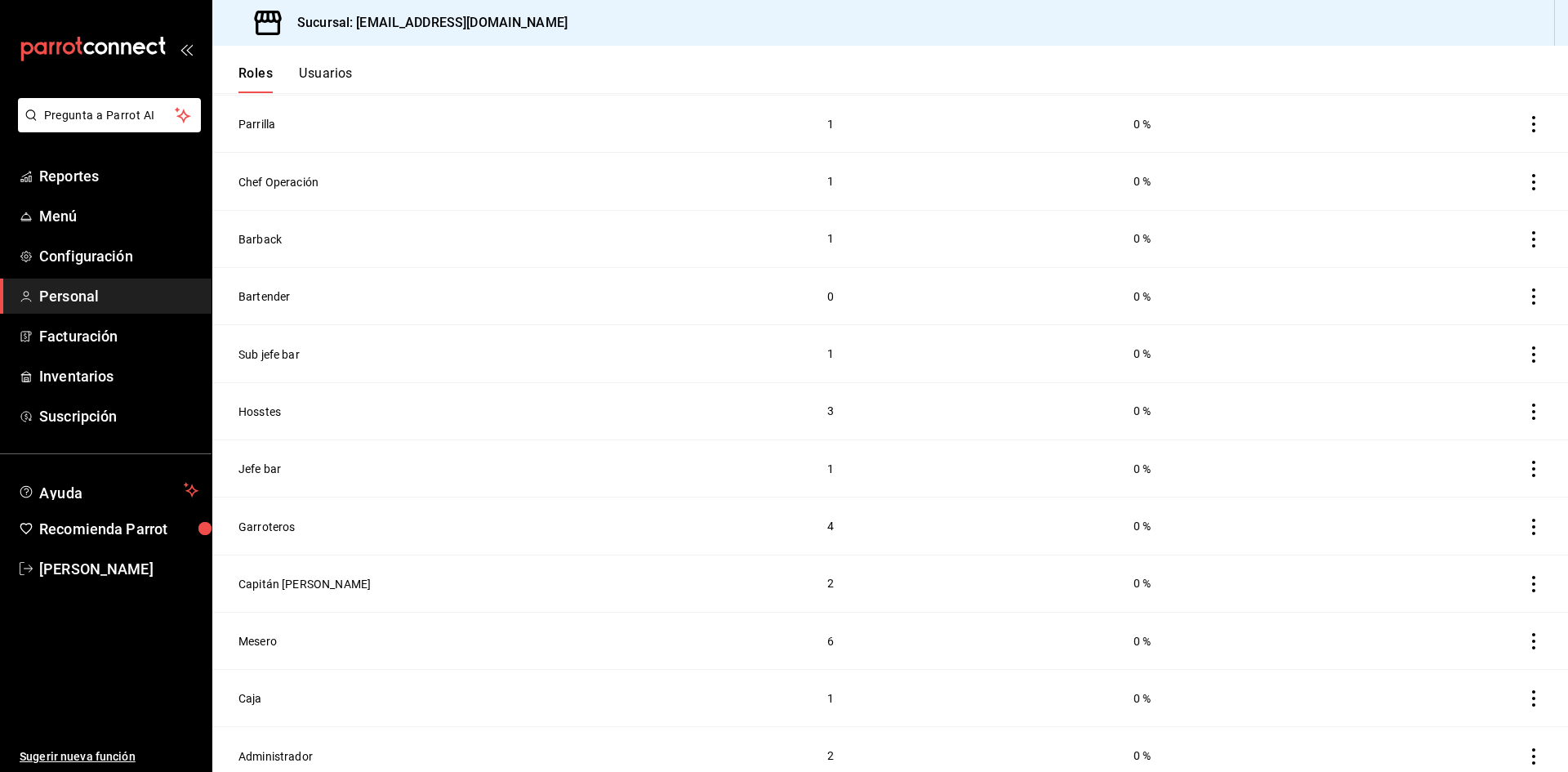
click at [1525, 579] on icon "actions" at bounding box center [1533, 584] width 16 height 16
click at [268, 581] on div at bounding box center [784, 386] width 1568 height 772
click at [275, 576] on button "Capitán meseros" at bounding box center [304, 584] width 132 height 16
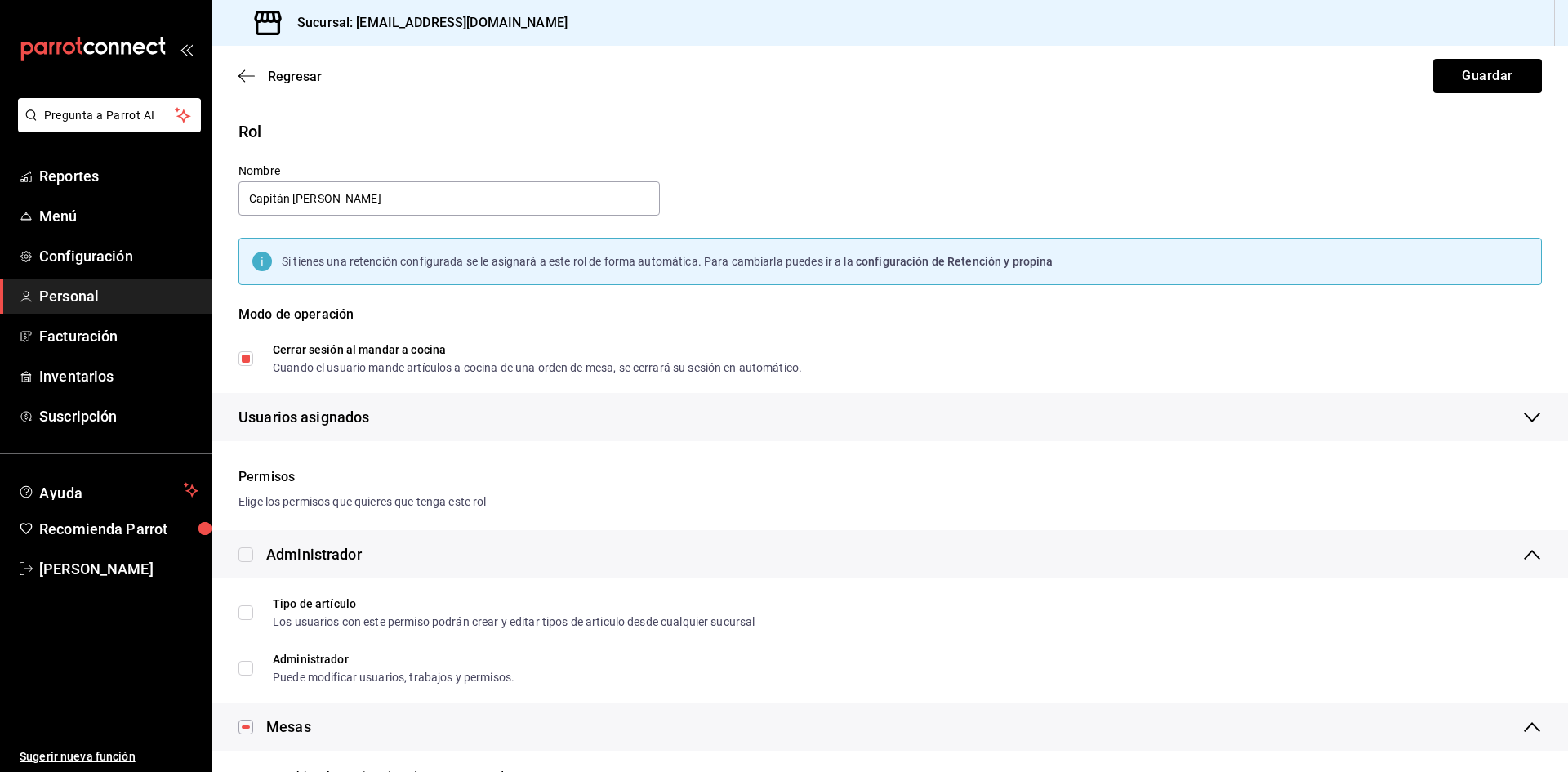
click at [67, 300] on span "Personal" at bounding box center [119, 296] width 160 height 22
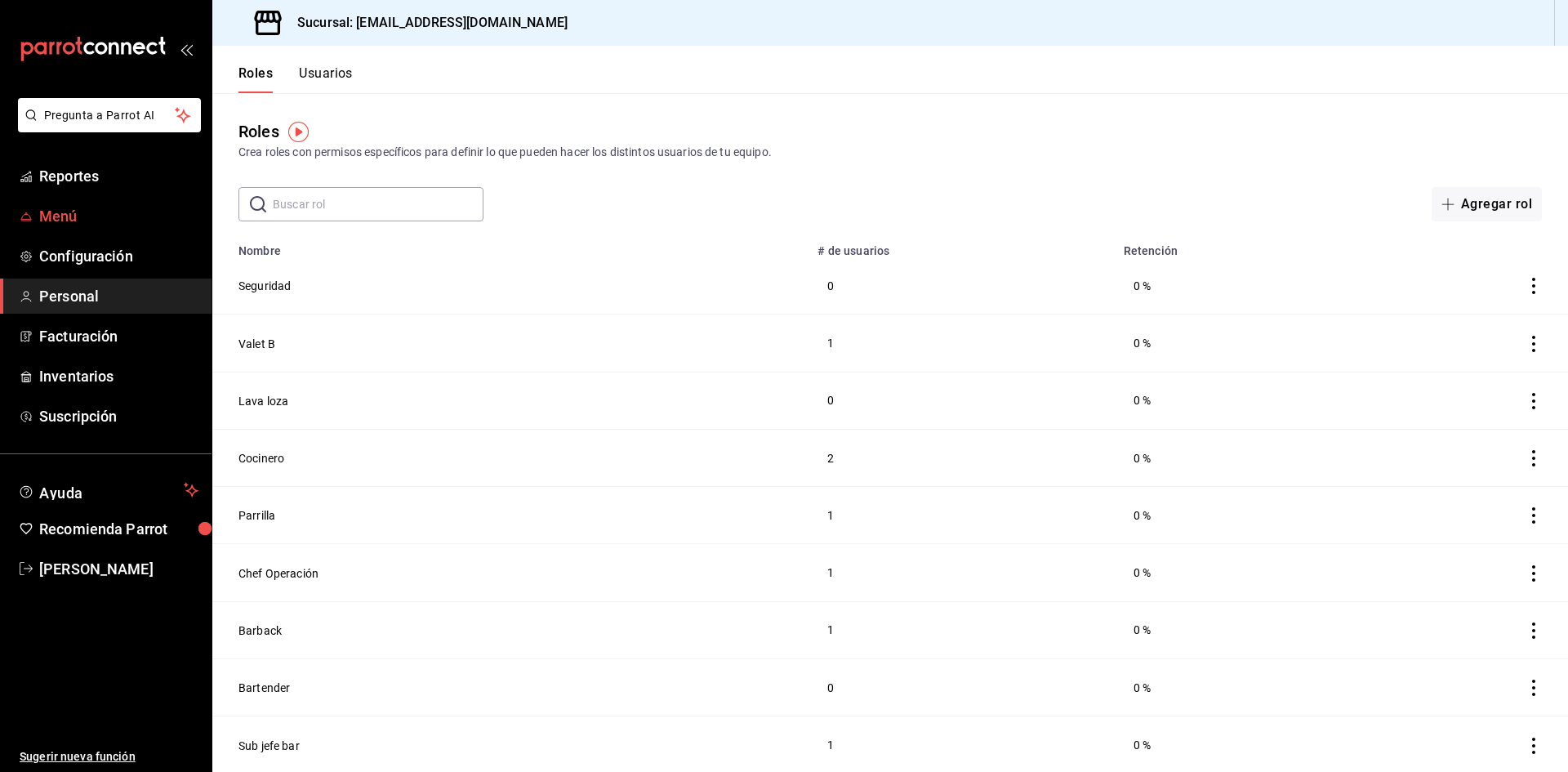
click at [89, 215] on span "Menú" at bounding box center [119, 216] width 160 height 22
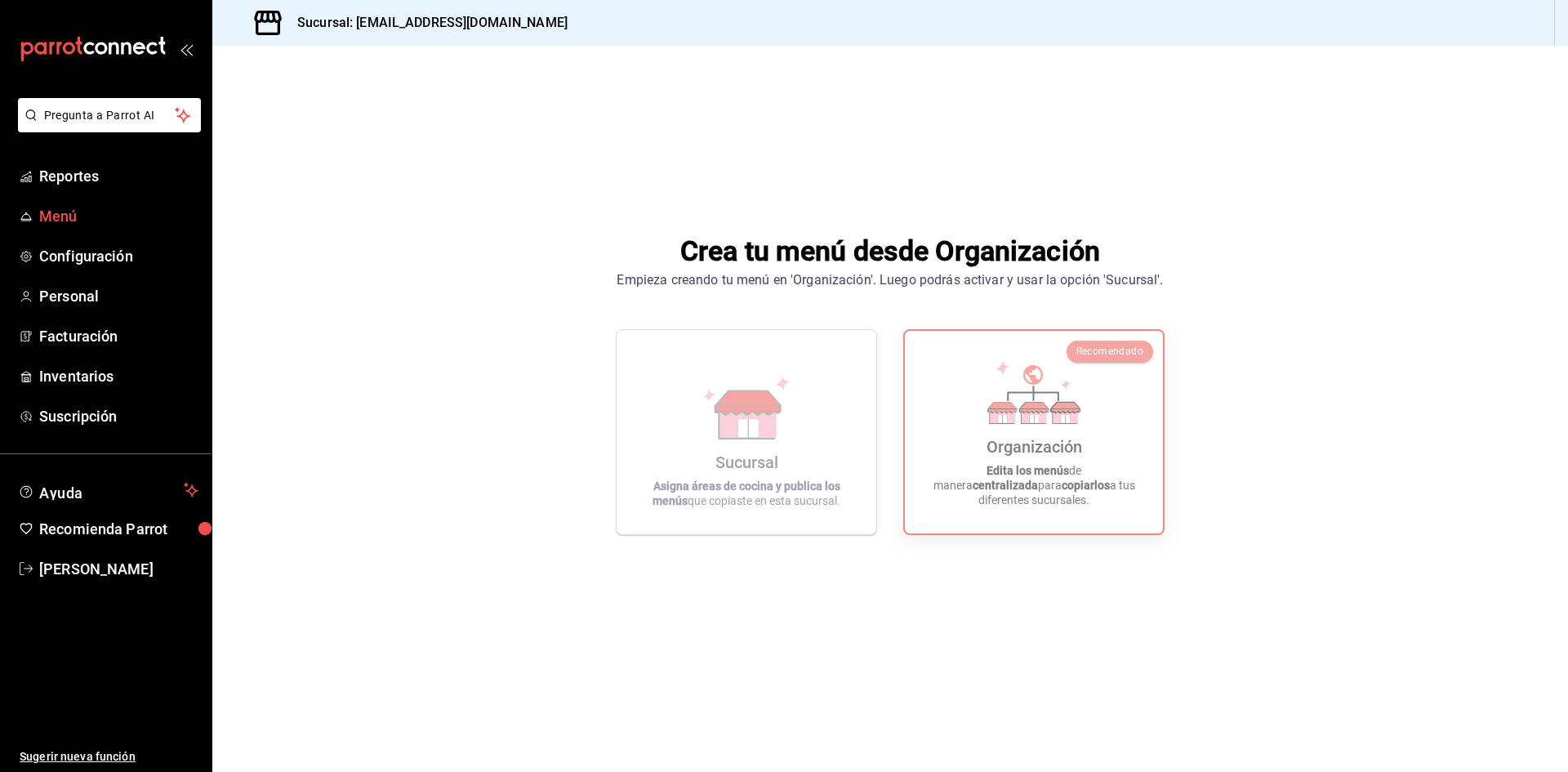
click at [67, 216] on span "Menú" at bounding box center [119, 216] width 160 height 22
click at [1042, 402] on icon at bounding box center [1033, 392] width 93 height 64
click at [67, 171] on span "Reportes" at bounding box center [119, 176] width 160 height 22
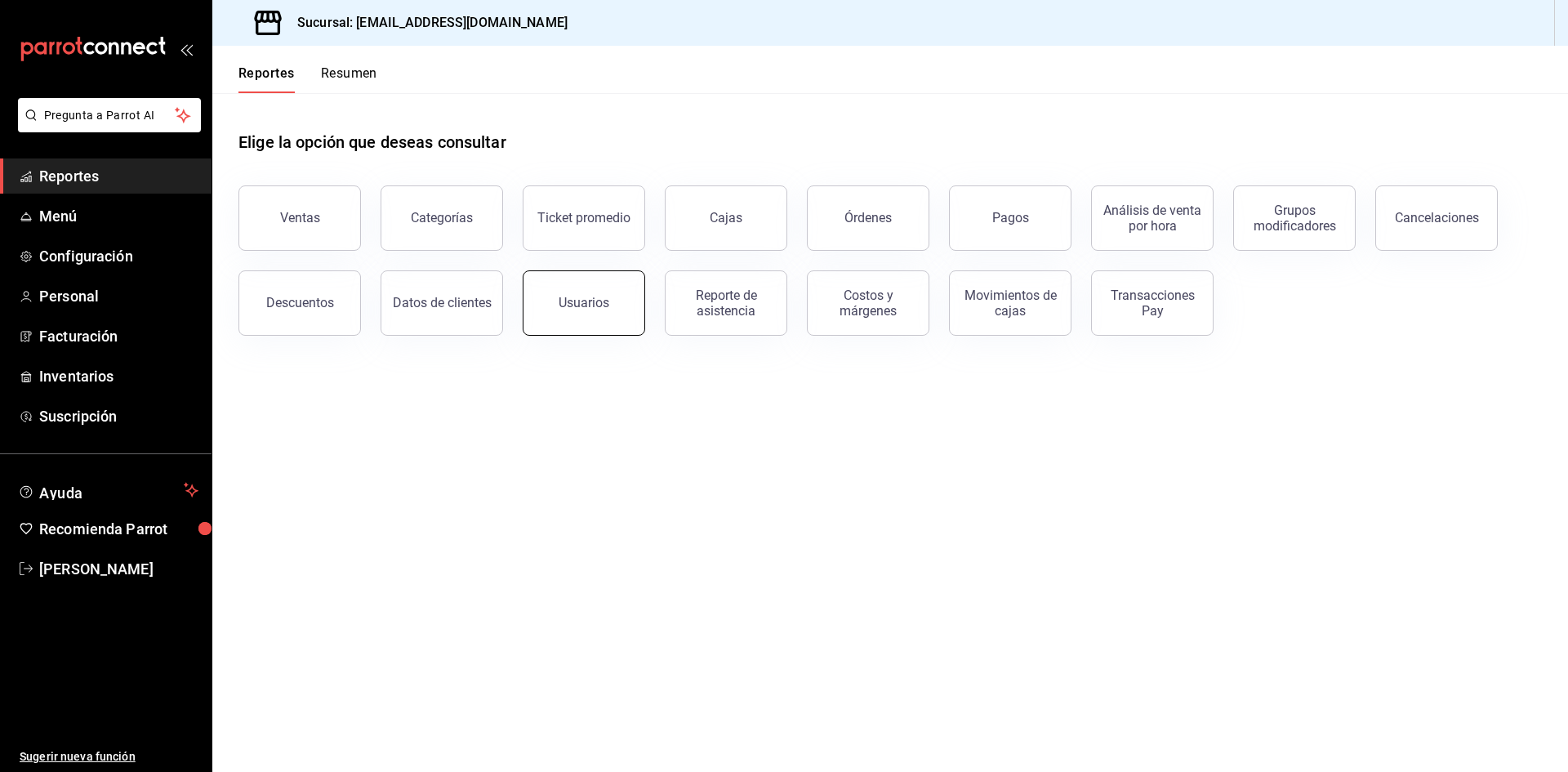
click at [596, 316] on button "Usuarios" at bounding box center [584, 303] width 122 height 66
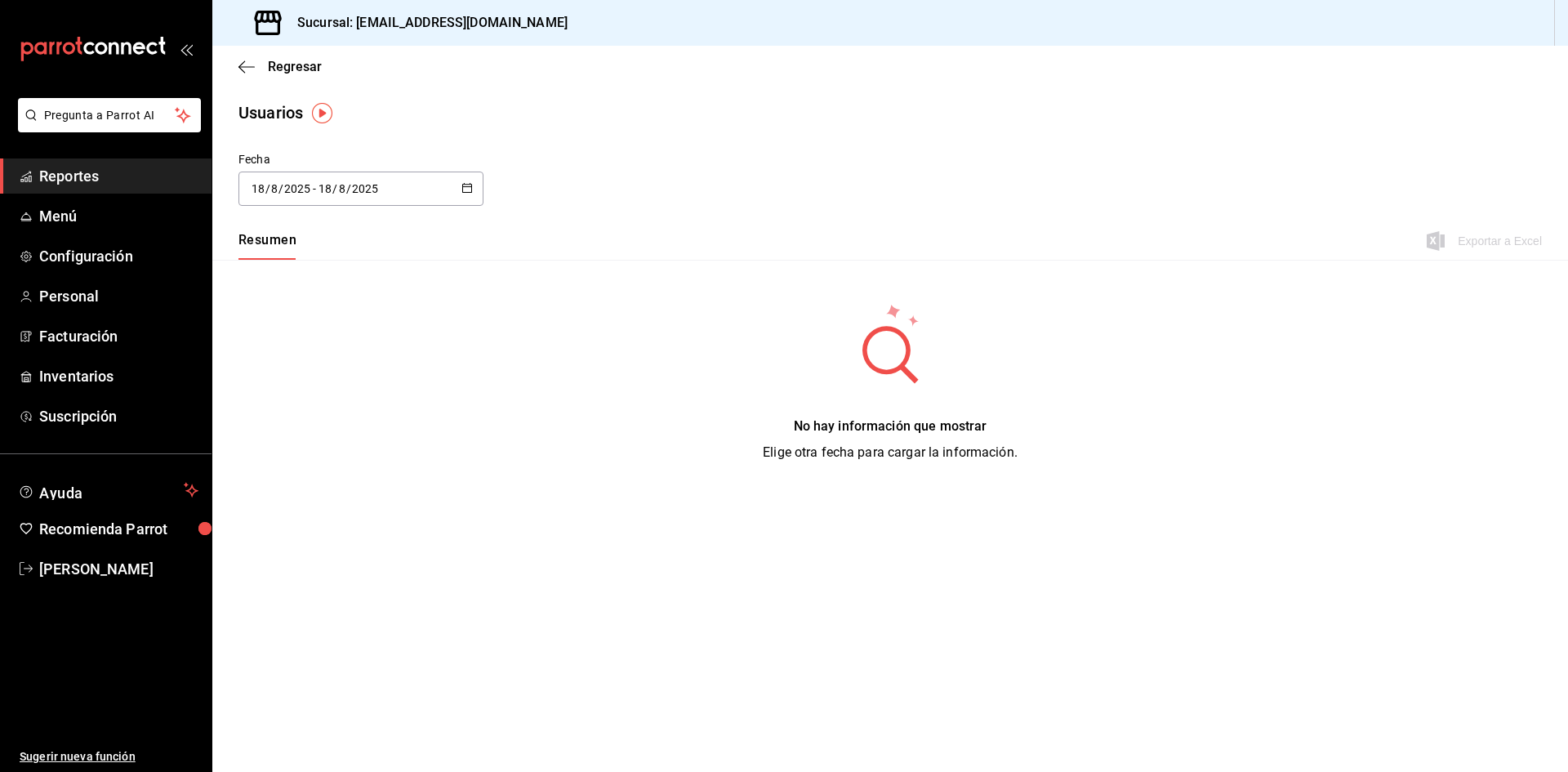
click at [96, 178] on span "Reportes" at bounding box center [119, 176] width 160 height 22
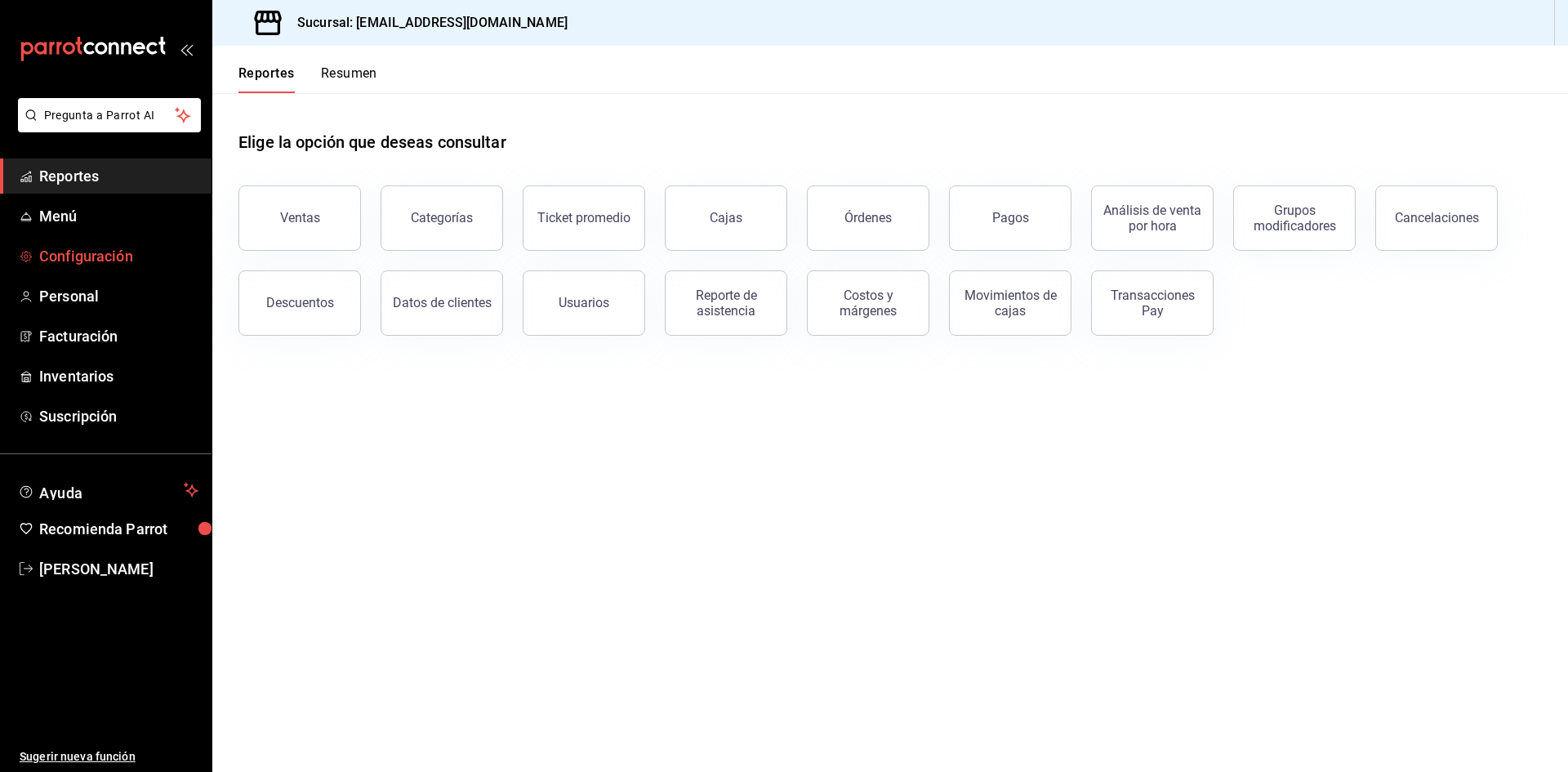
click at [123, 247] on span "Configuración" at bounding box center [119, 256] width 160 height 22
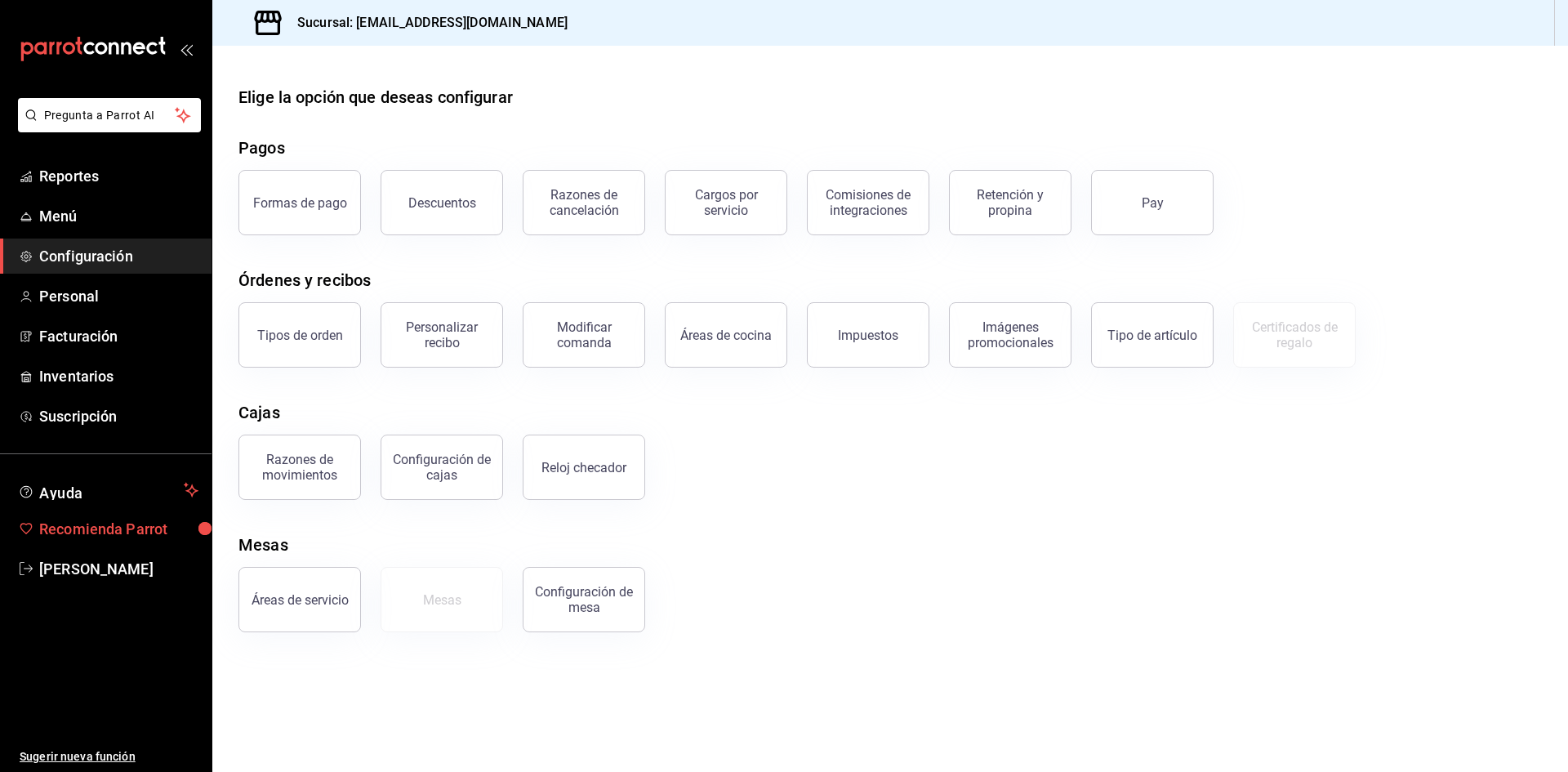
click at [125, 543] on link "Recomienda Parrot" at bounding box center [106, 528] width 212 height 35
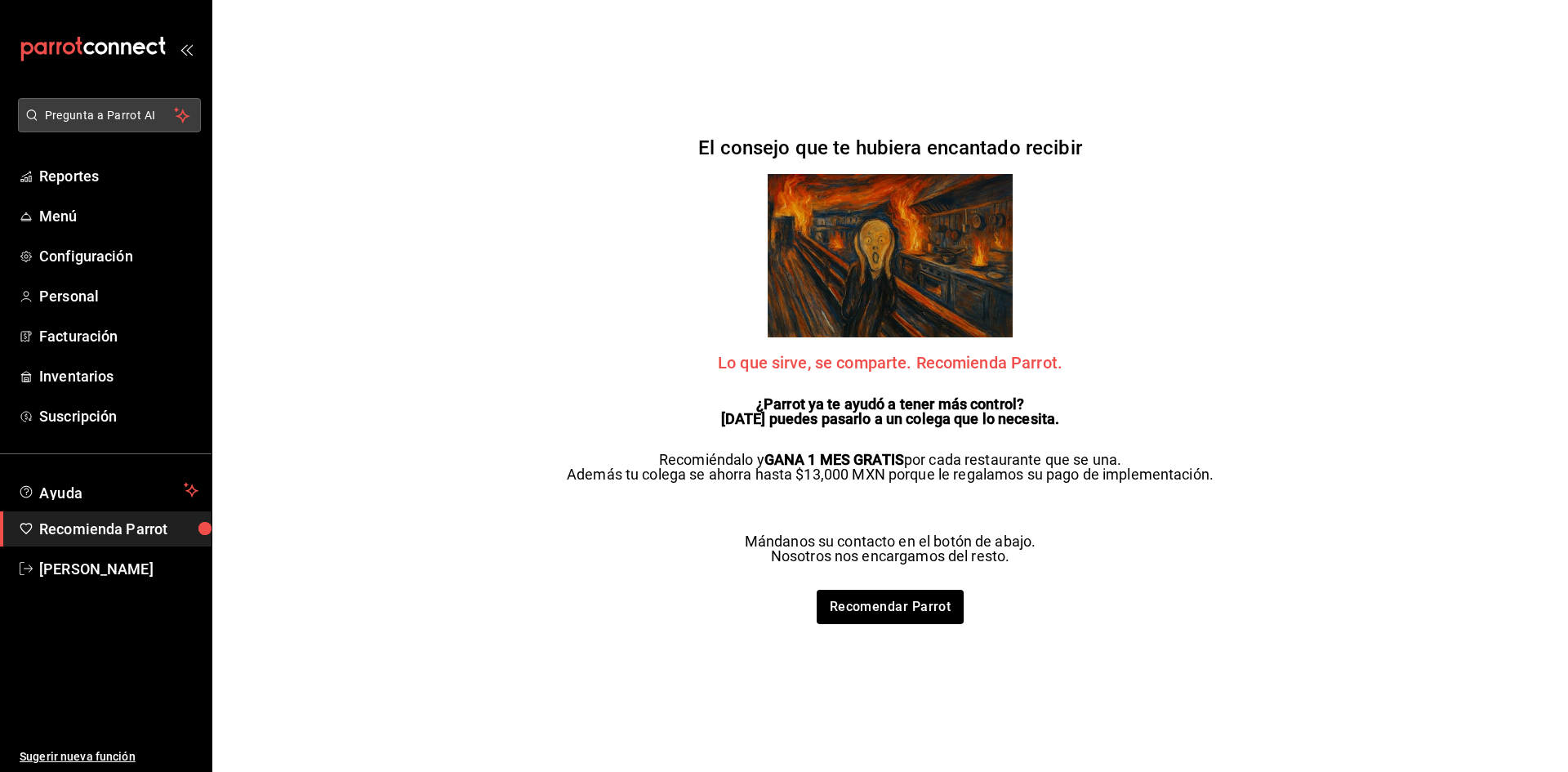
click at [107, 113] on span "Pregunta a Parrot AI" at bounding box center [109, 115] width 130 height 17
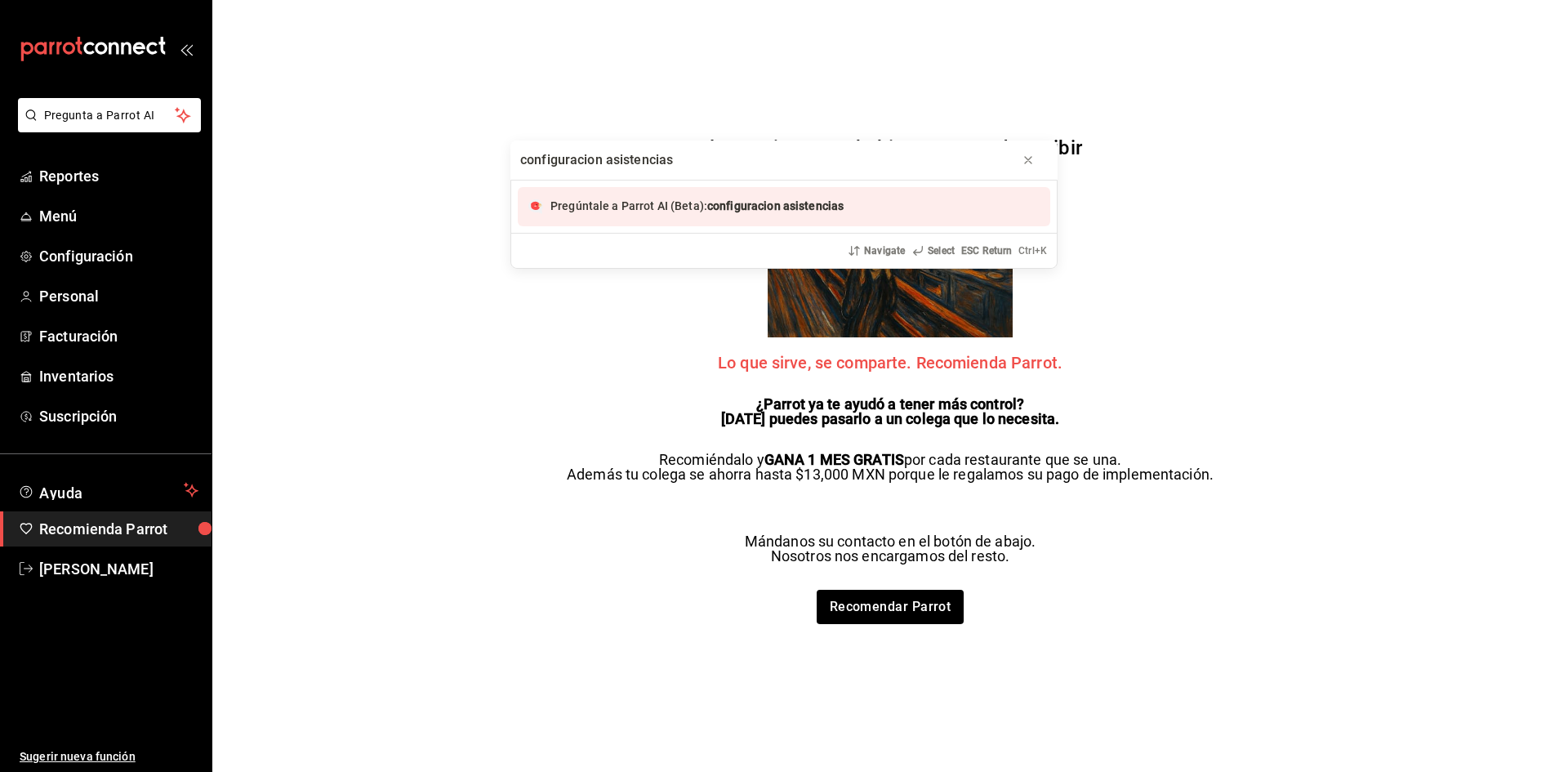
type input "configuración asistencias"
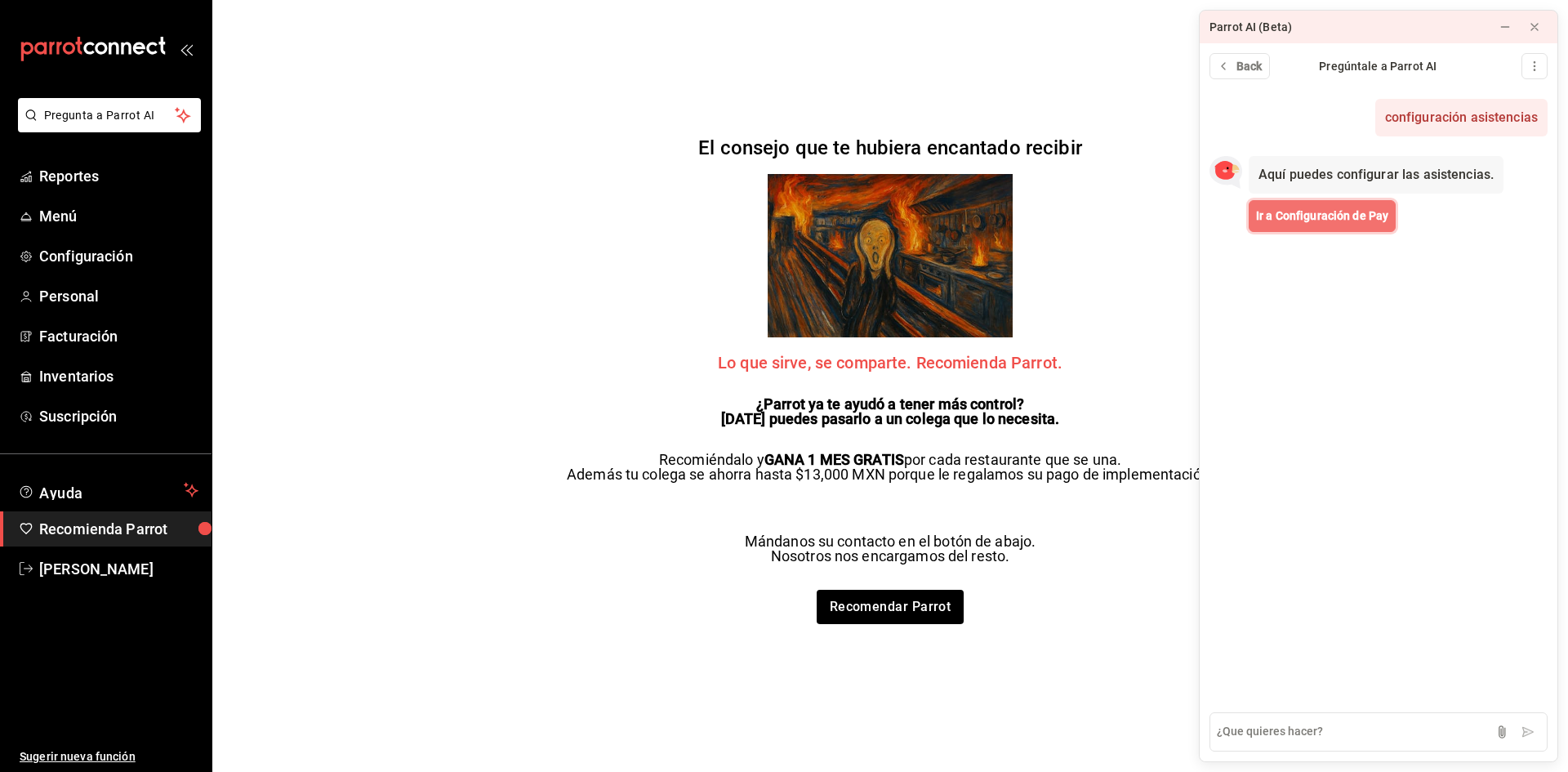
click at [1334, 224] on button "Ir a Configuración de Pay" at bounding box center [1322, 215] width 147 height 32
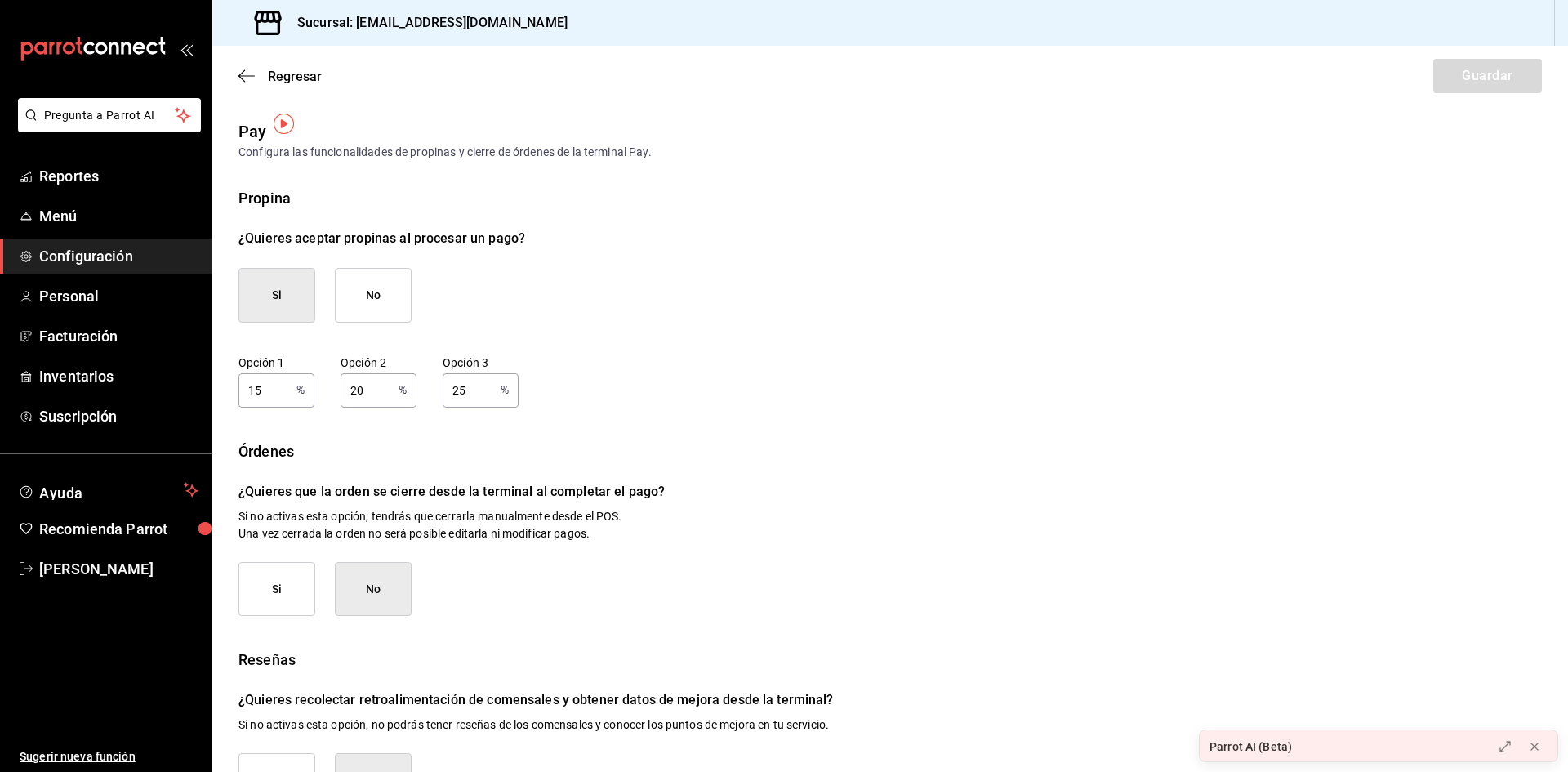
scroll to position [62, 0]
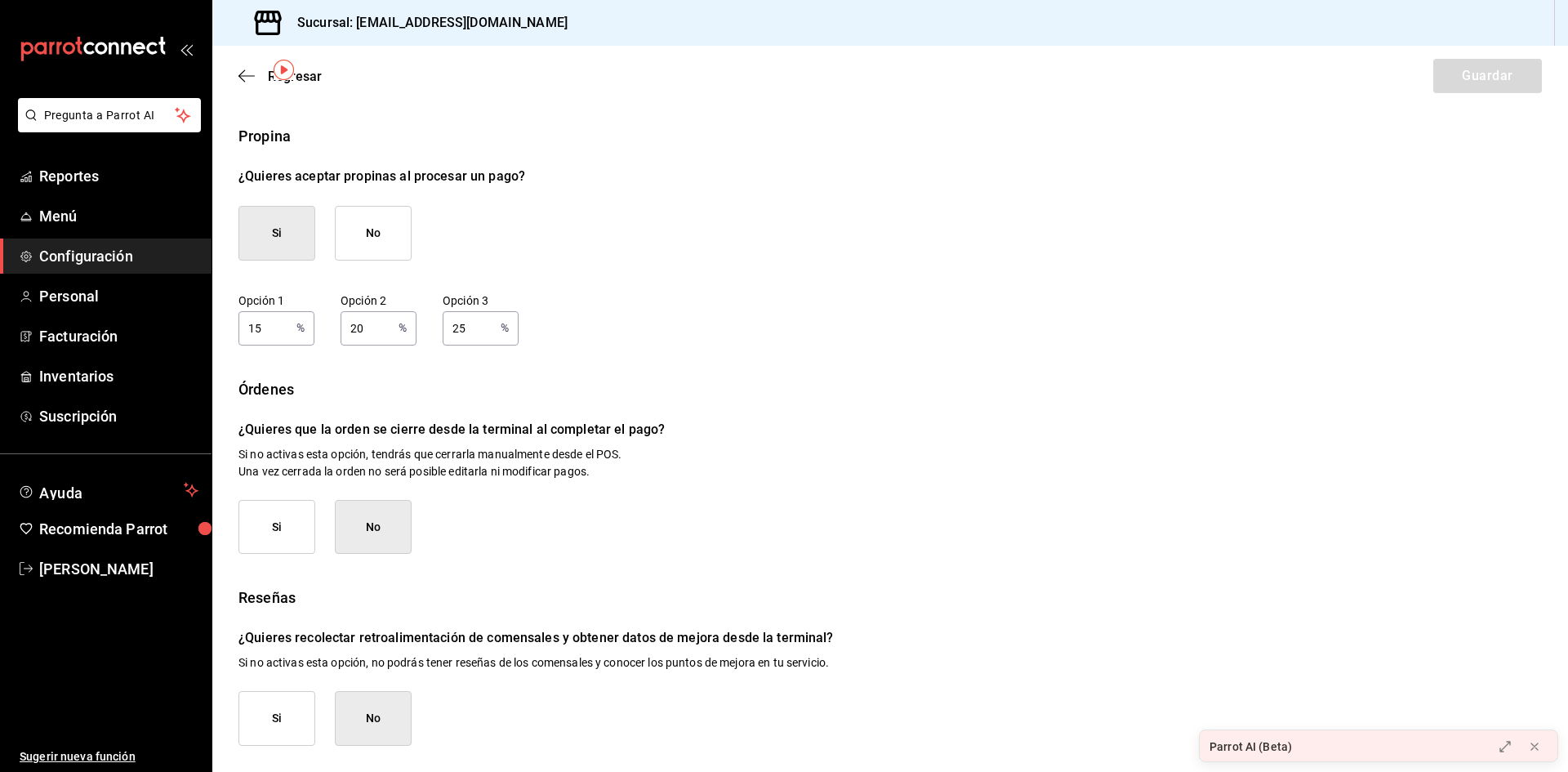
click at [1347, 756] on div "Parrot AI (Beta)" at bounding box center [1341, 746] width 283 height 33
click at [1507, 749] on icon at bounding box center [1505, 745] width 13 height 13
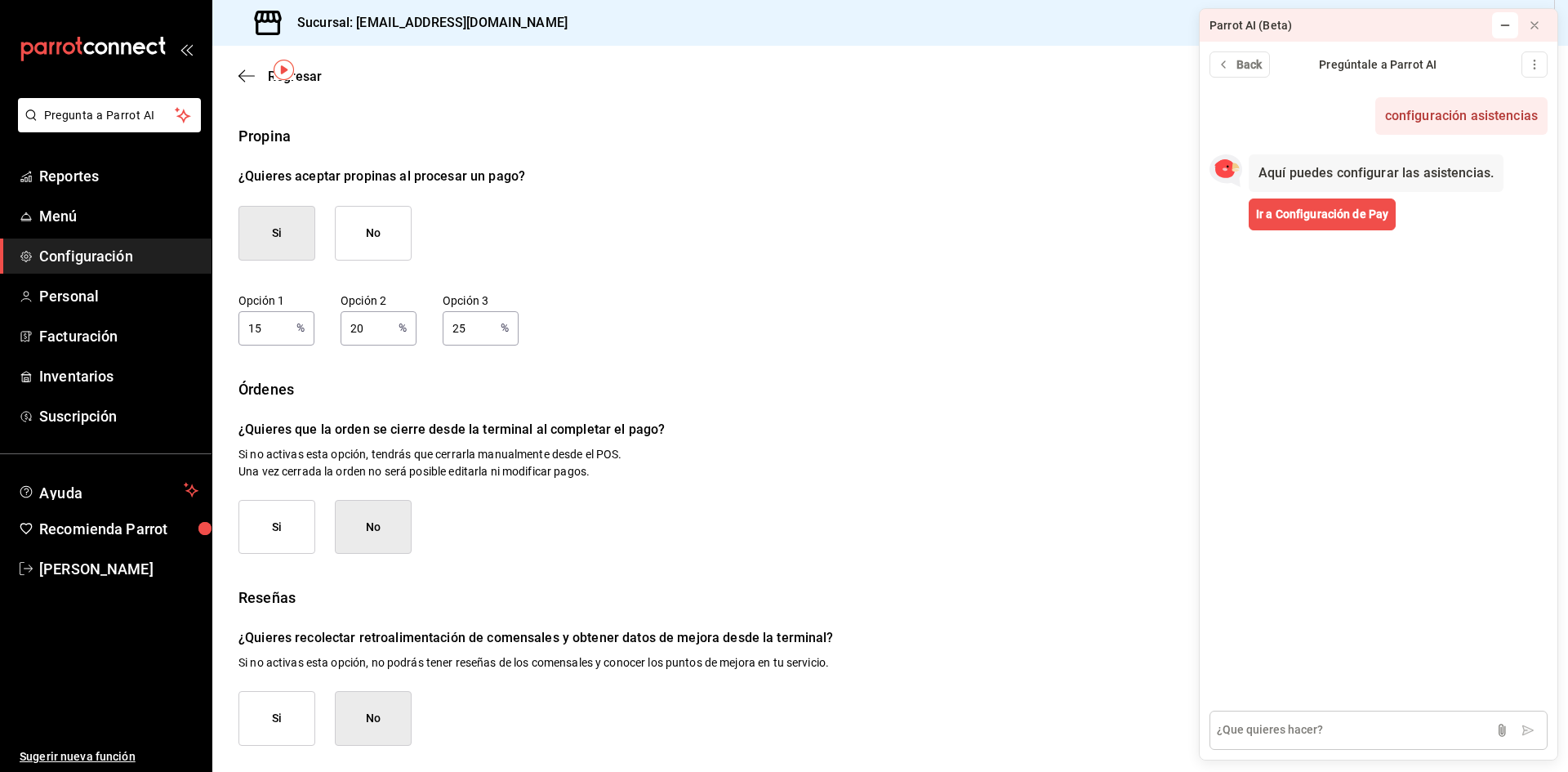
click at [1247, 725] on textarea at bounding box center [1378, 730] width 338 height 39
type textarea "configuracion de asistencia de personal"
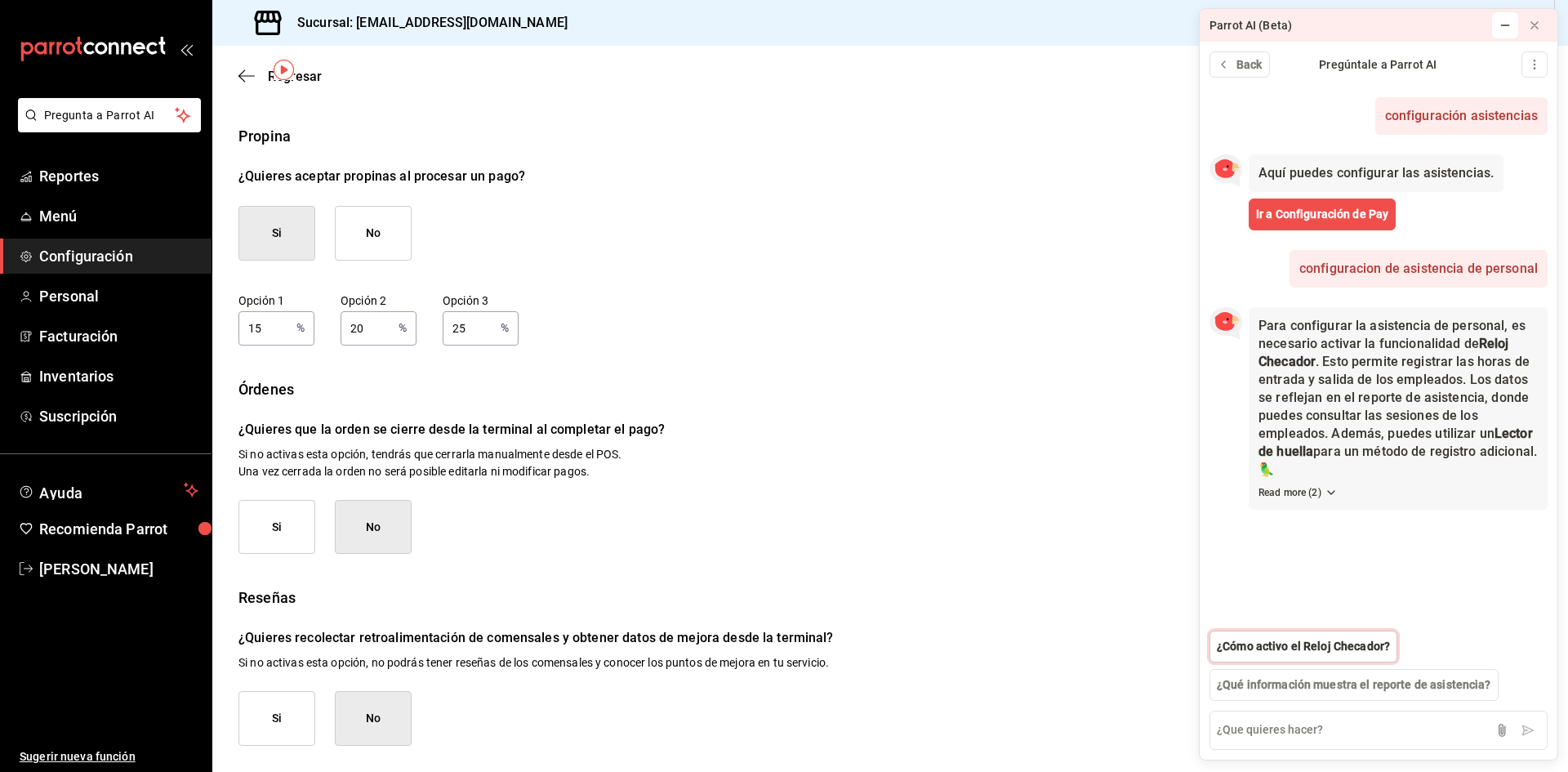
click at [1341, 651] on span "¿Cómo activo el Reloj Checador?" at bounding box center [1303, 646] width 173 height 17
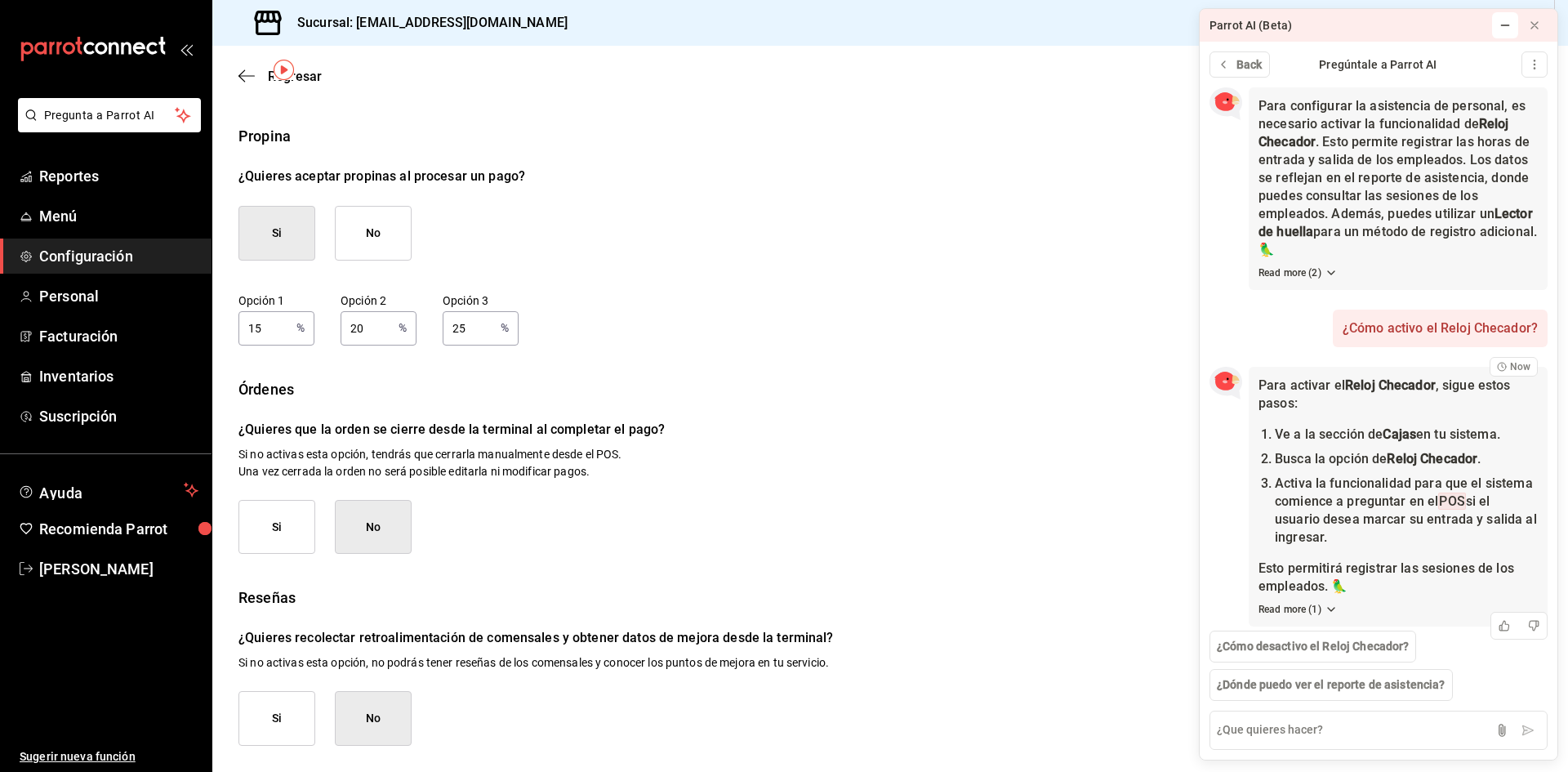
scroll to position [231, 0]
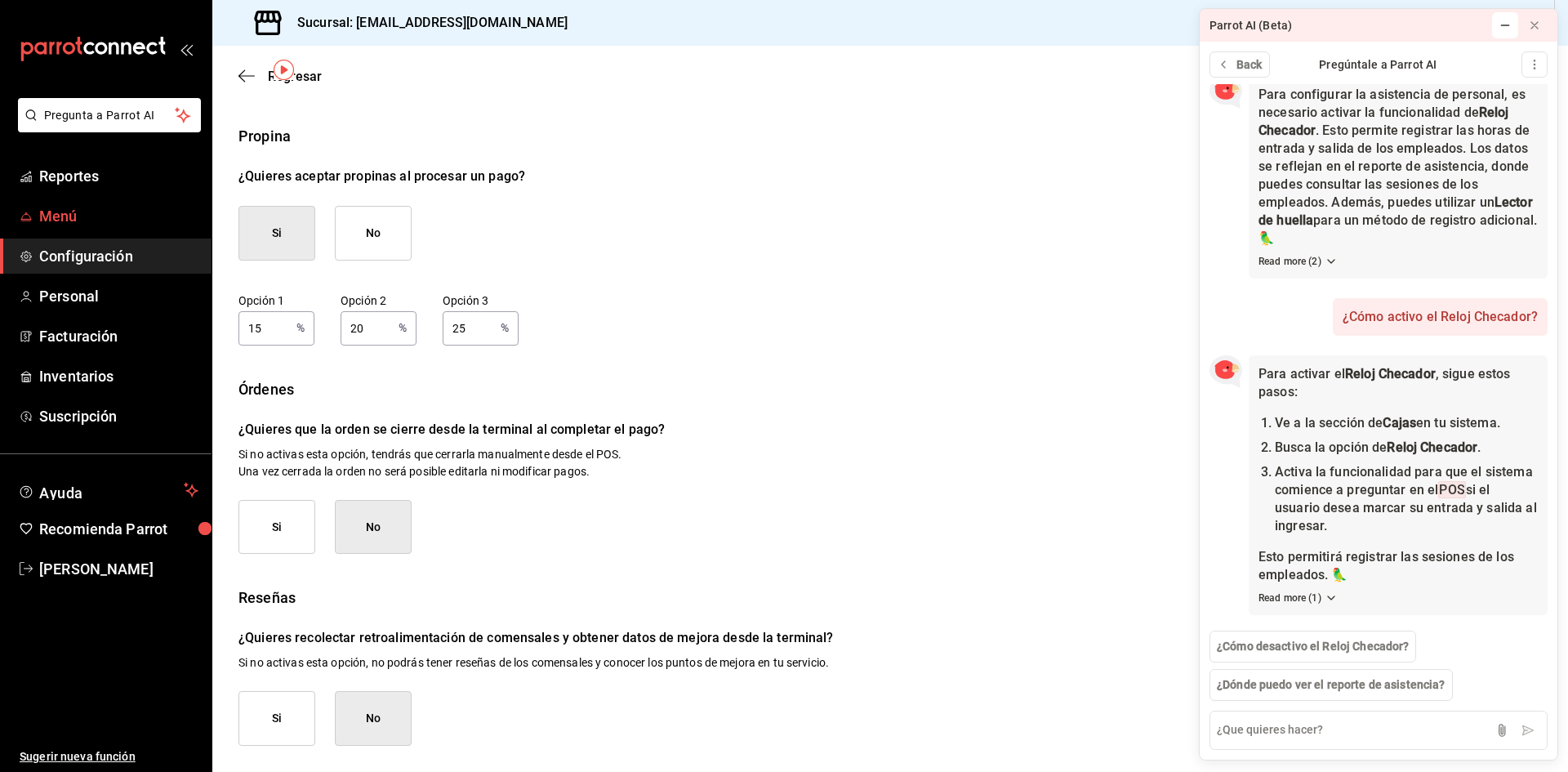
click at [97, 212] on span "Menú" at bounding box center [119, 216] width 160 height 22
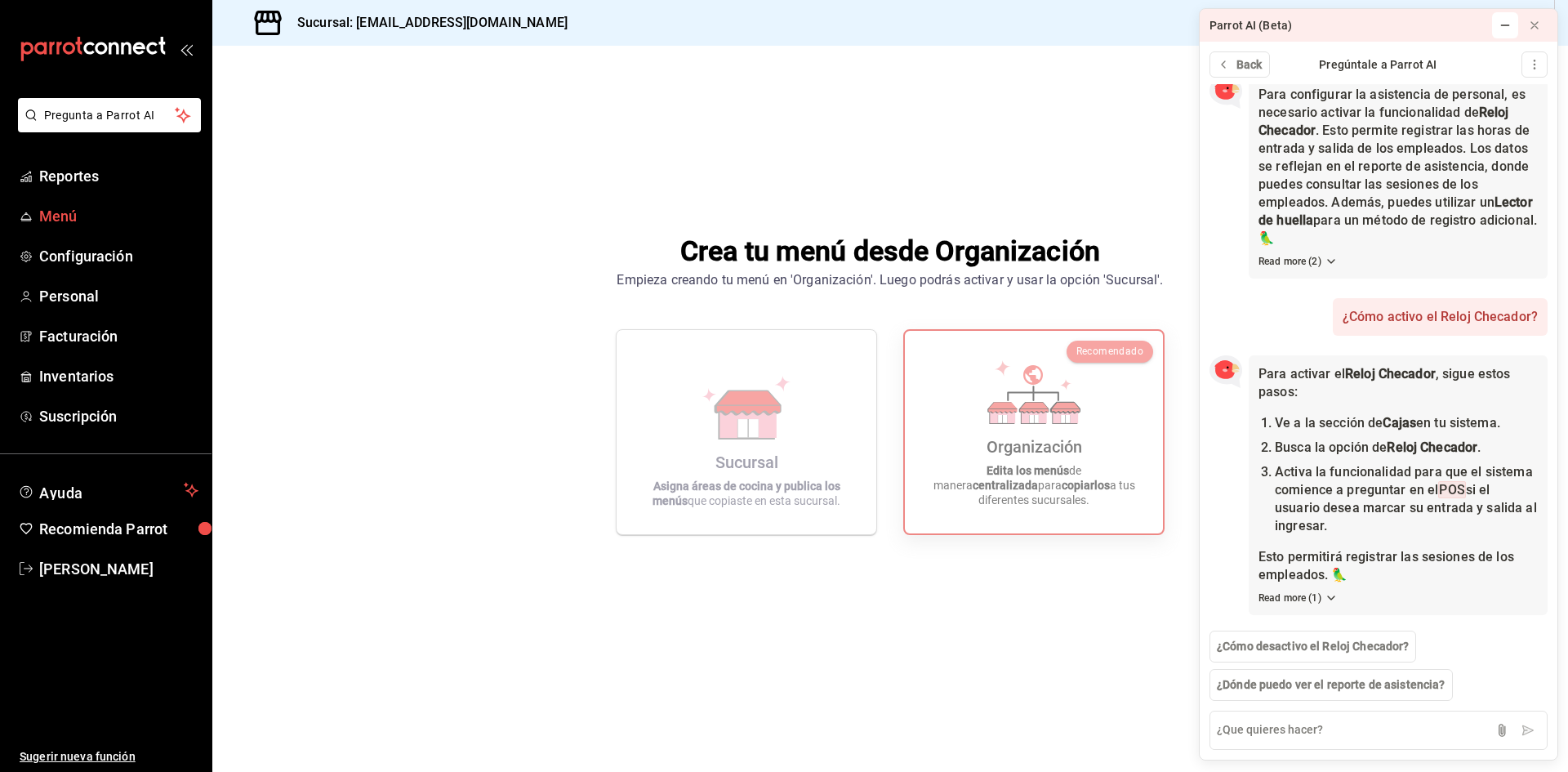
click at [72, 224] on span "Menú" at bounding box center [119, 216] width 160 height 22
click at [89, 180] on span "Reportes" at bounding box center [119, 176] width 160 height 22
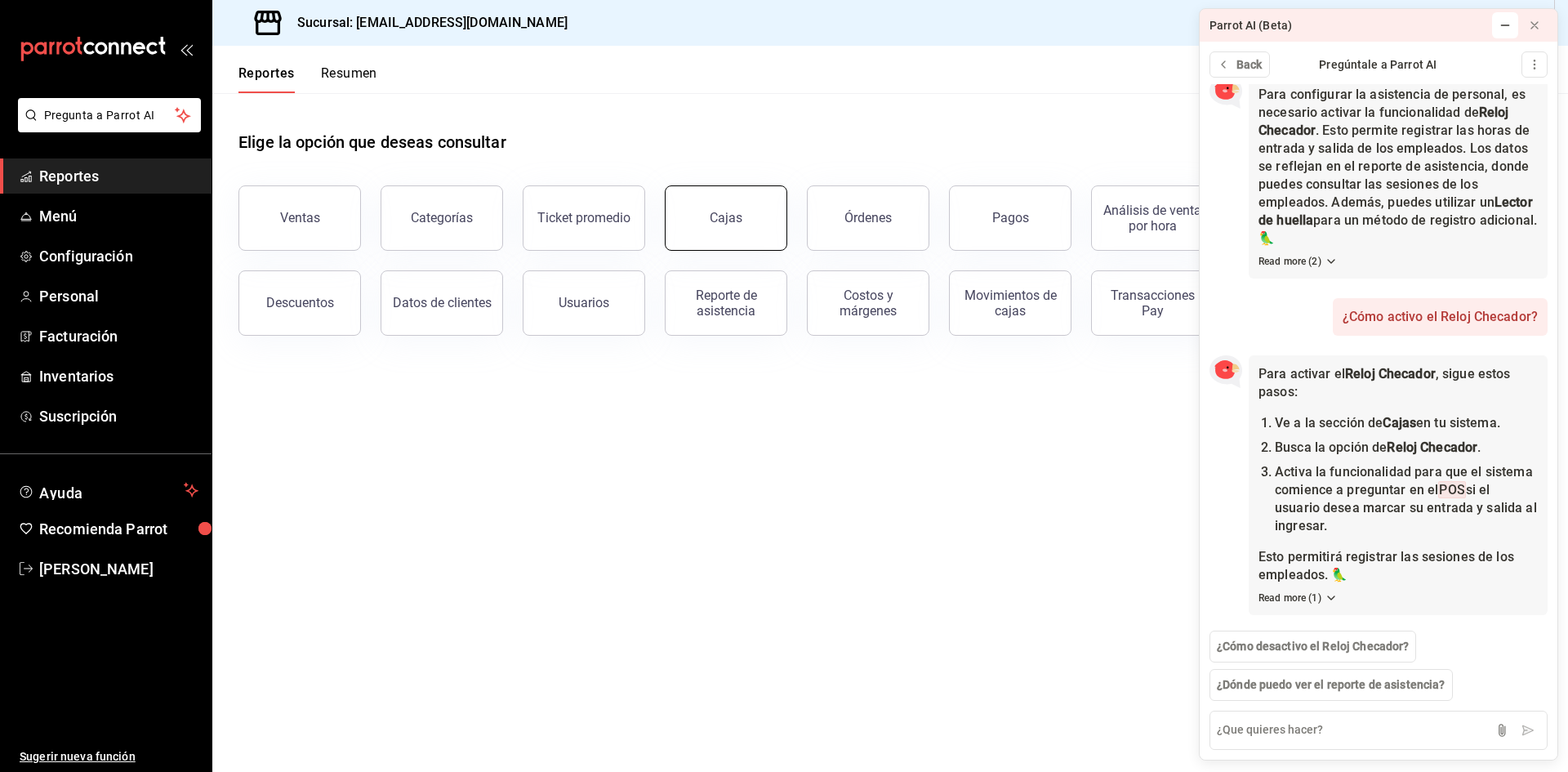
click at [711, 214] on div "Cajas" at bounding box center [726, 217] width 33 height 16
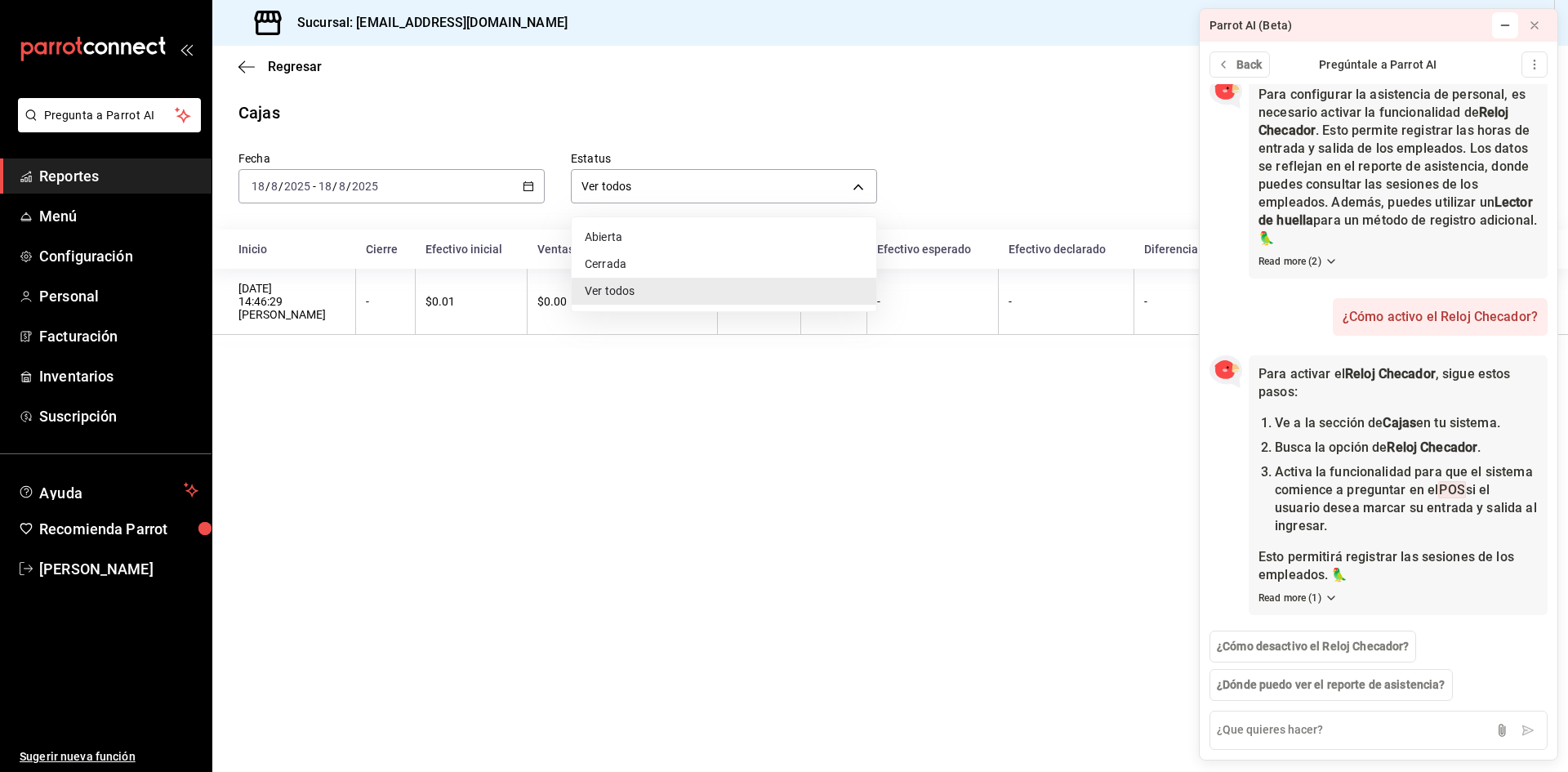
click at [678, 188] on body "Pregunta a Parrot AI Reportes Menú Configuración Personal Facturación Inventari…" at bounding box center [784, 386] width 1568 height 772
click at [650, 235] on li "Abierta" at bounding box center [724, 237] width 305 height 27
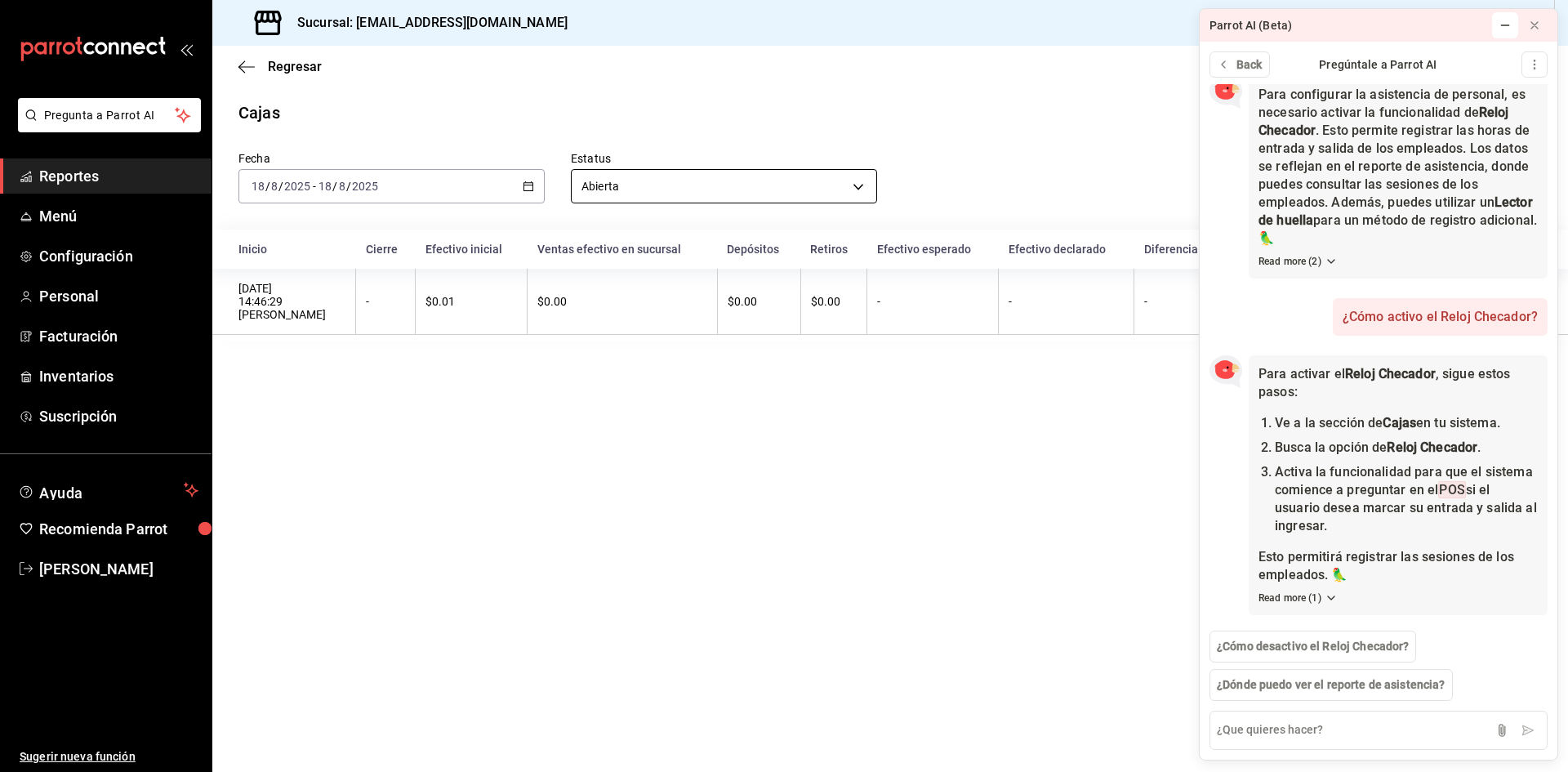
click at [670, 189] on body "Pregunta a Parrot AI Reportes Menú Configuración Personal Facturación Inventari…" at bounding box center [784, 386] width 1568 height 772
click at [658, 256] on li "Cerrada" at bounding box center [724, 265] width 305 height 27
type input "CLOSED"
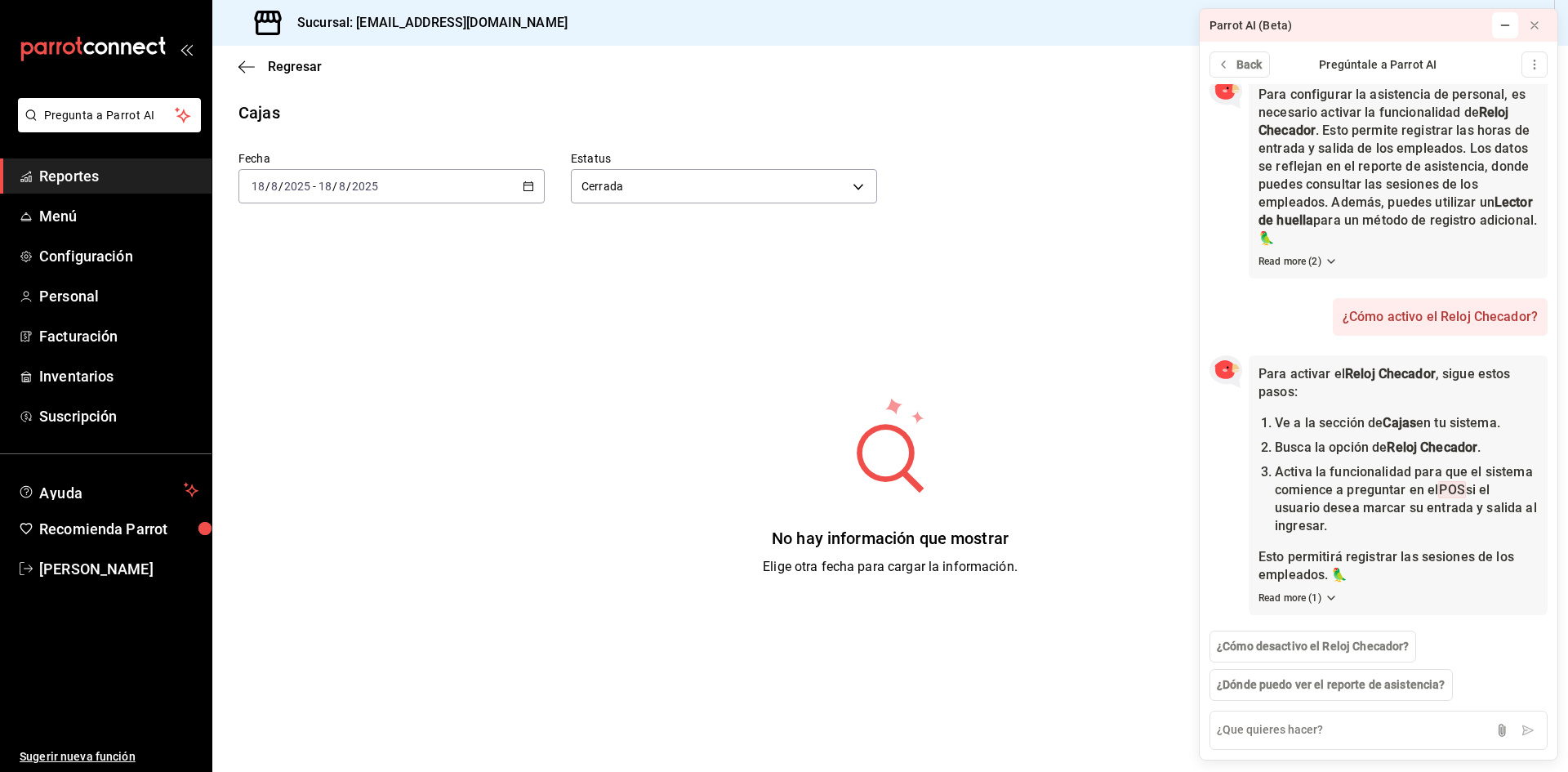
click at [90, 172] on span "Reportes" at bounding box center [119, 176] width 160 height 22
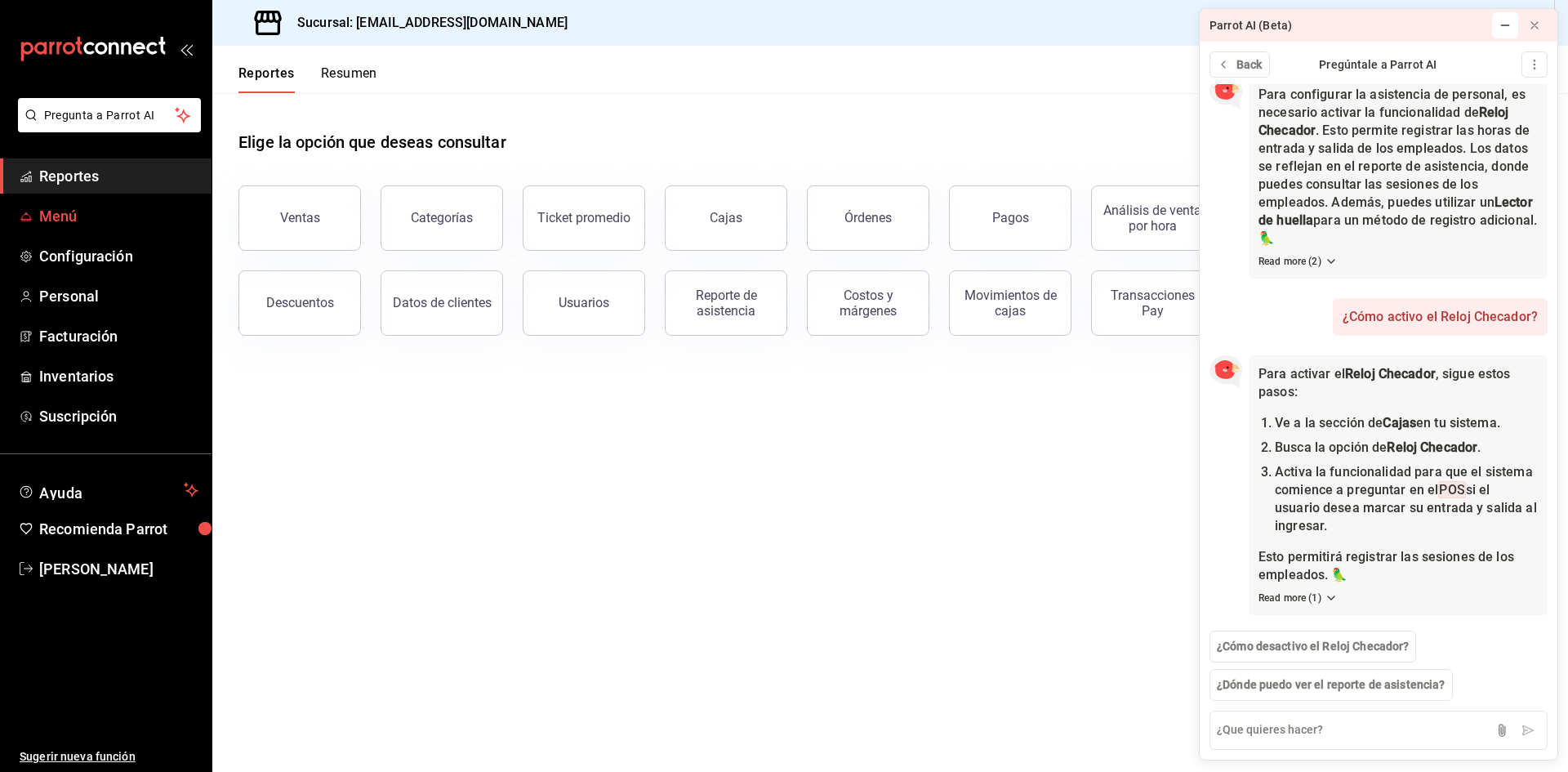
click at [67, 214] on span "Menú" at bounding box center [119, 216] width 160 height 22
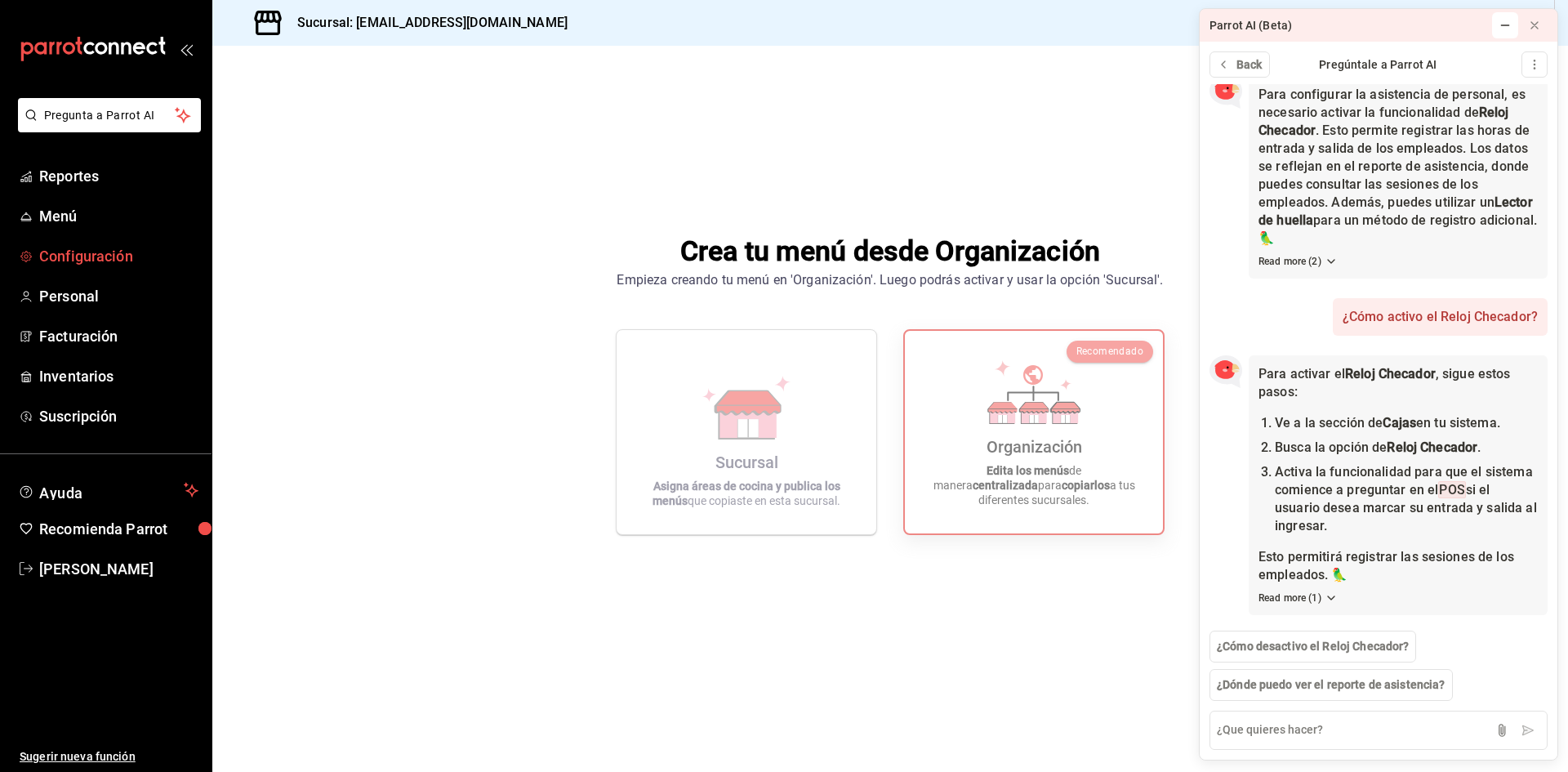
click at [82, 261] on span "Configuración" at bounding box center [119, 256] width 160 height 22
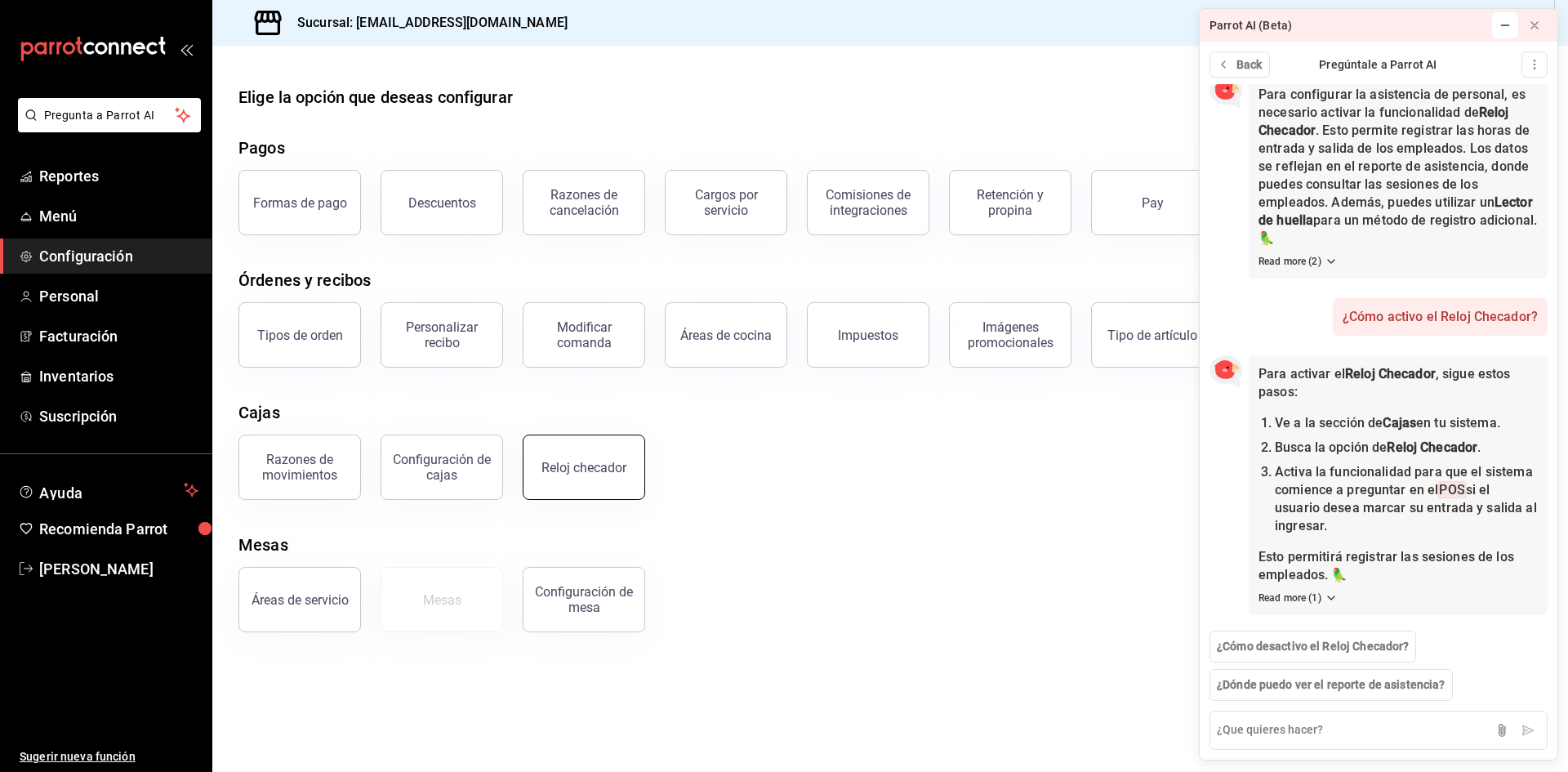
click at [604, 464] on div "Reloj checador" at bounding box center [583, 467] width 85 height 16
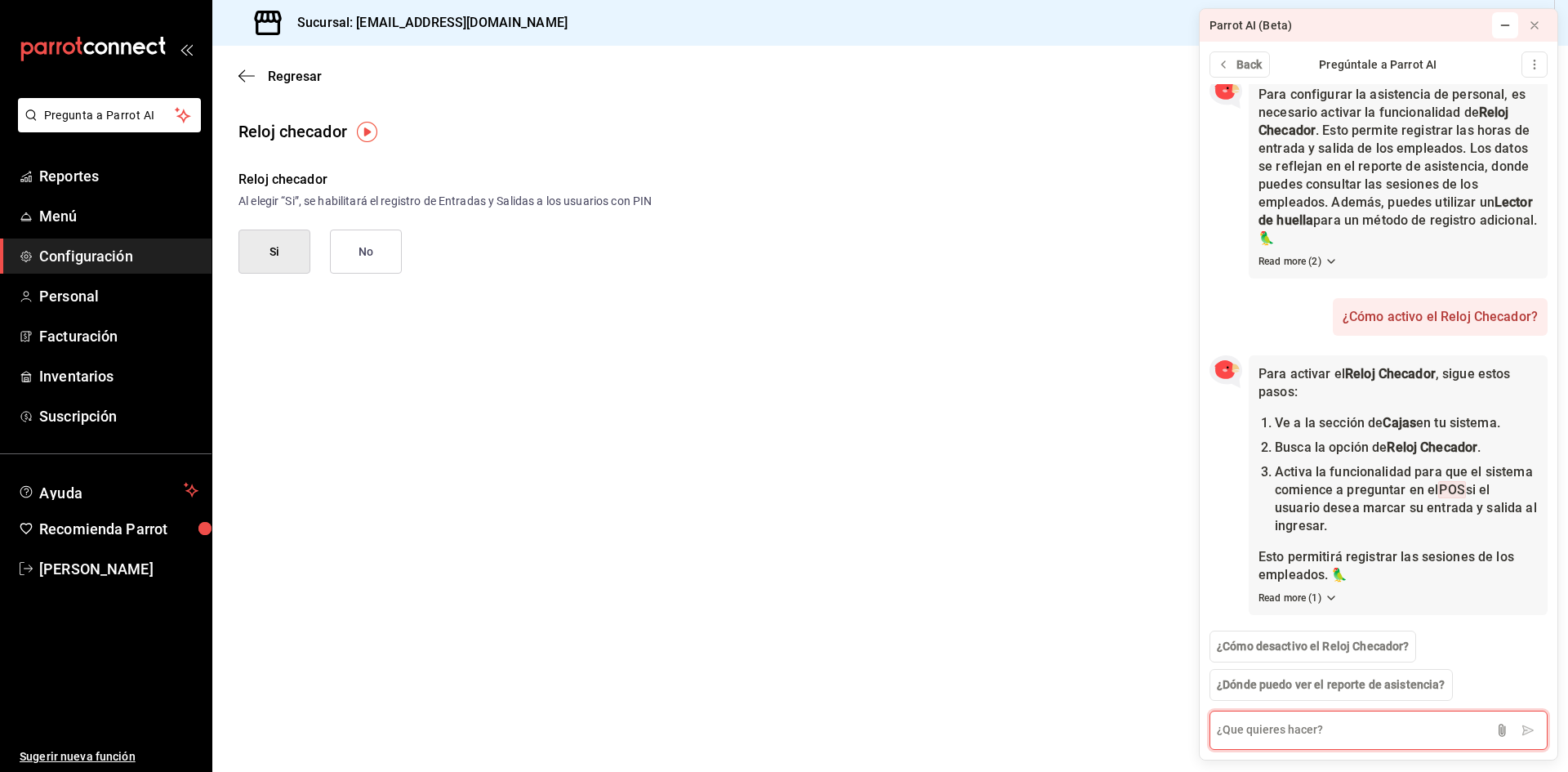
click at [1324, 731] on textarea at bounding box center [1378, 730] width 338 height 39
type textarea "como el personal puede cehcar"
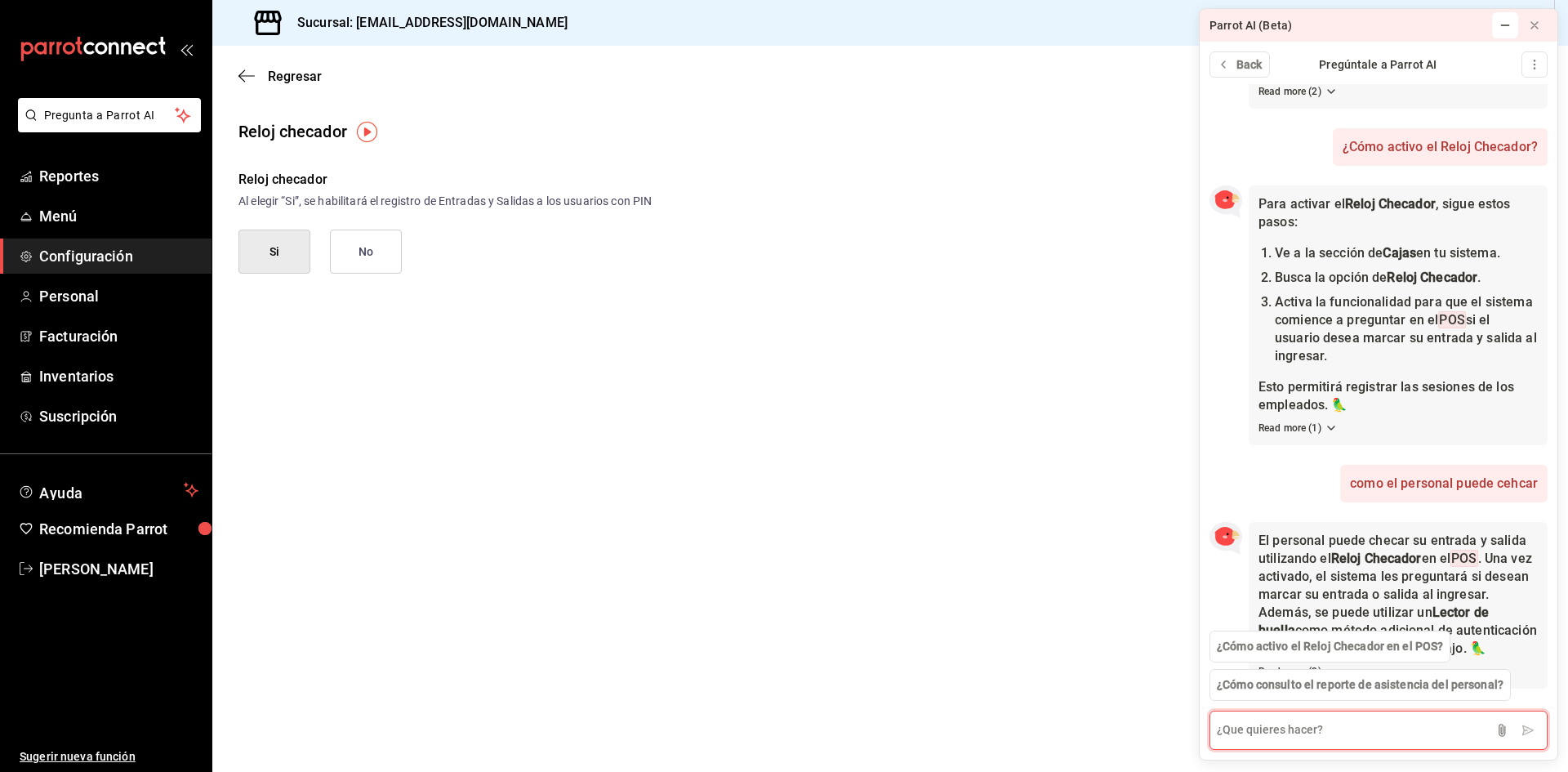
scroll to position [493, 0]
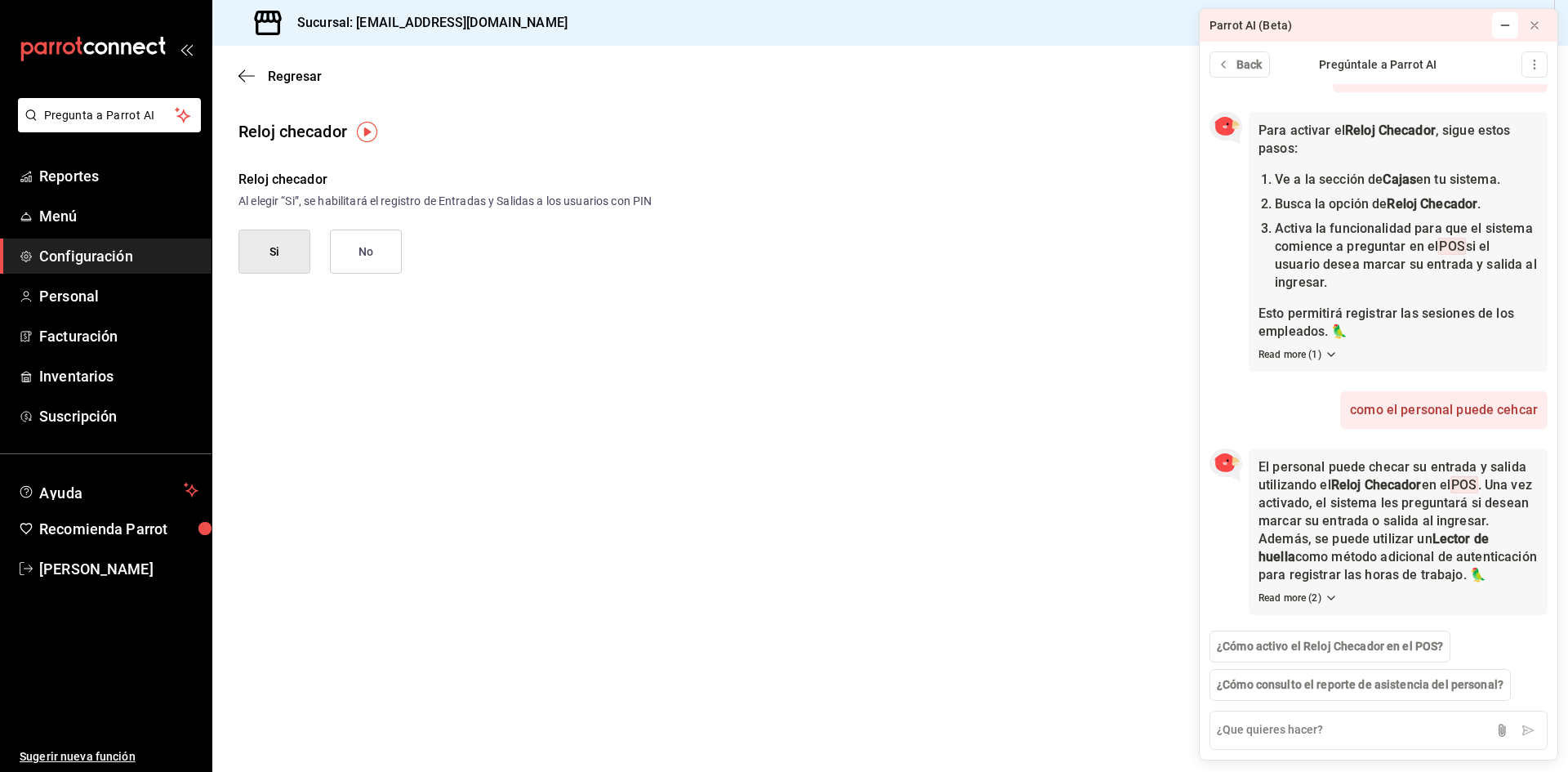
click at [365, 129] on img "button" at bounding box center [367, 131] width 20 height 20
click at [390, 205] on span "Ir a video" at bounding box center [366, 200] width 48 height 17
click at [75, 214] on span "Menú" at bounding box center [119, 216] width 160 height 22
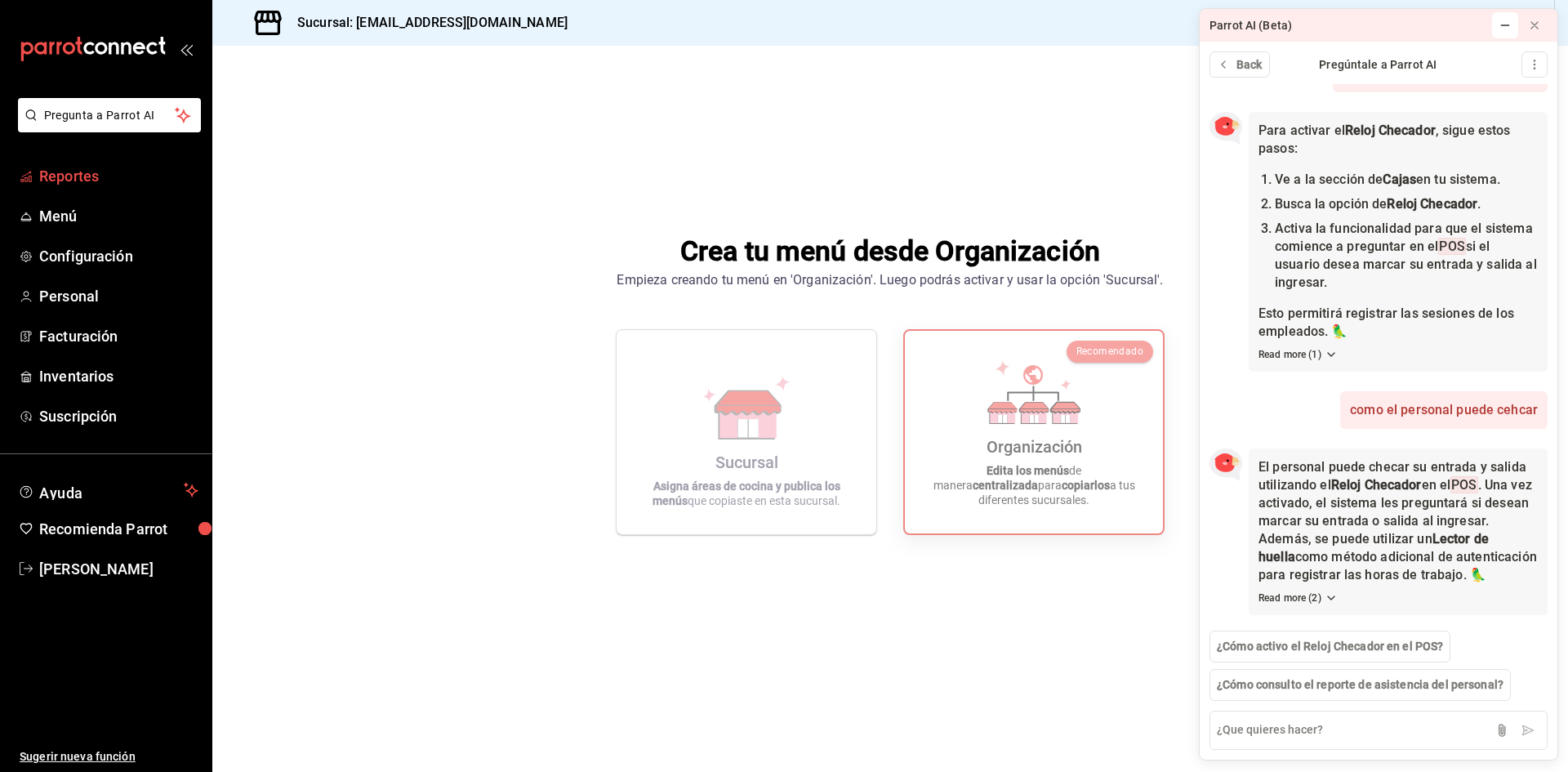
click at [124, 176] on span "Reportes" at bounding box center [119, 176] width 160 height 22
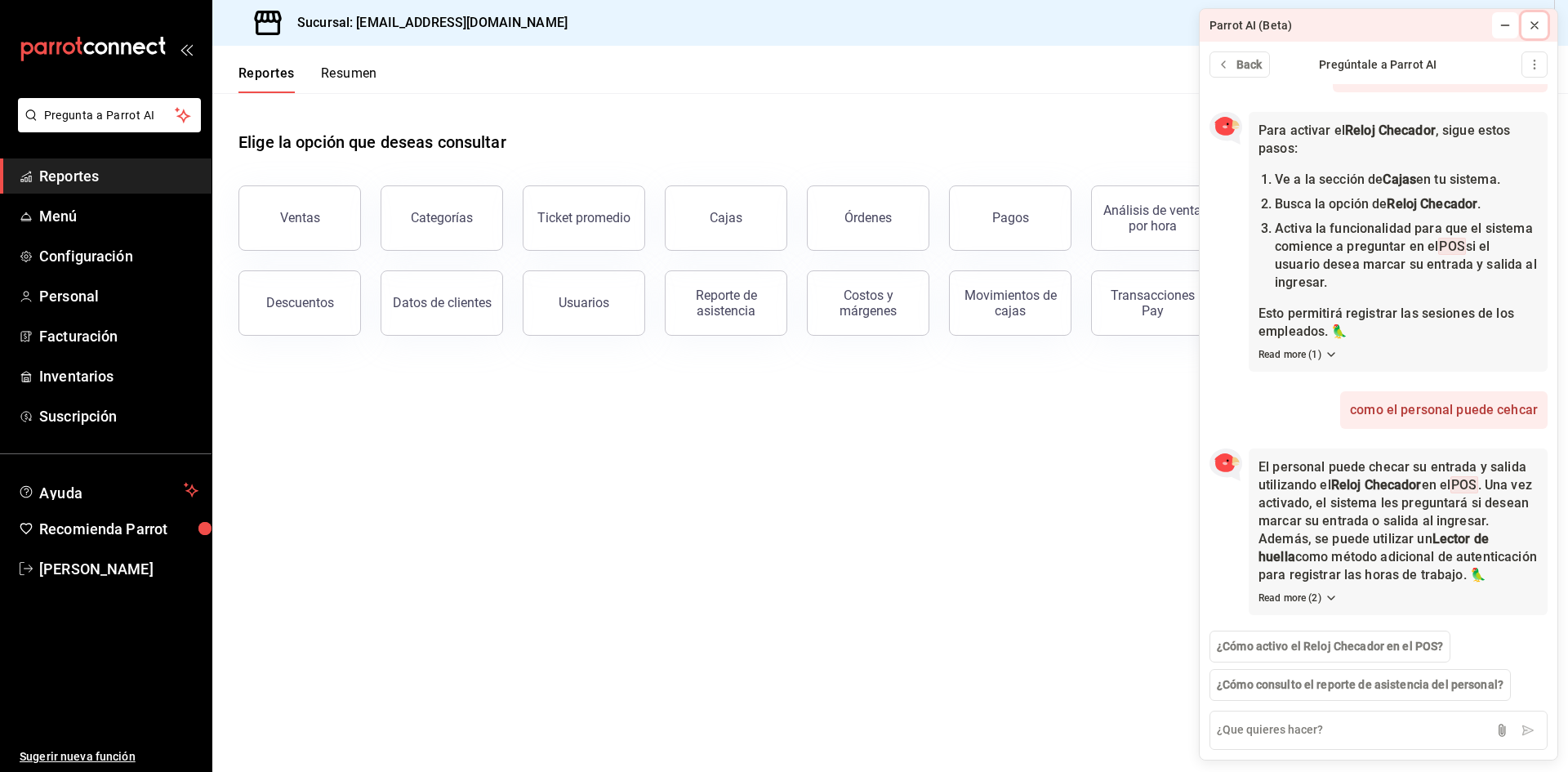
click at [1533, 29] on icon at bounding box center [1534, 26] width 13 height 13
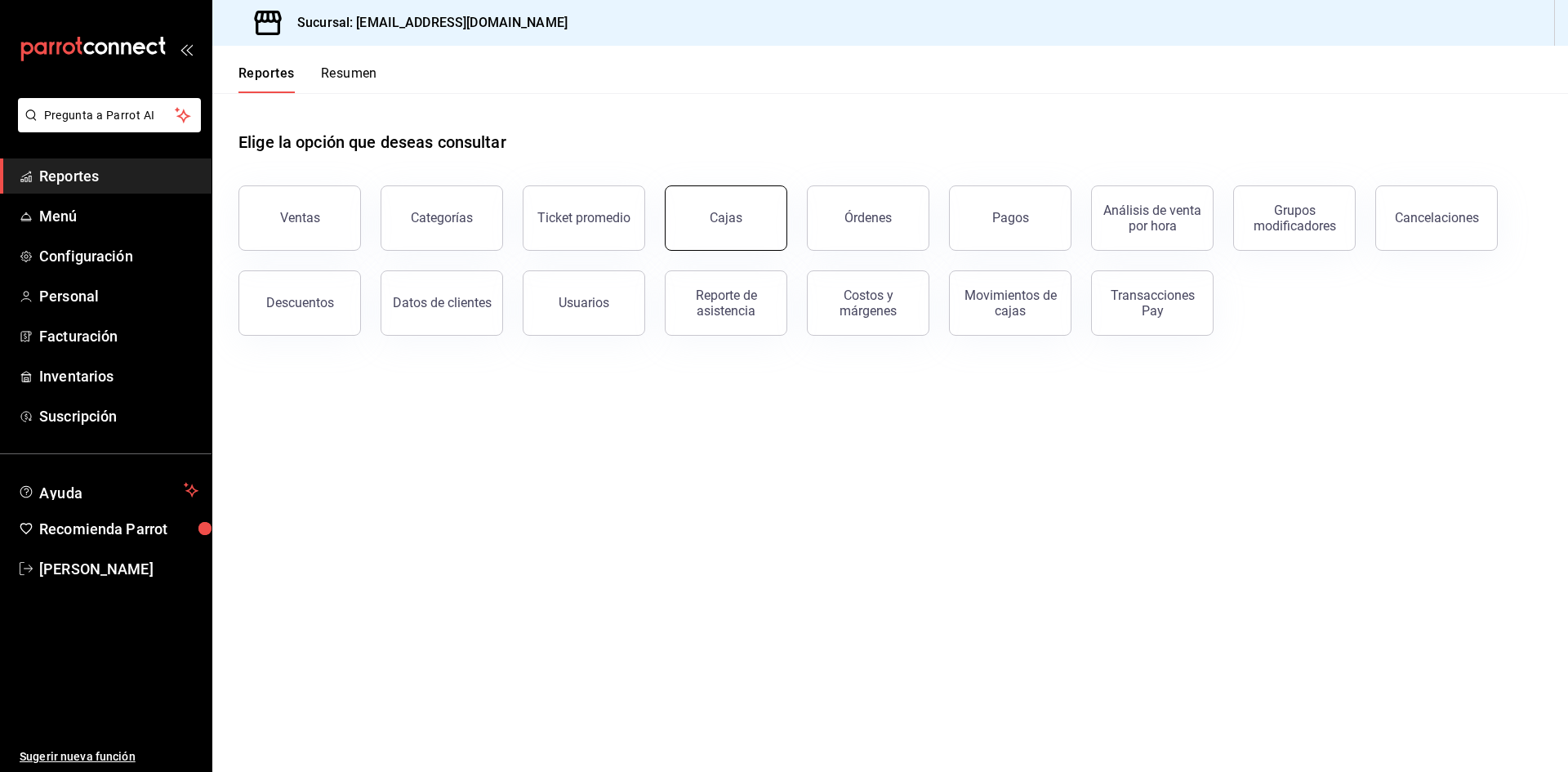
click at [722, 220] on div "Cajas" at bounding box center [726, 217] width 33 height 16
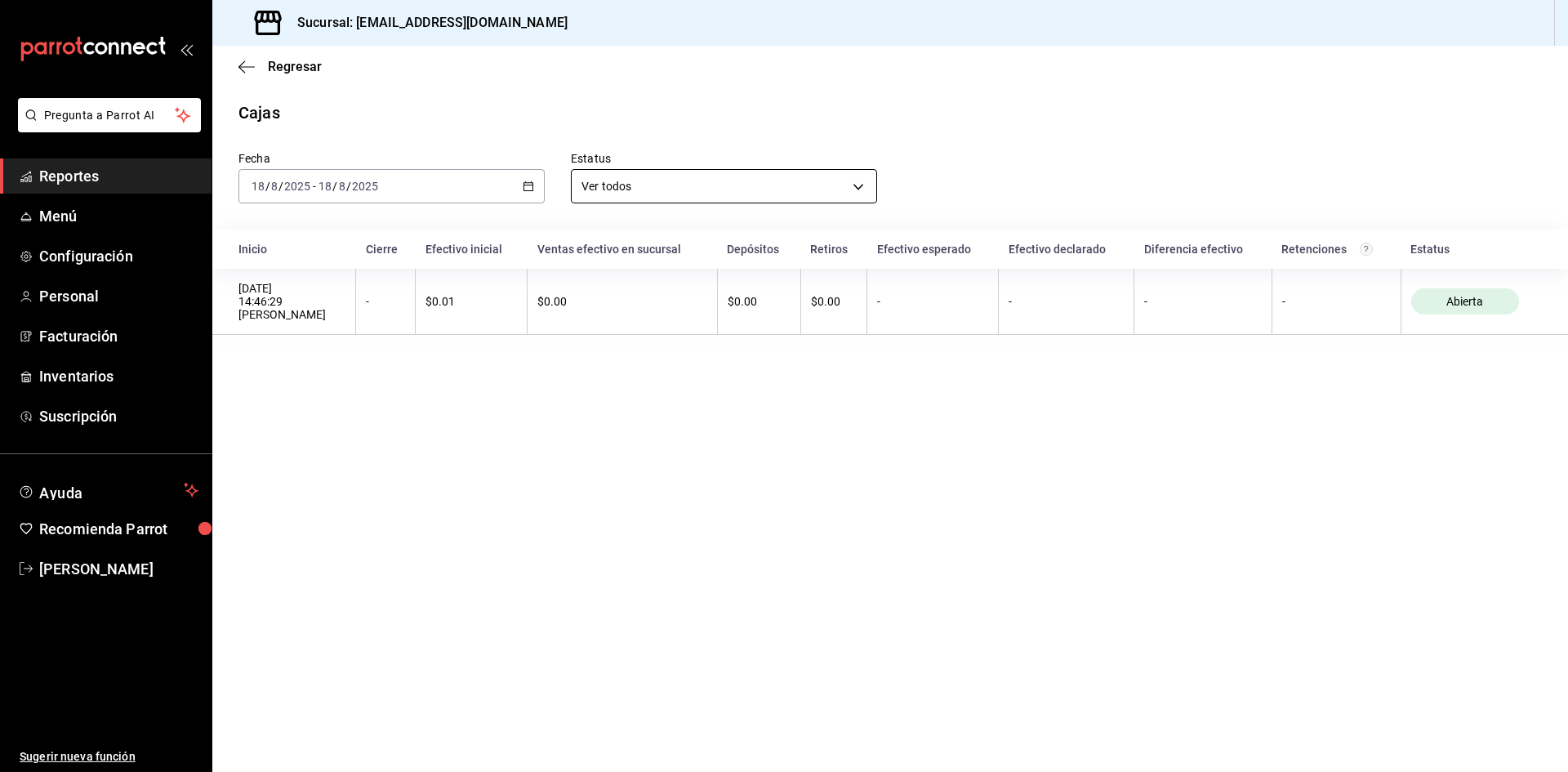
click at [711, 181] on body "Pregunta a Parrot AI Reportes Menú Configuración Personal Facturación Inventari…" at bounding box center [784, 386] width 1568 height 772
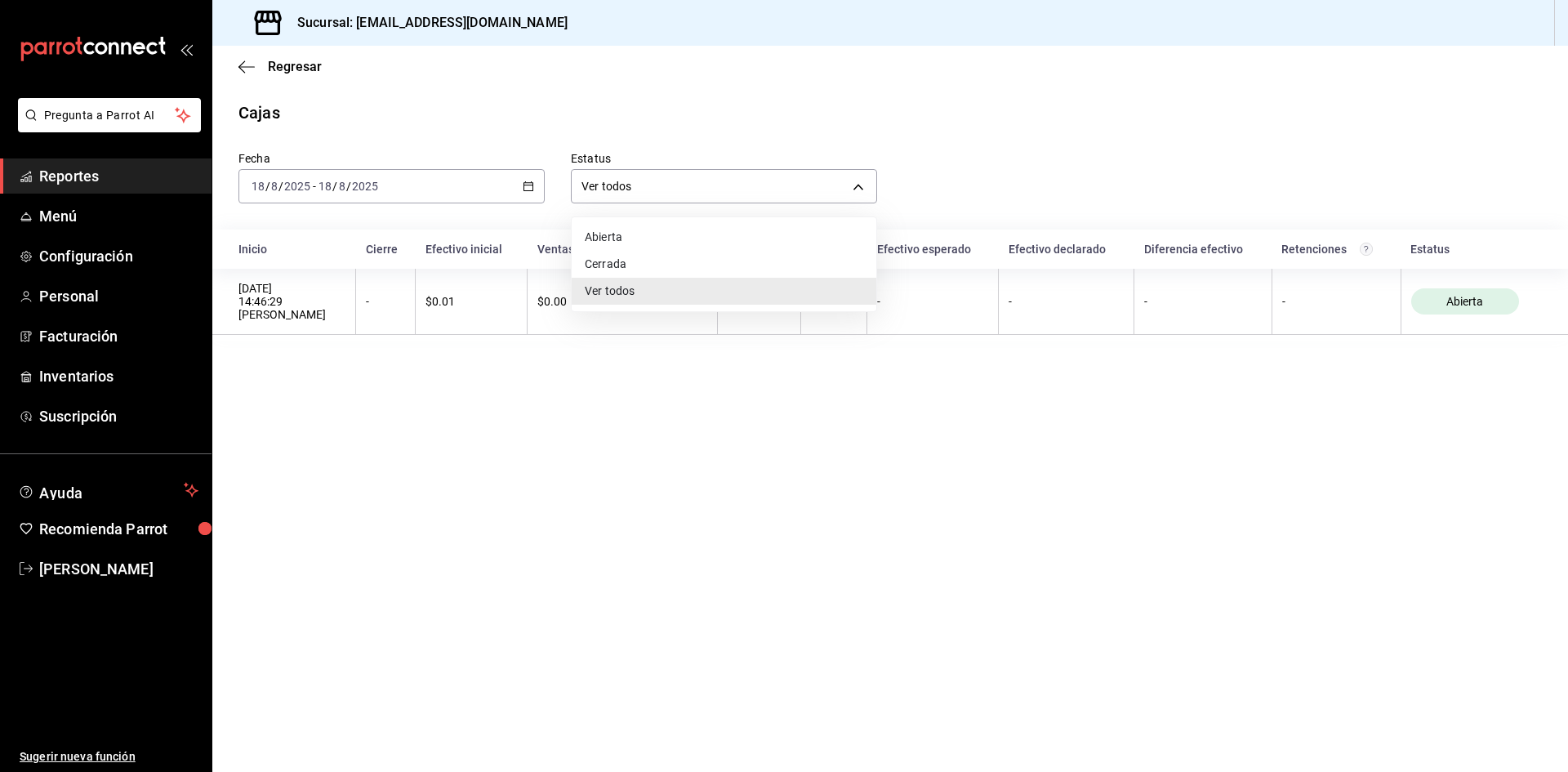
click at [640, 259] on li "Cerrada" at bounding box center [724, 265] width 305 height 27
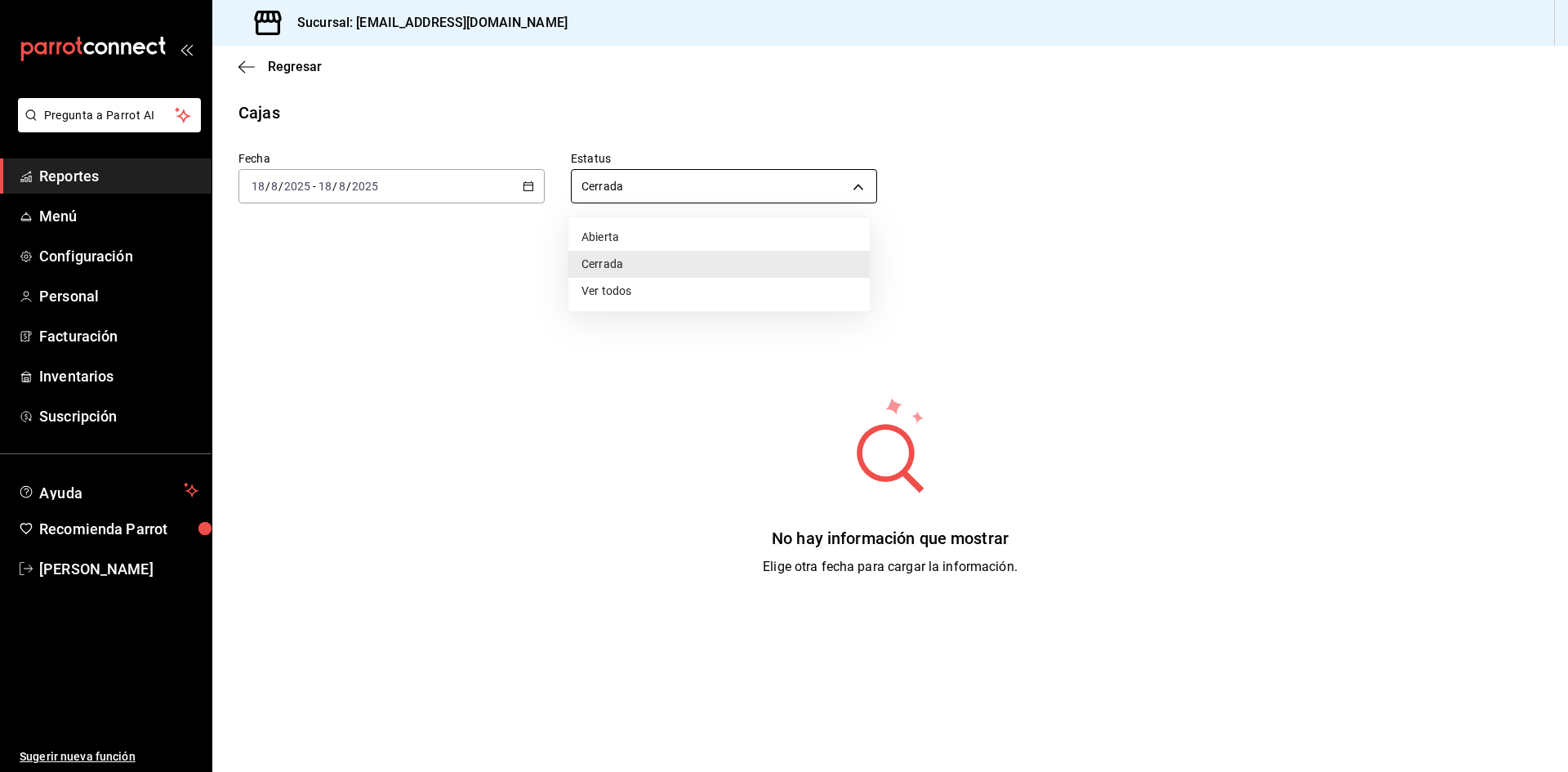
click at [690, 191] on body "Pregunta a Parrot AI Reportes Menú Configuración Personal Facturación Inventari…" at bounding box center [784, 386] width 1568 height 772
click at [659, 236] on li "Abierta" at bounding box center [719, 237] width 301 height 27
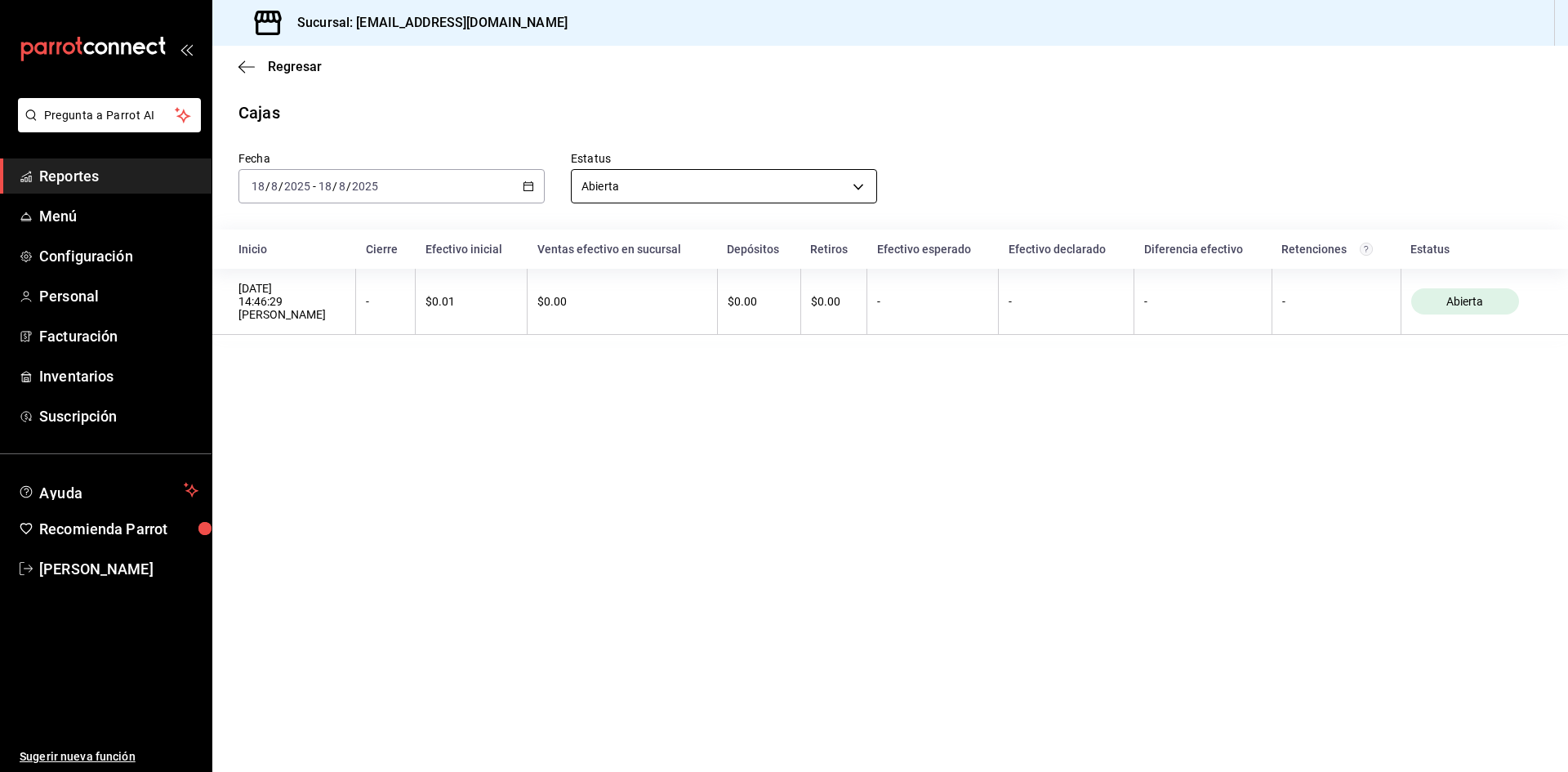
click at [714, 188] on body "Pregunta a Parrot AI Reportes Menú Configuración Personal Facturación Inventari…" at bounding box center [784, 386] width 1568 height 772
click at [625, 294] on li "Ver todos" at bounding box center [724, 291] width 305 height 27
type input "ALL"
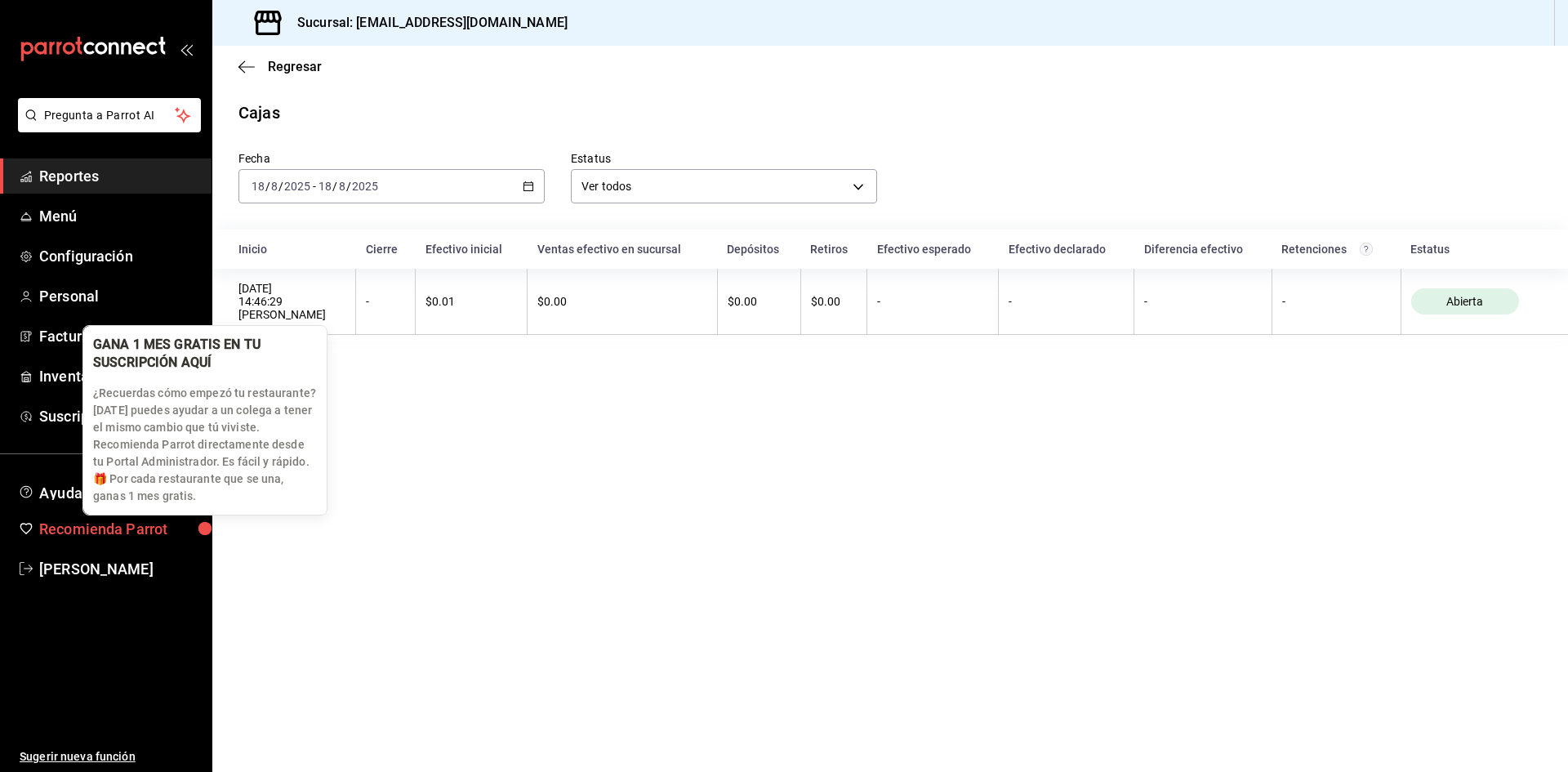
click at [180, 522] on span "Recomienda Parrot" at bounding box center [119, 529] width 160 height 22
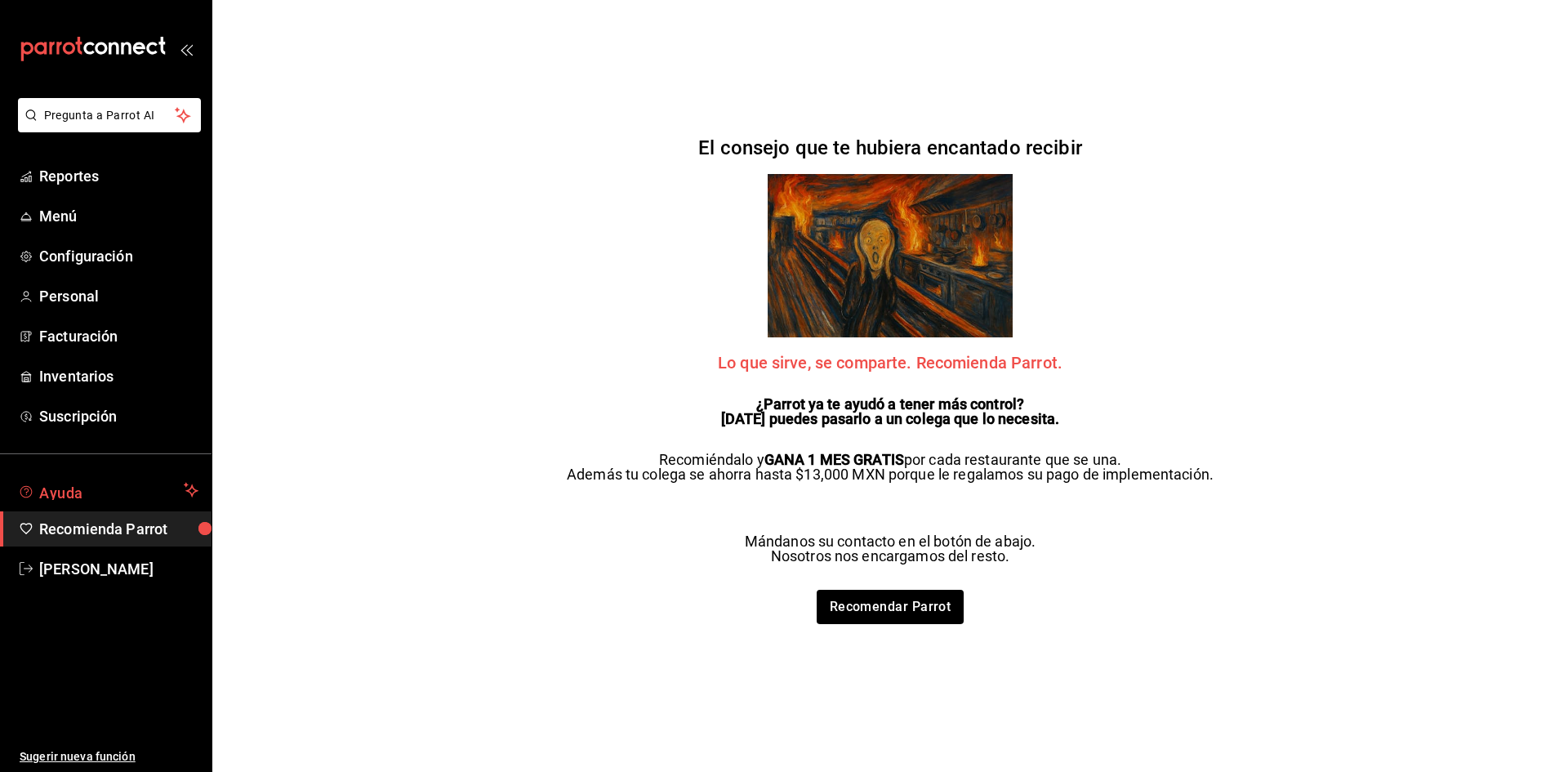
click at [123, 480] on span "Ayuda" at bounding box center [108, 489] width 138 height 19
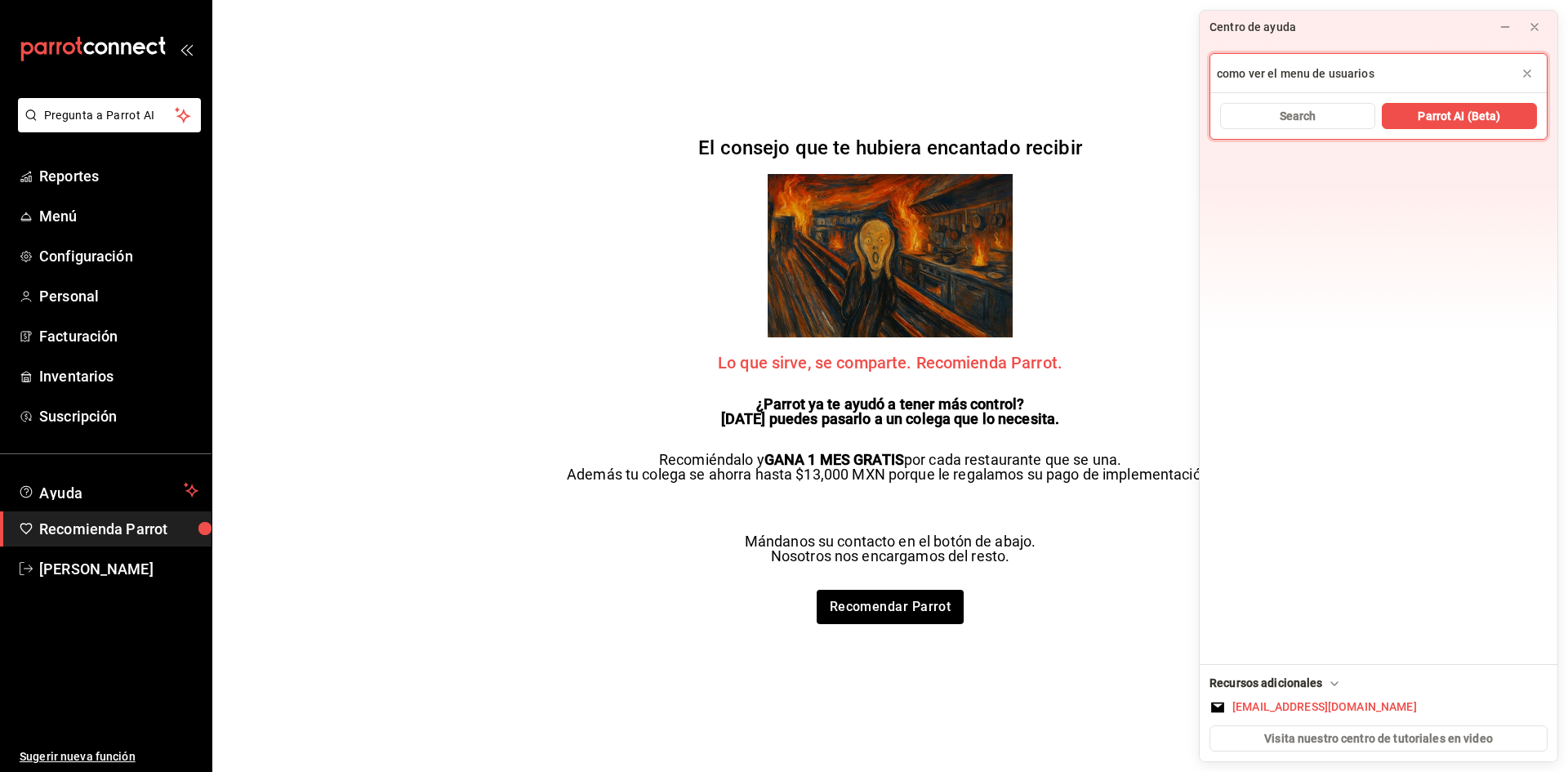
type input "como ver el menu de usuarios"
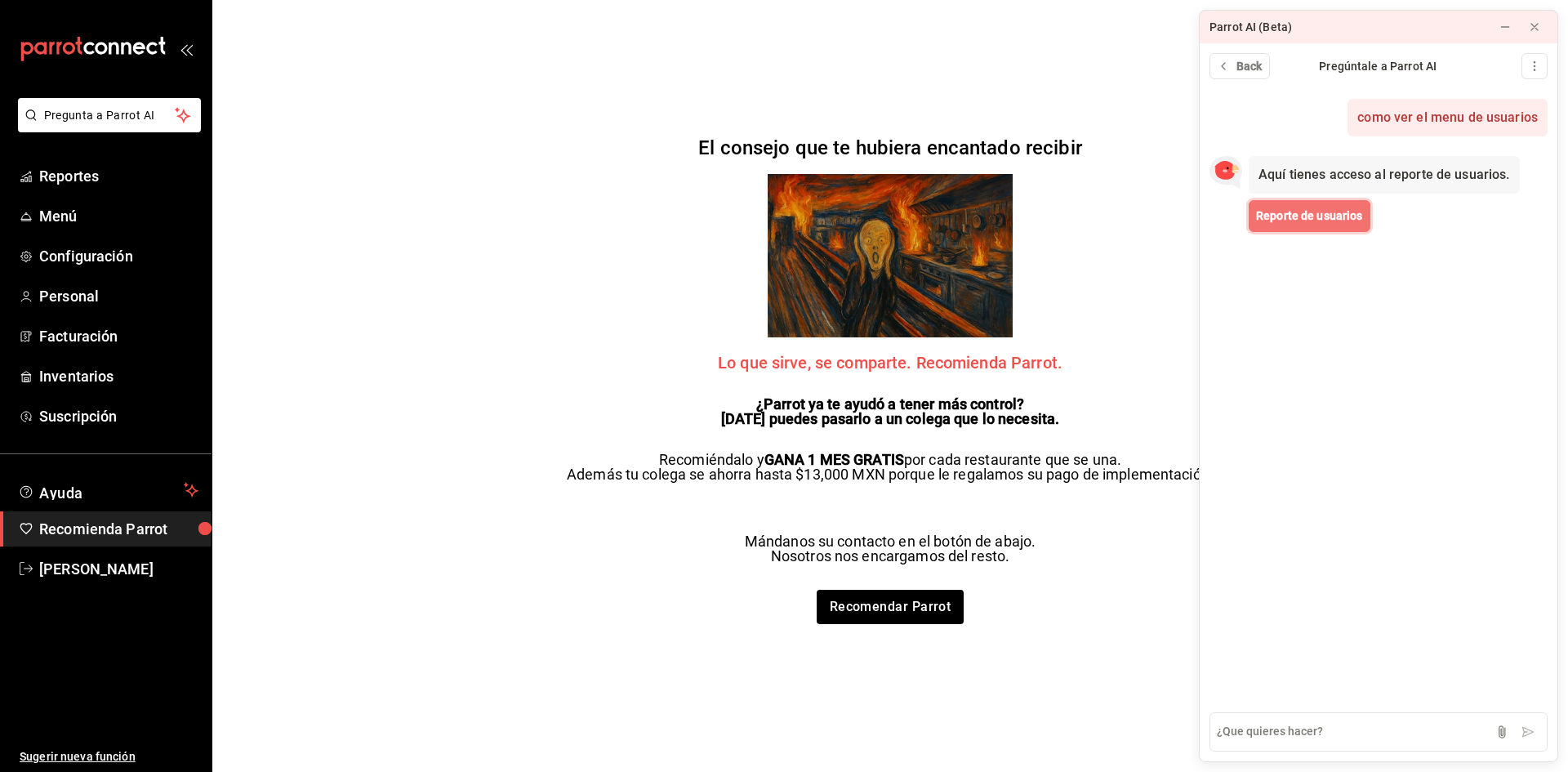
click at [1293, 217] on span "Reporte de usuarios" at bounding box center [1309, 215] width 107 height 17
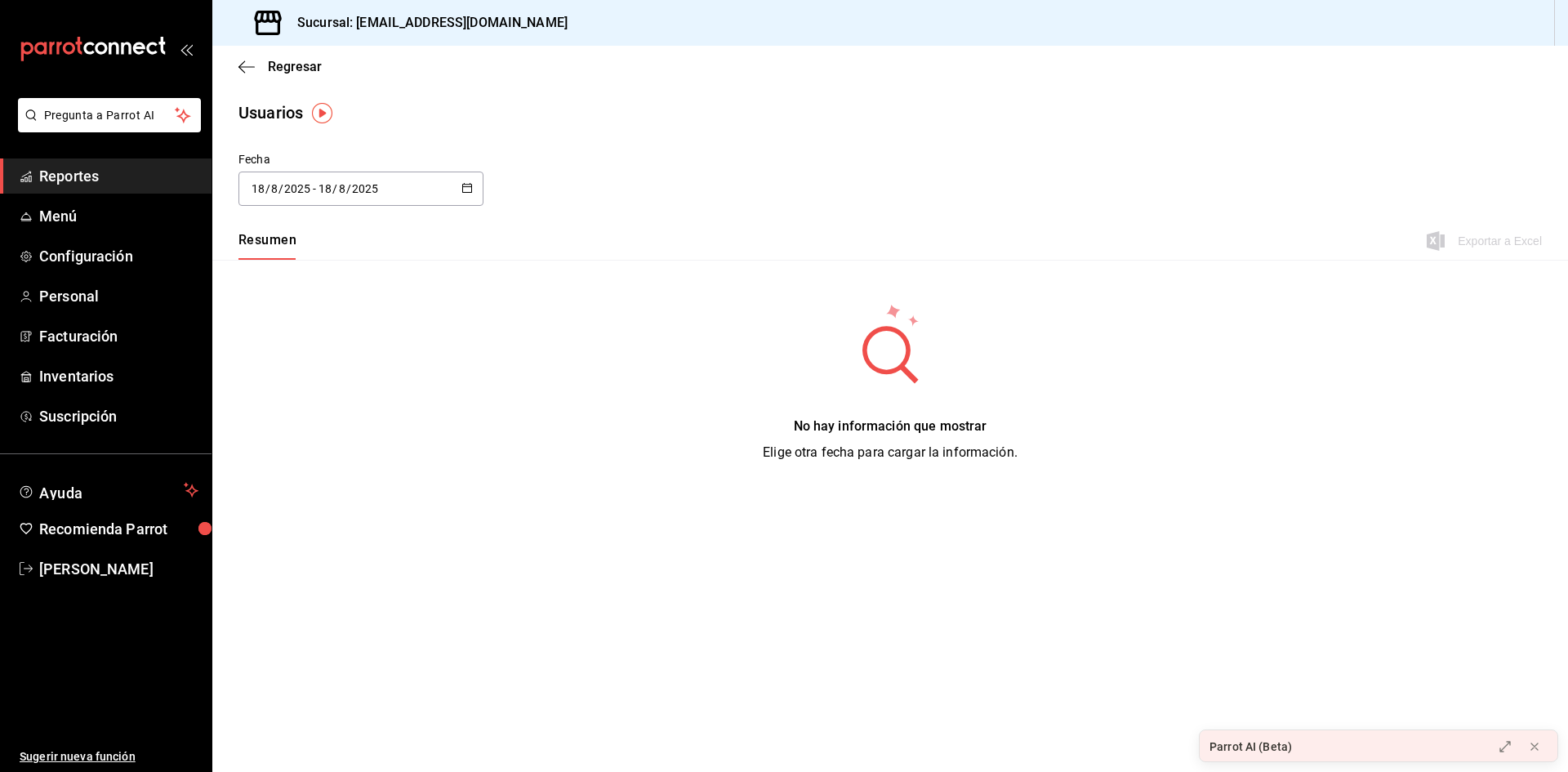
click at [1296, 750] on div "Parrot AI (Beta)" at bounding box center [1341, 746] width 283 height 33
click at [1512, 746] on button at bounding box center [1504, 746] width 26 height 26
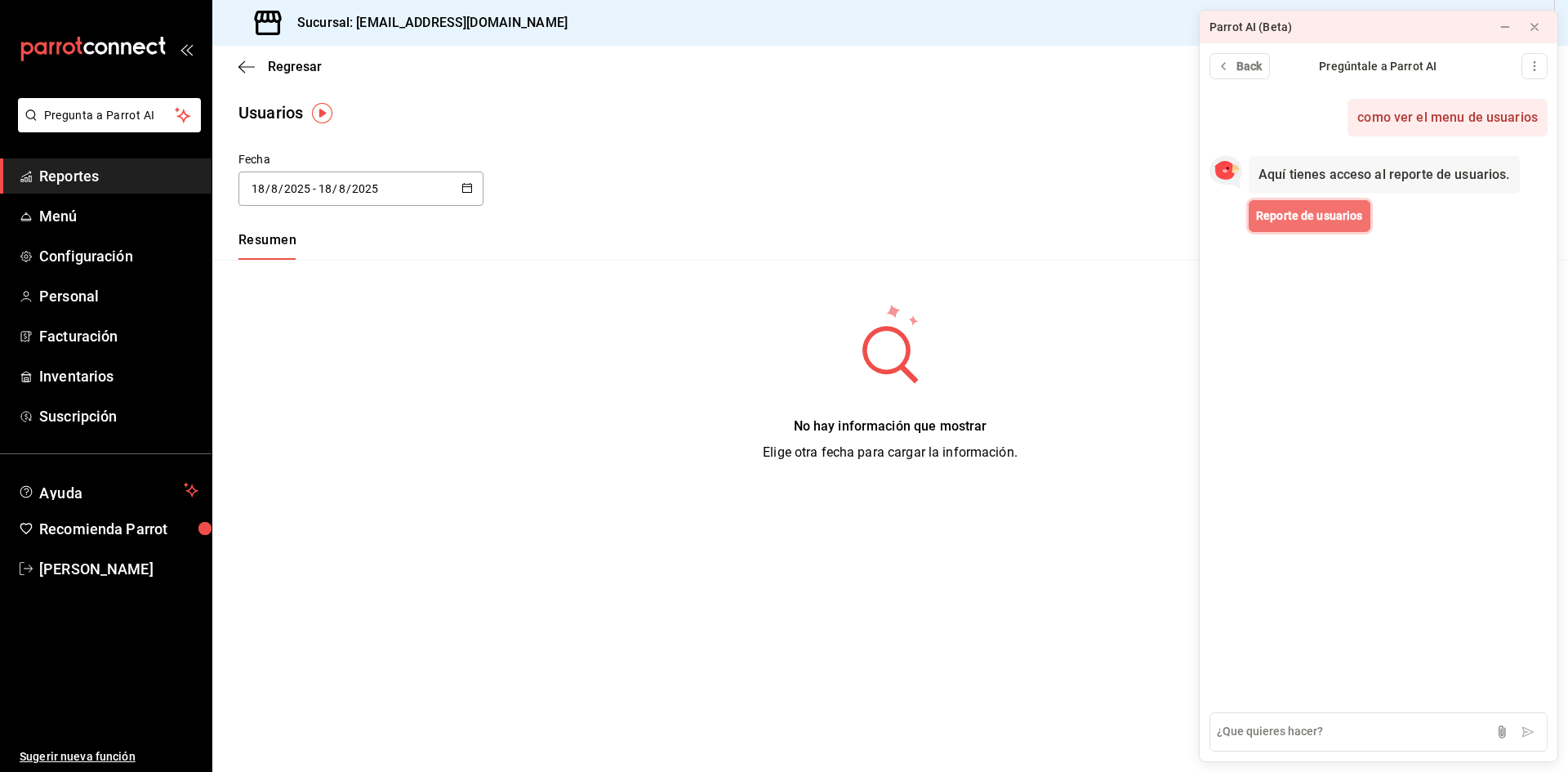
click at [1311, 228] on button "Reporte de usuarios" at bounding box center [1309, 215] width 121 height 32
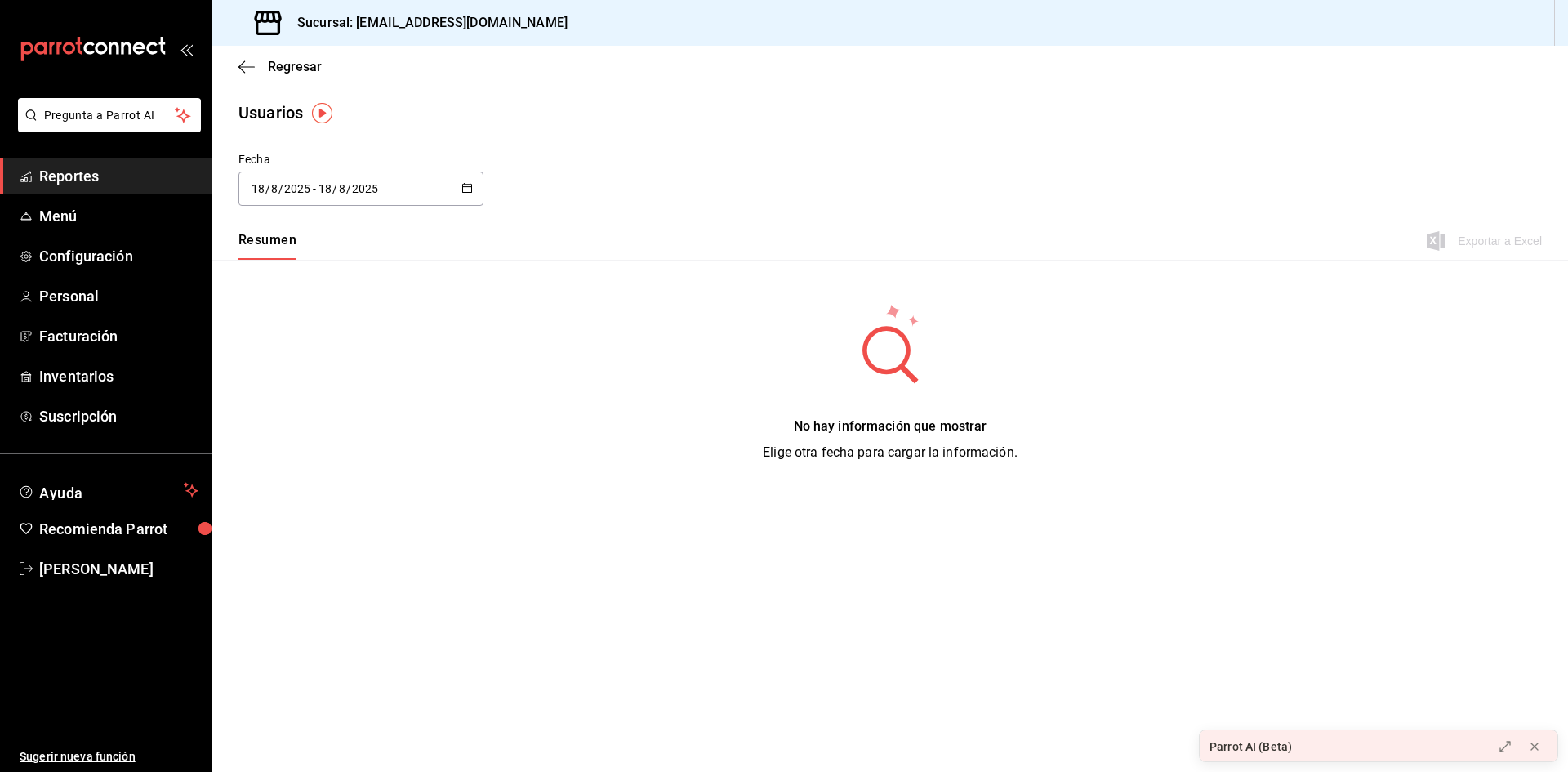
click at [324, 107] on img "button" at bounding box center [322, 113] width 20 height 20
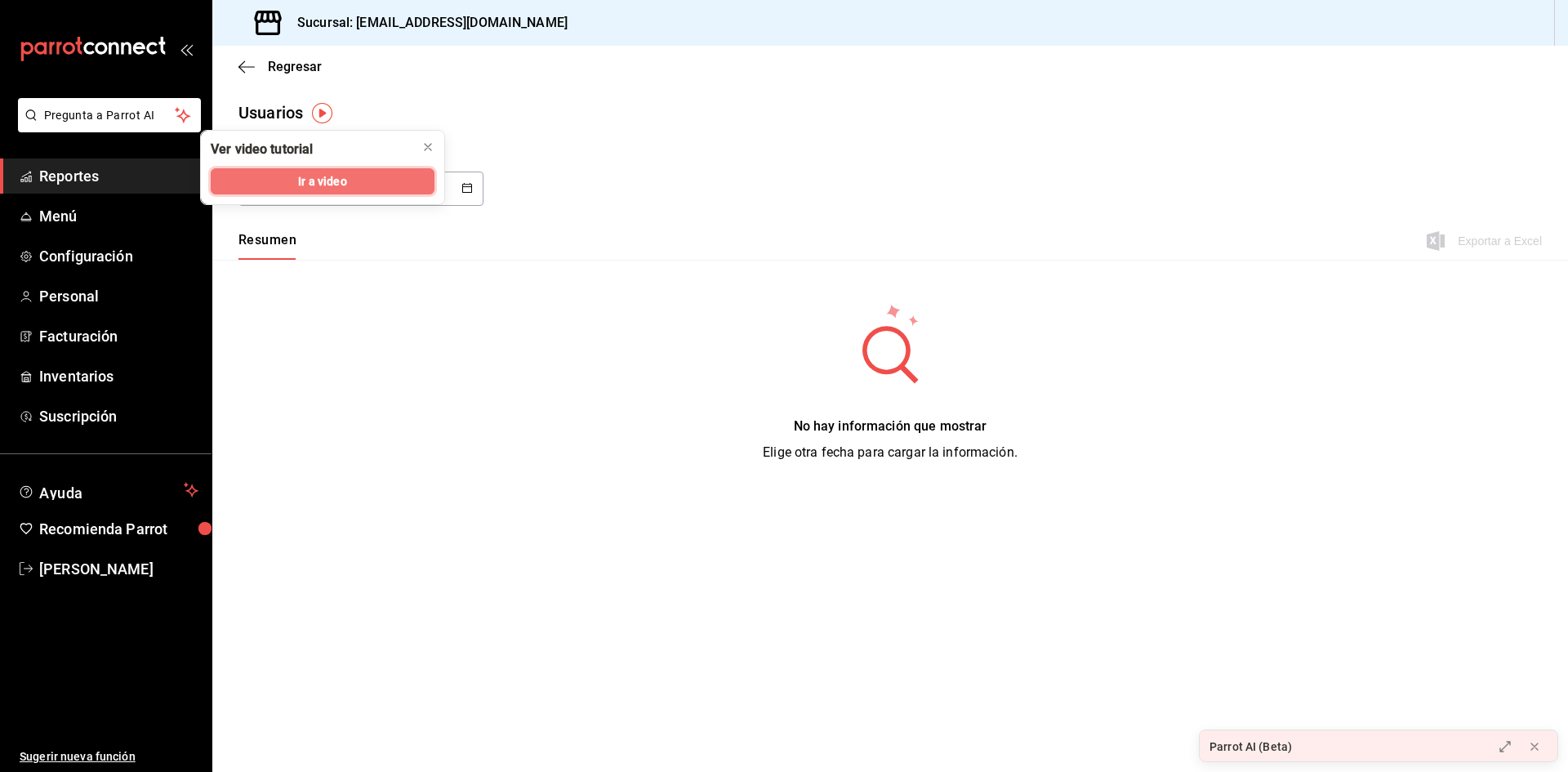
click at [339, 175] on span "Ir a video" at bounding box center [322, 182] width 48 height 17
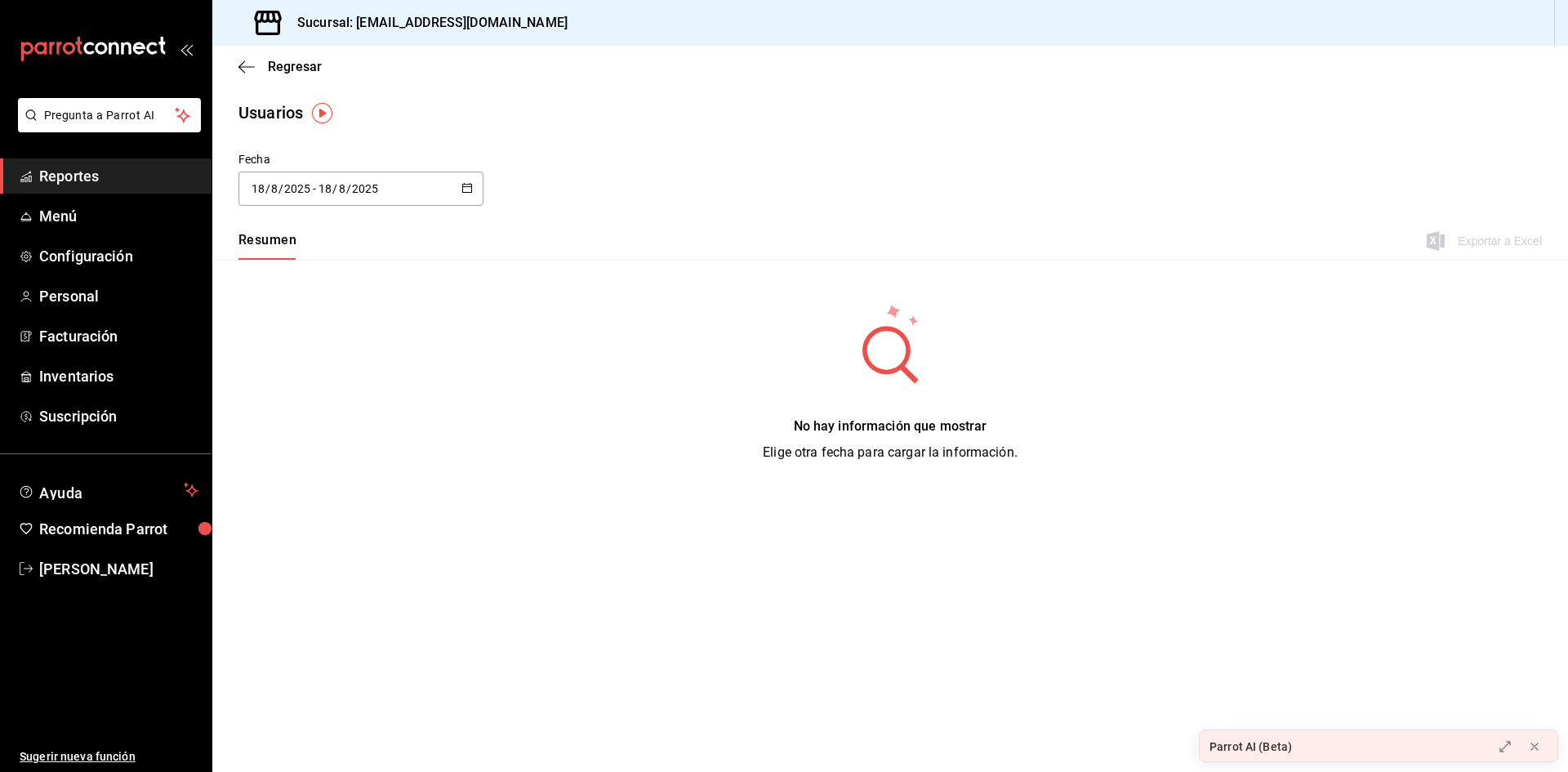
click at [458, 190] on div "2025-08-18 18 / 8 / 2025 - 2025-08-18 18 / 8 / 2025" at bounding box center [360, 189] width 245 height 35
click at [294, 250] on li "Hoy" at bounding box center [315, 240] width 154 height 37
click at [607, 184] on icon "button" at bounding box center [603, 189] width 12 height 12
click at [527, 268] on span "01" at bounding box center [532, 269] width 32 height 13
type input "01:00"
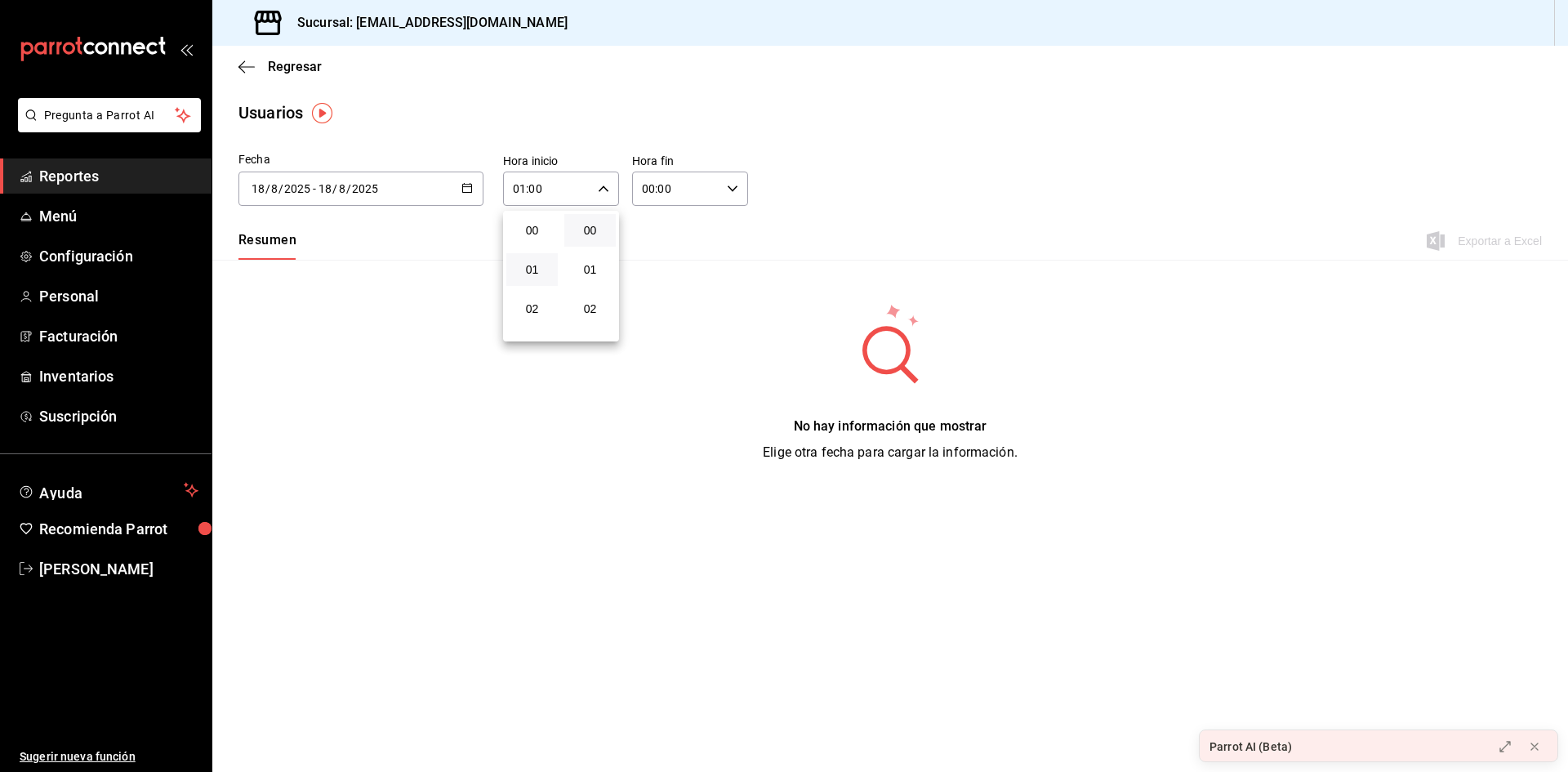
click at [464, 189] on div at bounding box center [784, 386] width 1568 height 772
click at [464, 189] on icon "button" at bounding box center [467, 188] width 12 height 12
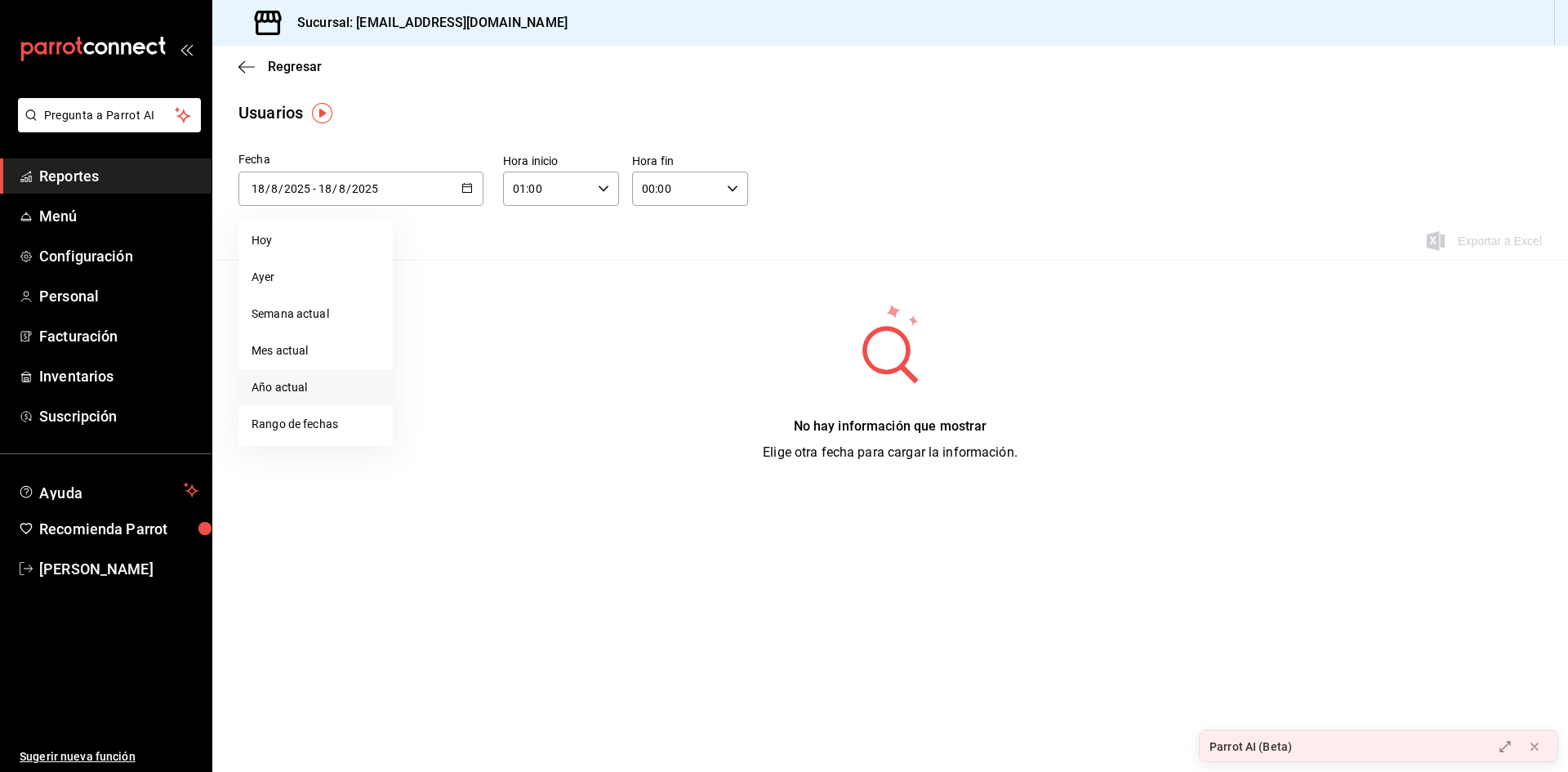
click at [287, 389] on li "Año actual" at bounding box center [315, 388] width 154 height 37
type input "2025-01-01"
type input "1"
click at [472, 183] on \(Stroke\) "button" at bounding box center [467, 188] width 10 height 9
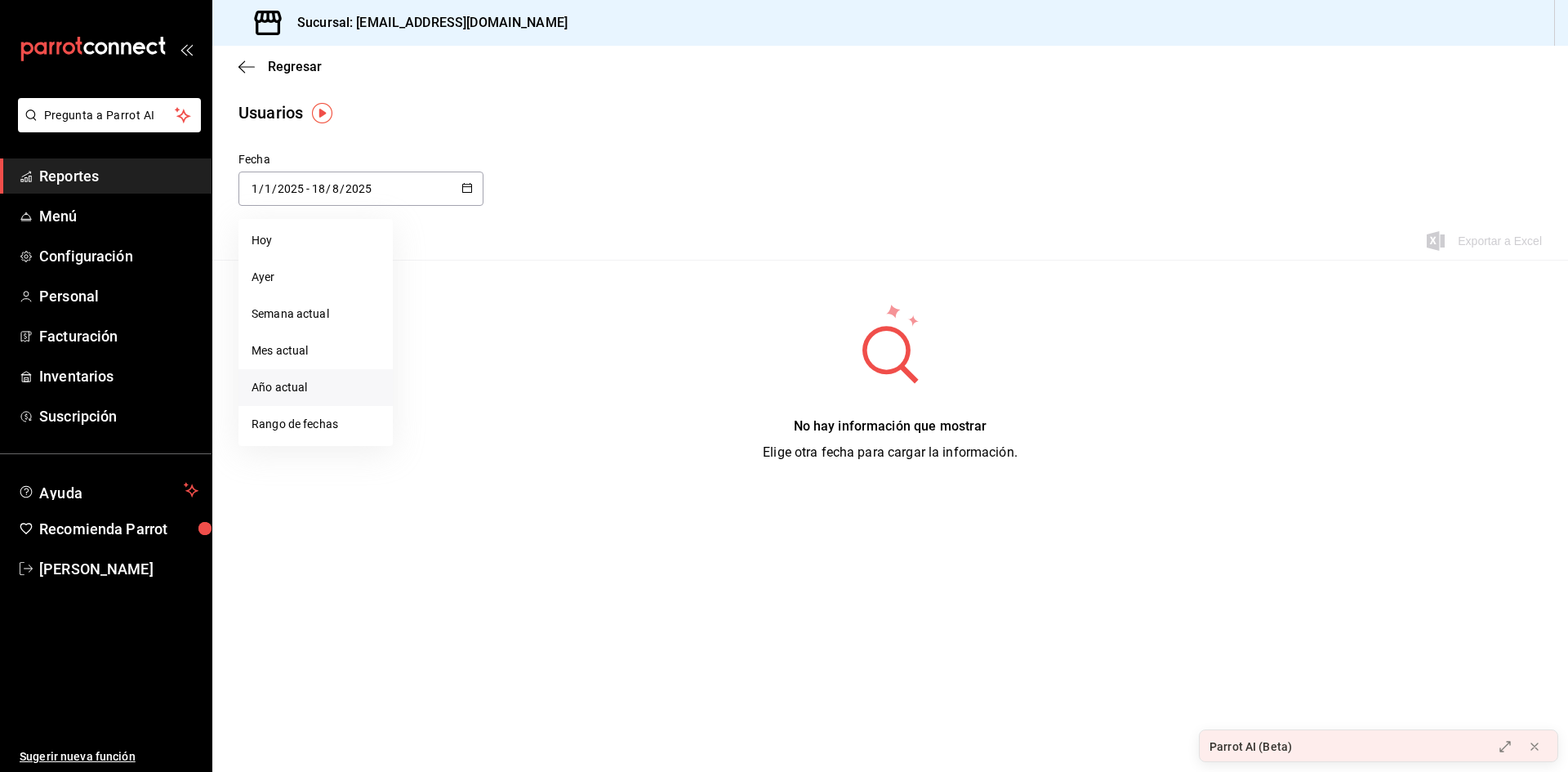
click at [306, 391] on li "Año actual" at bounding box center [315, 388] width 154 height 37
click at [122, 572] on span "RICARDO CASAS" at bounding box center [119, 569] width 160 height 22
